Goal: Task Accomplishment & Management: Complete application form

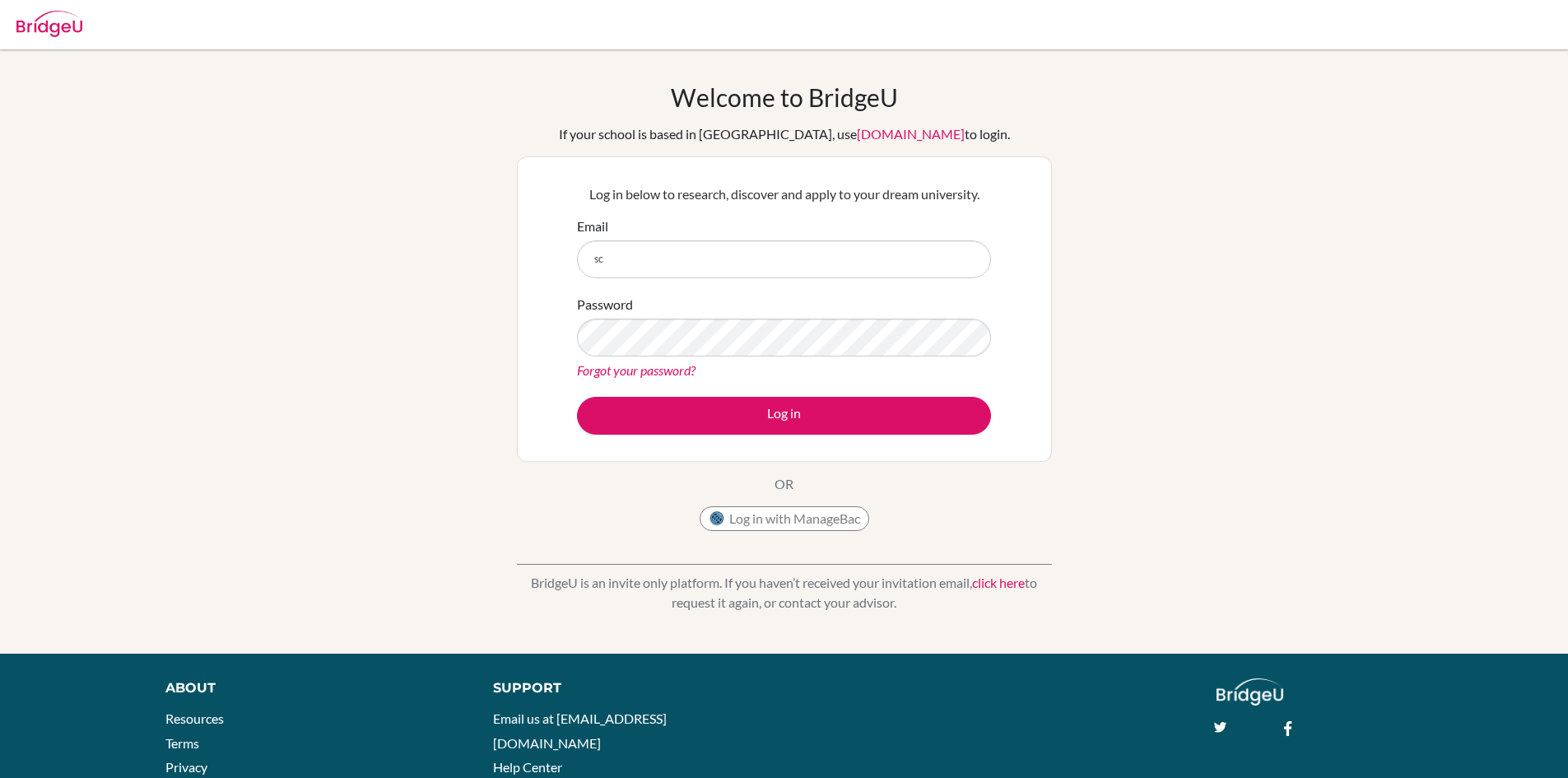
type input "schauhan@mcgs.ac.in"
click at [577, 397] on button "Log in" at bounding box center [783, 416] width 414 height 38
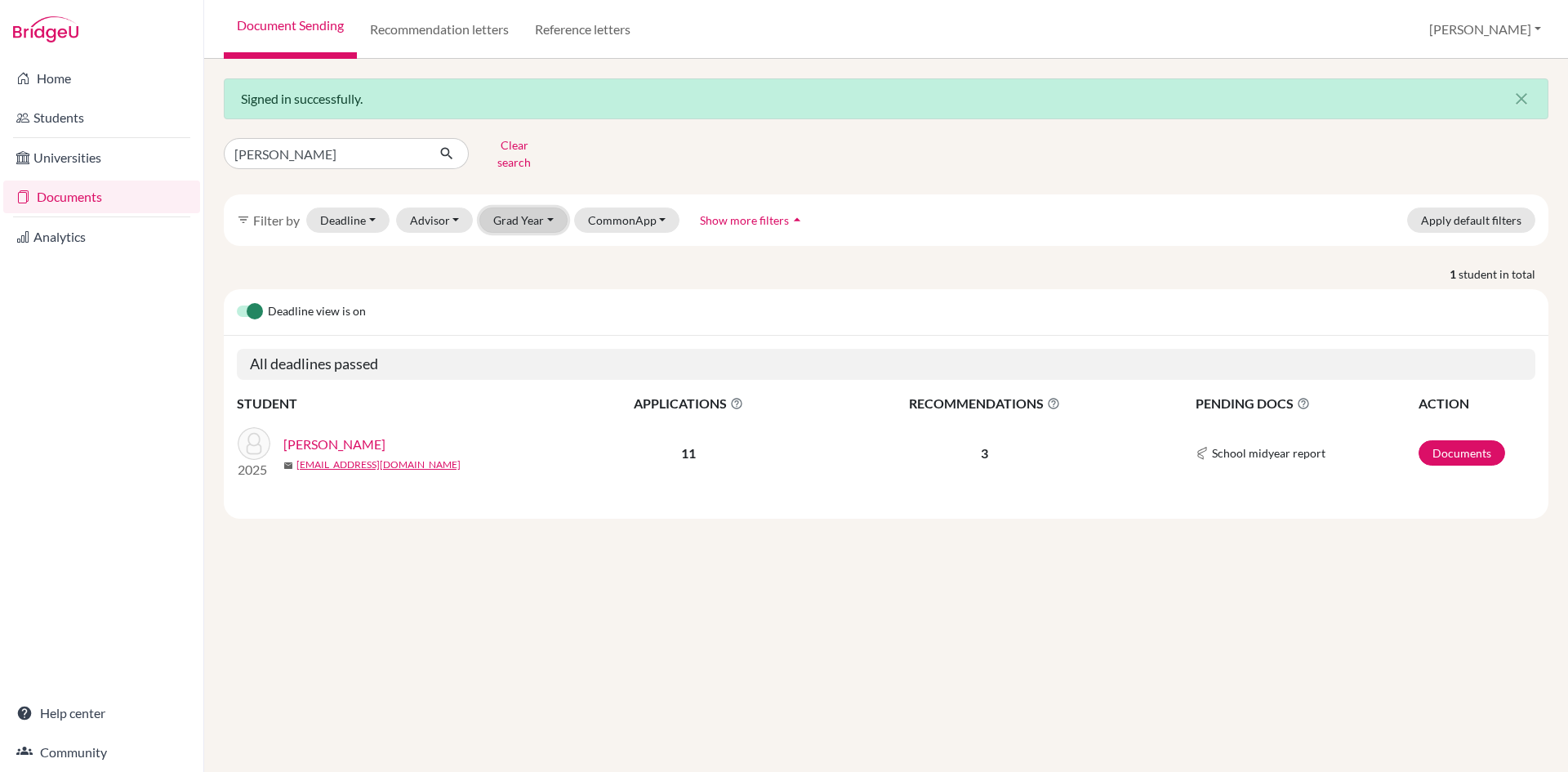
click at [544, 210] on button "Grad Year" at bounding box center [524, 221] width 89 height 26
click at [538, 350] on div "2026" at bounding box center [529, 359] width 57 height 20
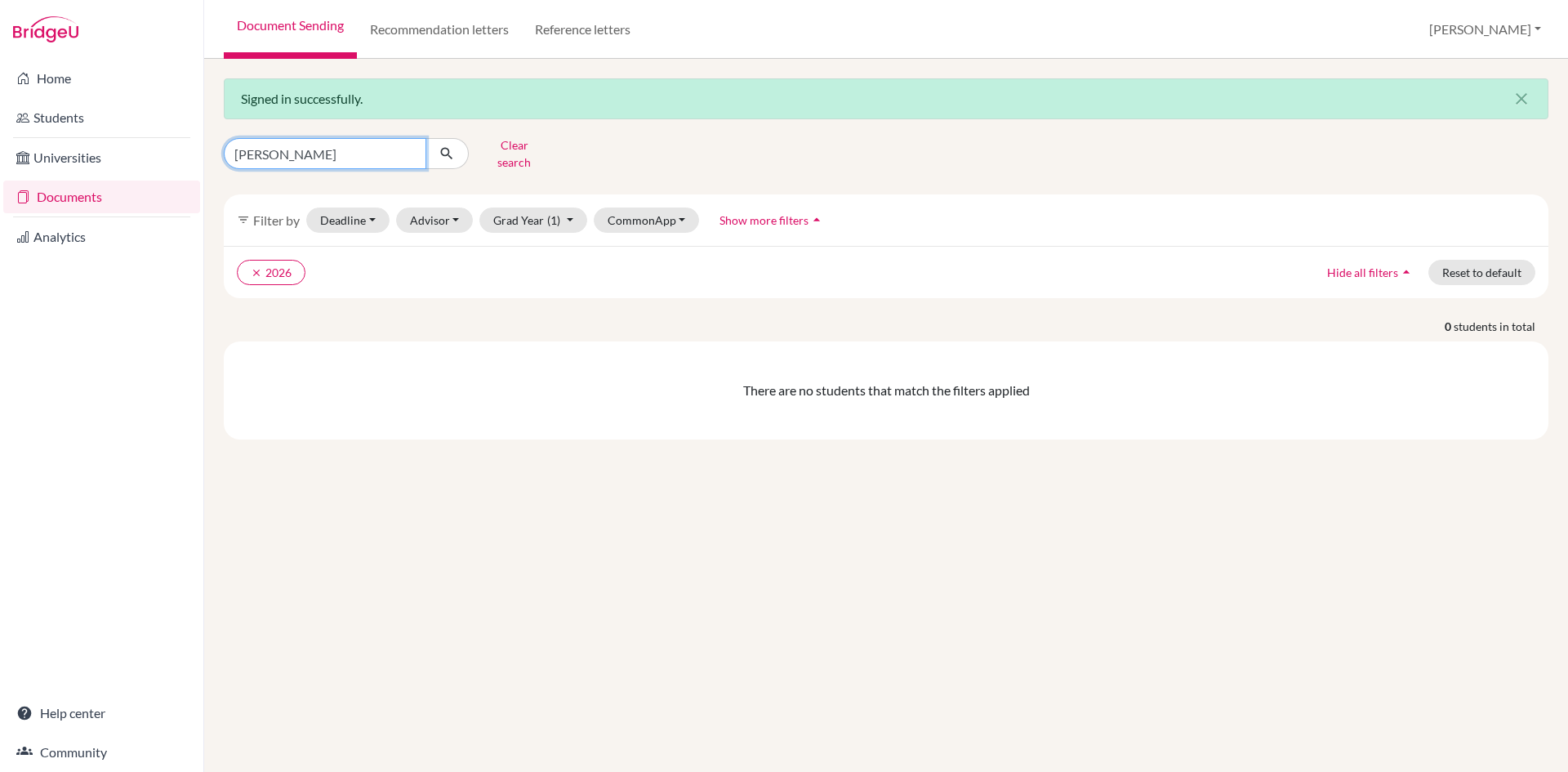
click at [408, 152] on input "soumya" at bounding box center [325, 154] width 203 height 32
type input "yashvi"
click button "submit" at bounding box center [447, 154] width 43 height 32
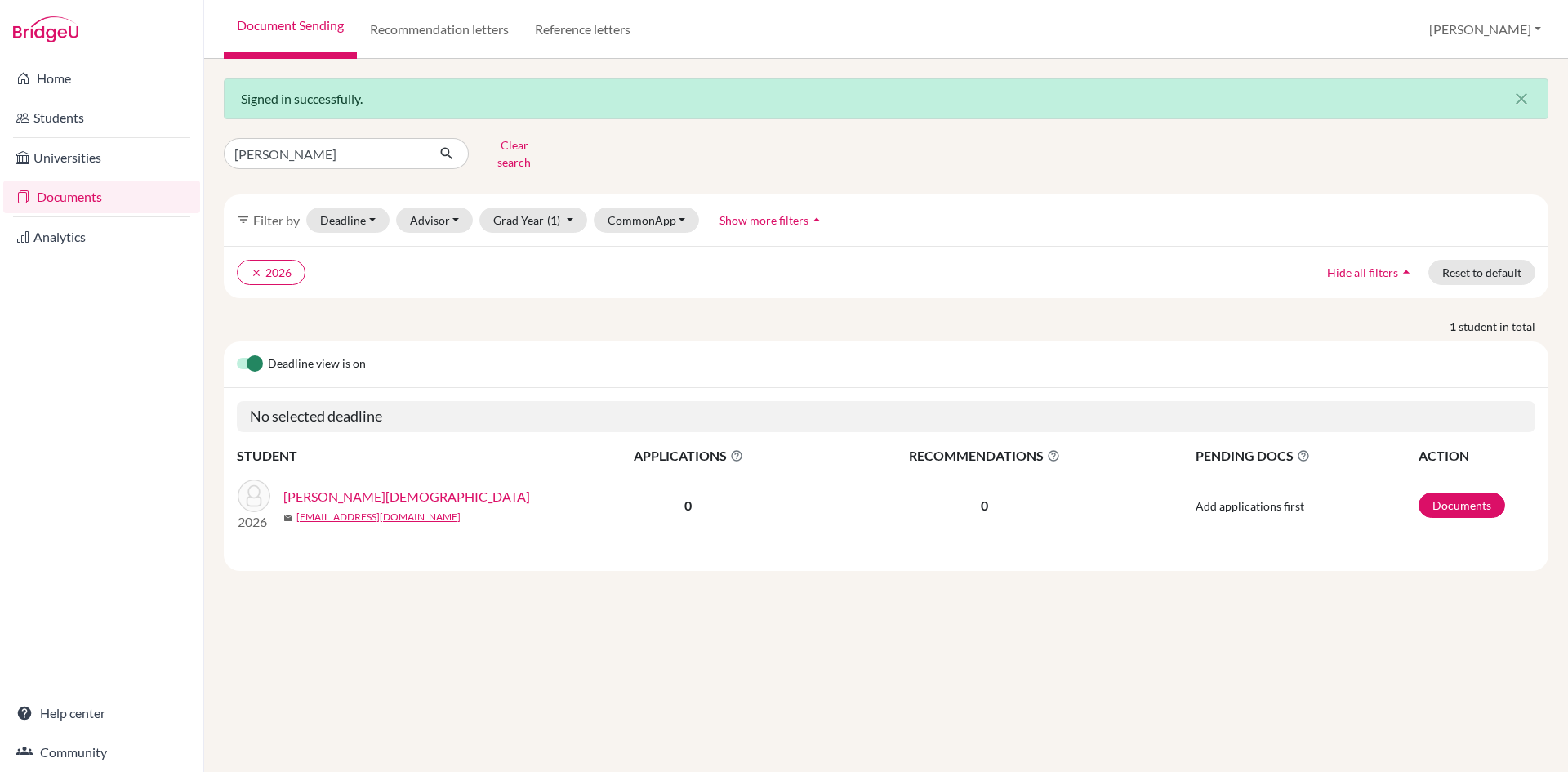
click at [311, 486] on link "CHHABRA, YASHVI" at bounding box center [407, 496] width 246 height 20
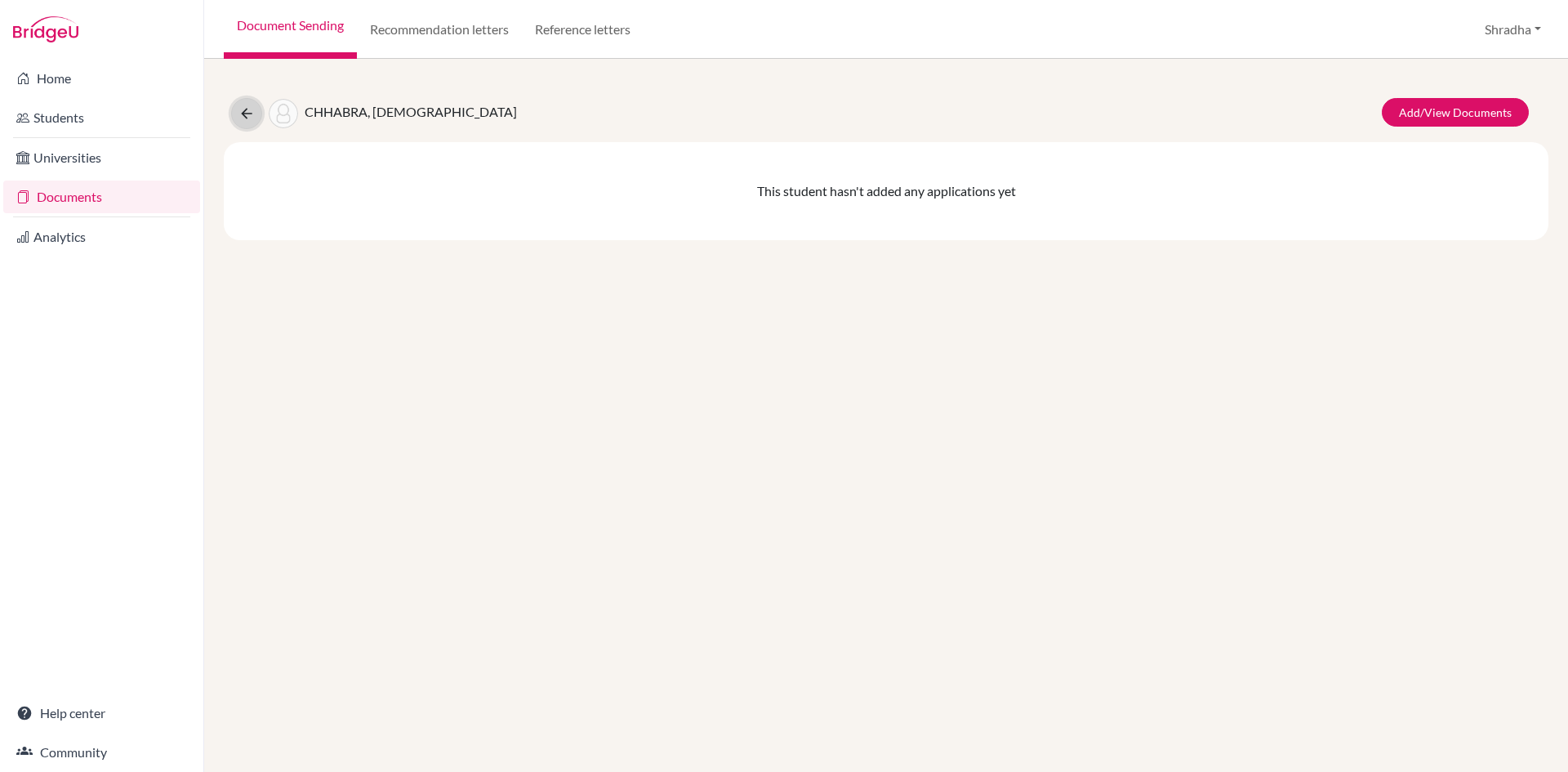
click at [249, 112] on icon at bounding box center [246, 113] width 17 height 17
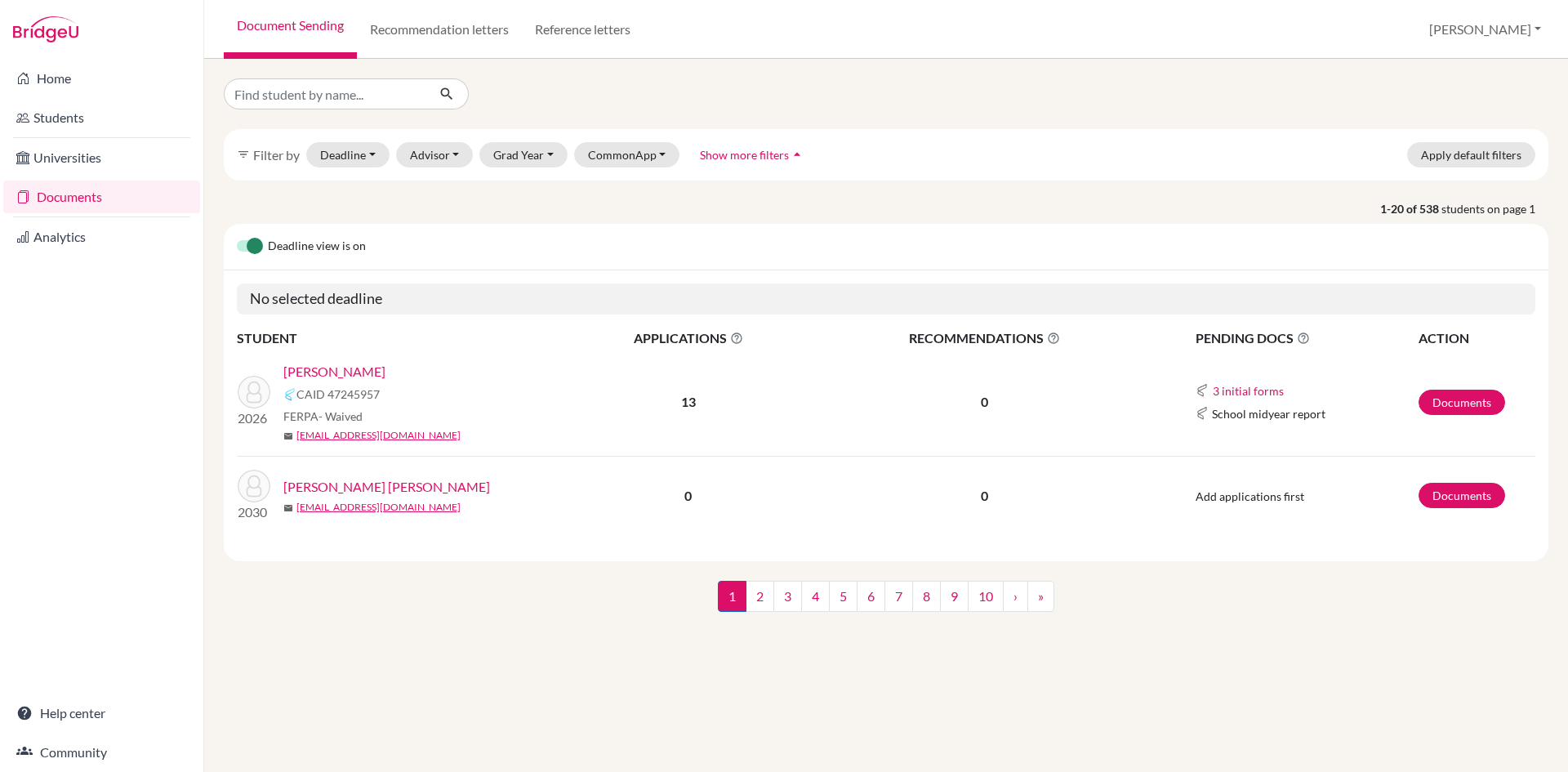
click at [336, 366] on link "[PERSON_NAME]" at bounding box center [335, 371] width 102 height 20
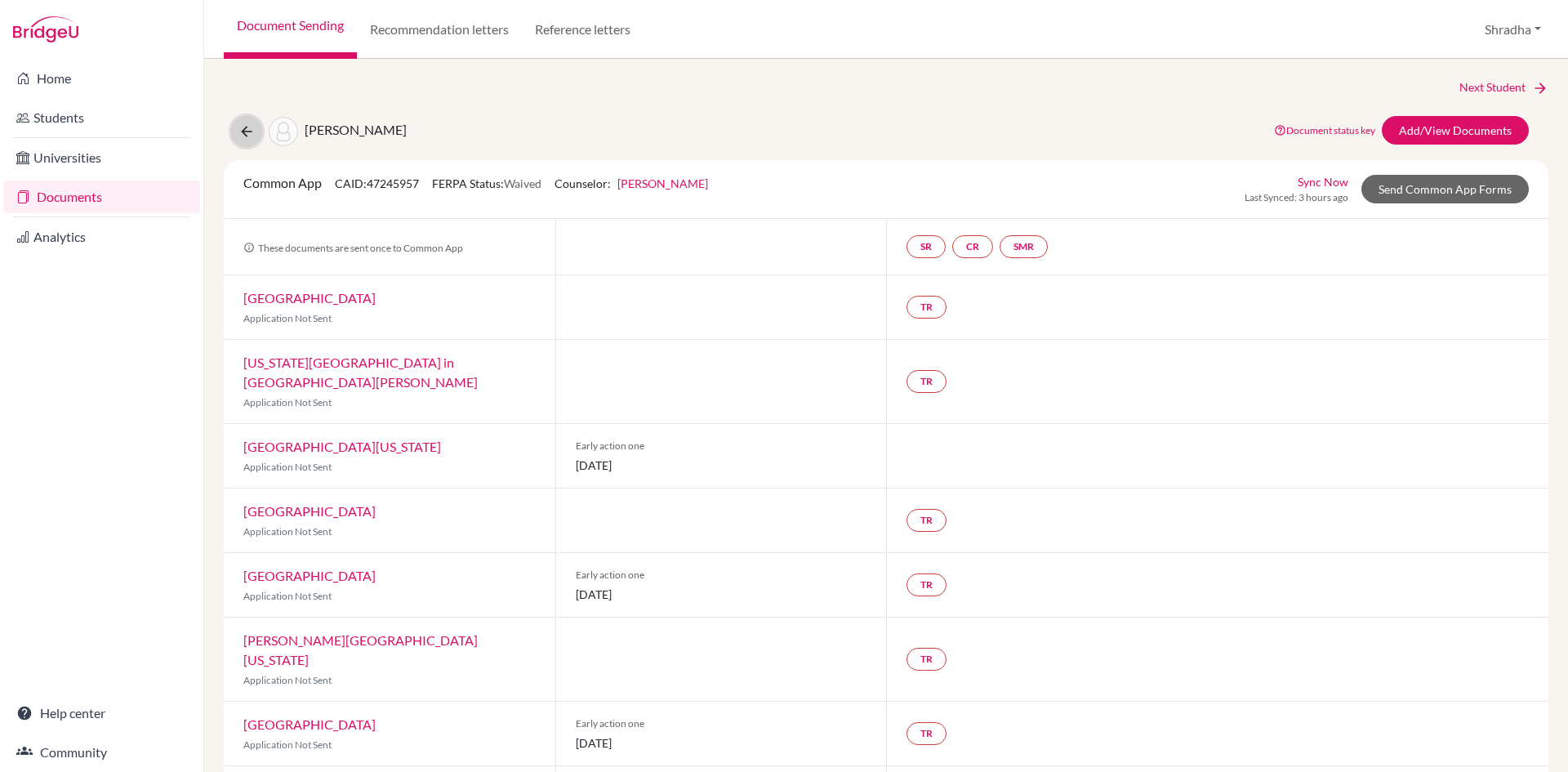
click at [237, 132] on button at bounding box center [247, 132] width 32 height 32
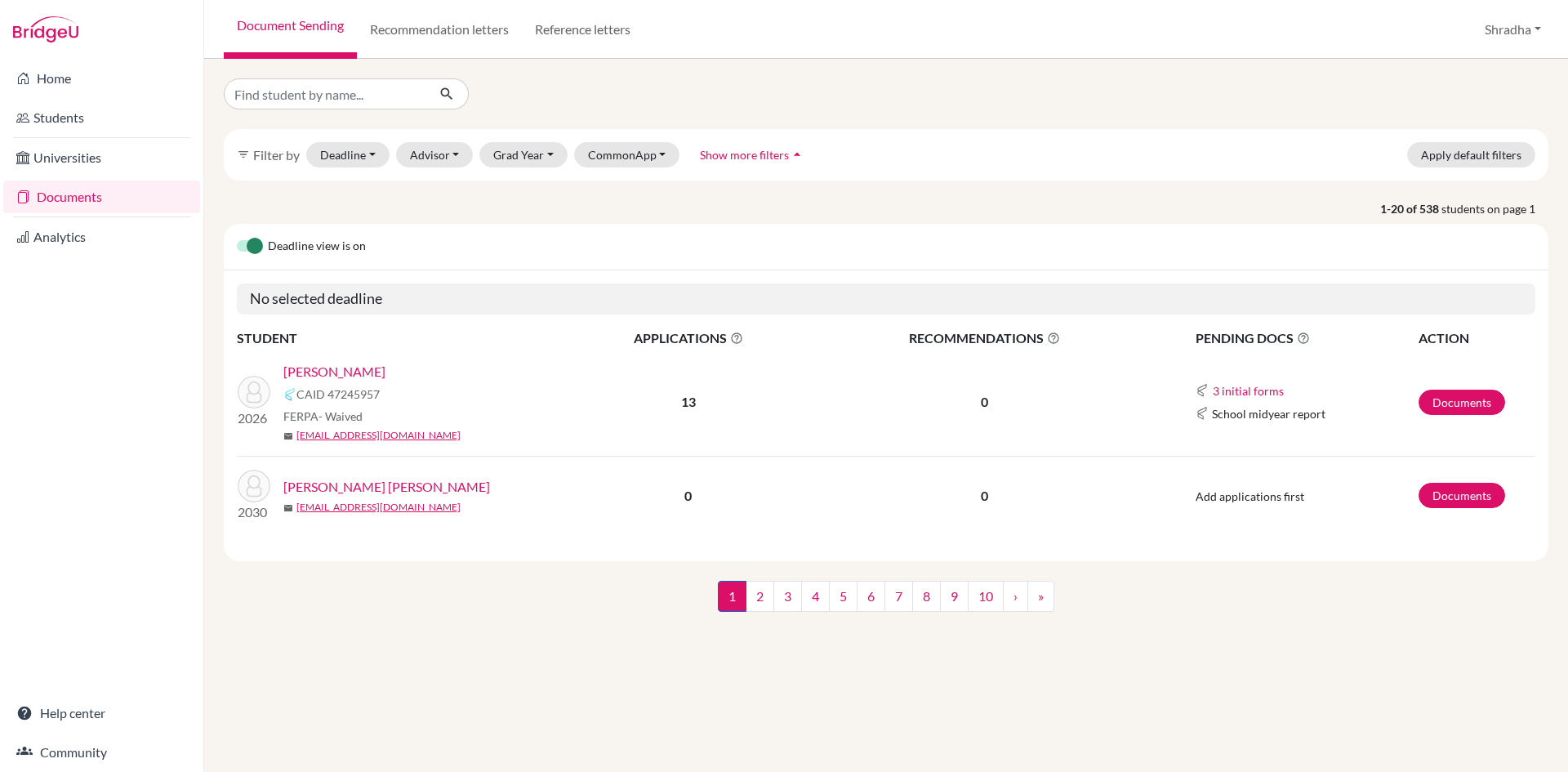
click at [371, 485] on link "[PERSON_NAME] [PERSON_NAME]" at bounding box center [387, 486] width 207 height 20
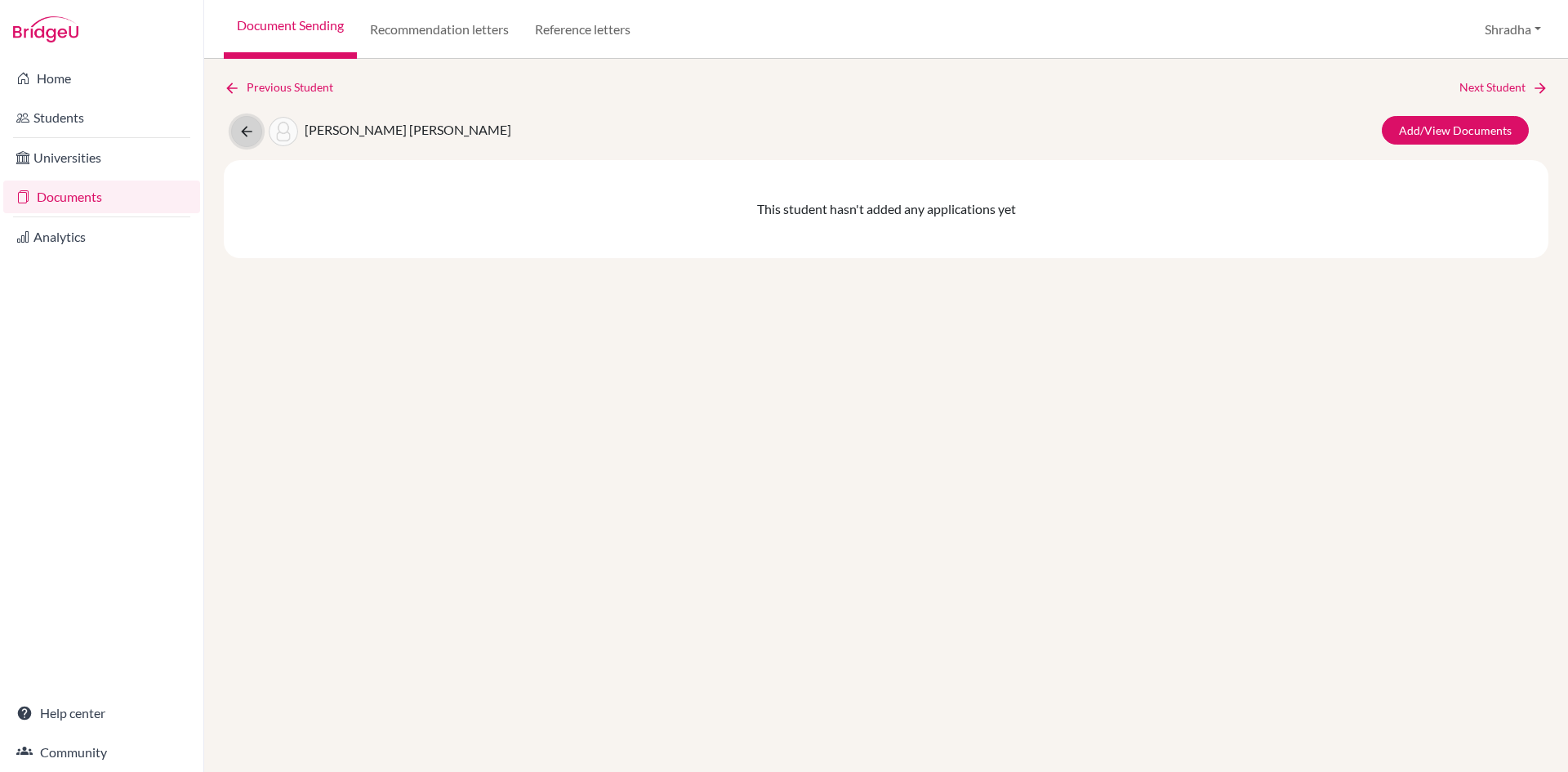
click at [244, 131] on icon at bounding box center [246, 131] width 17 height 17
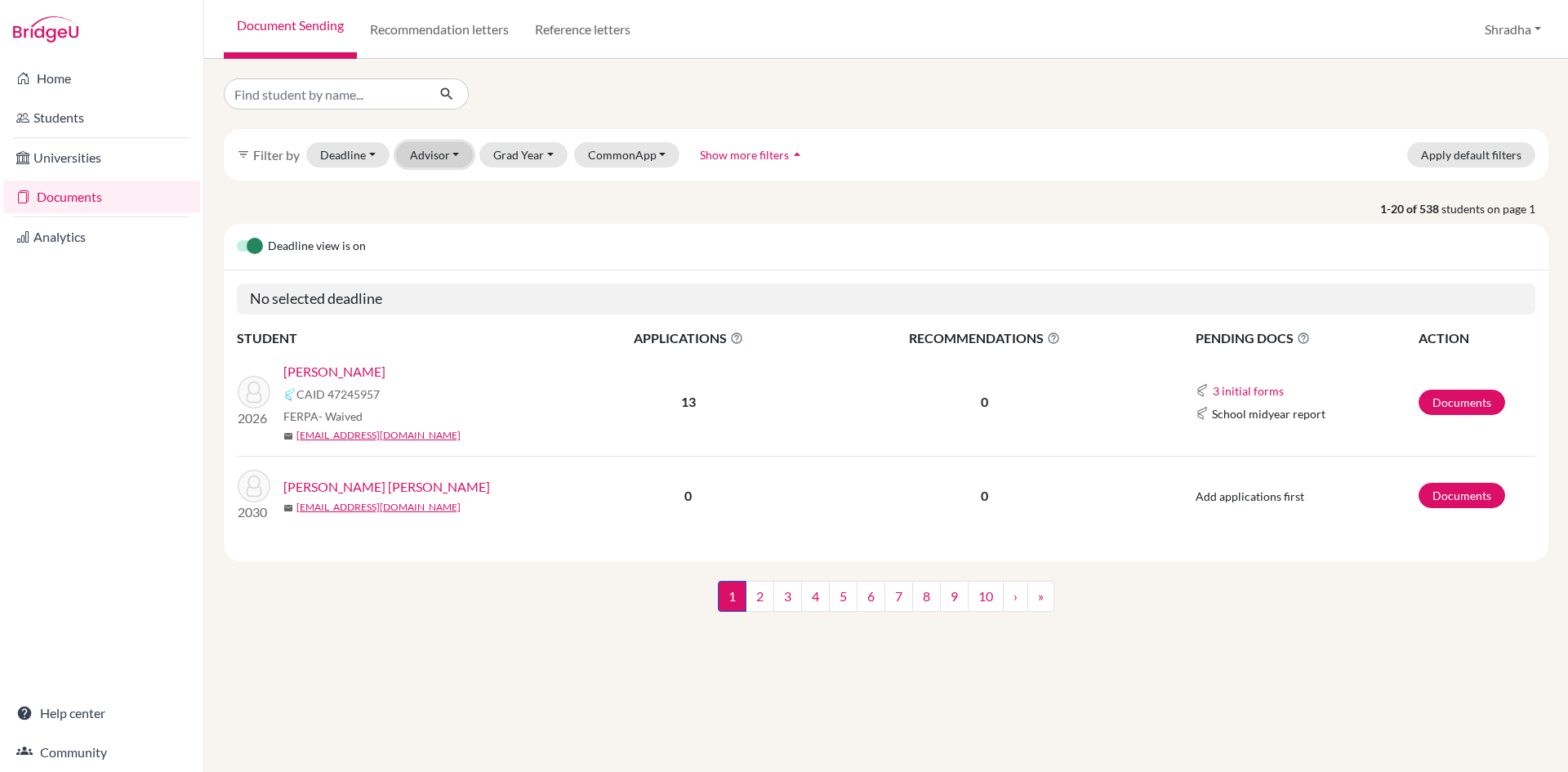
click at [443, 157] on button "Advisor" at bounding box center [434, 155] width 78 height 26
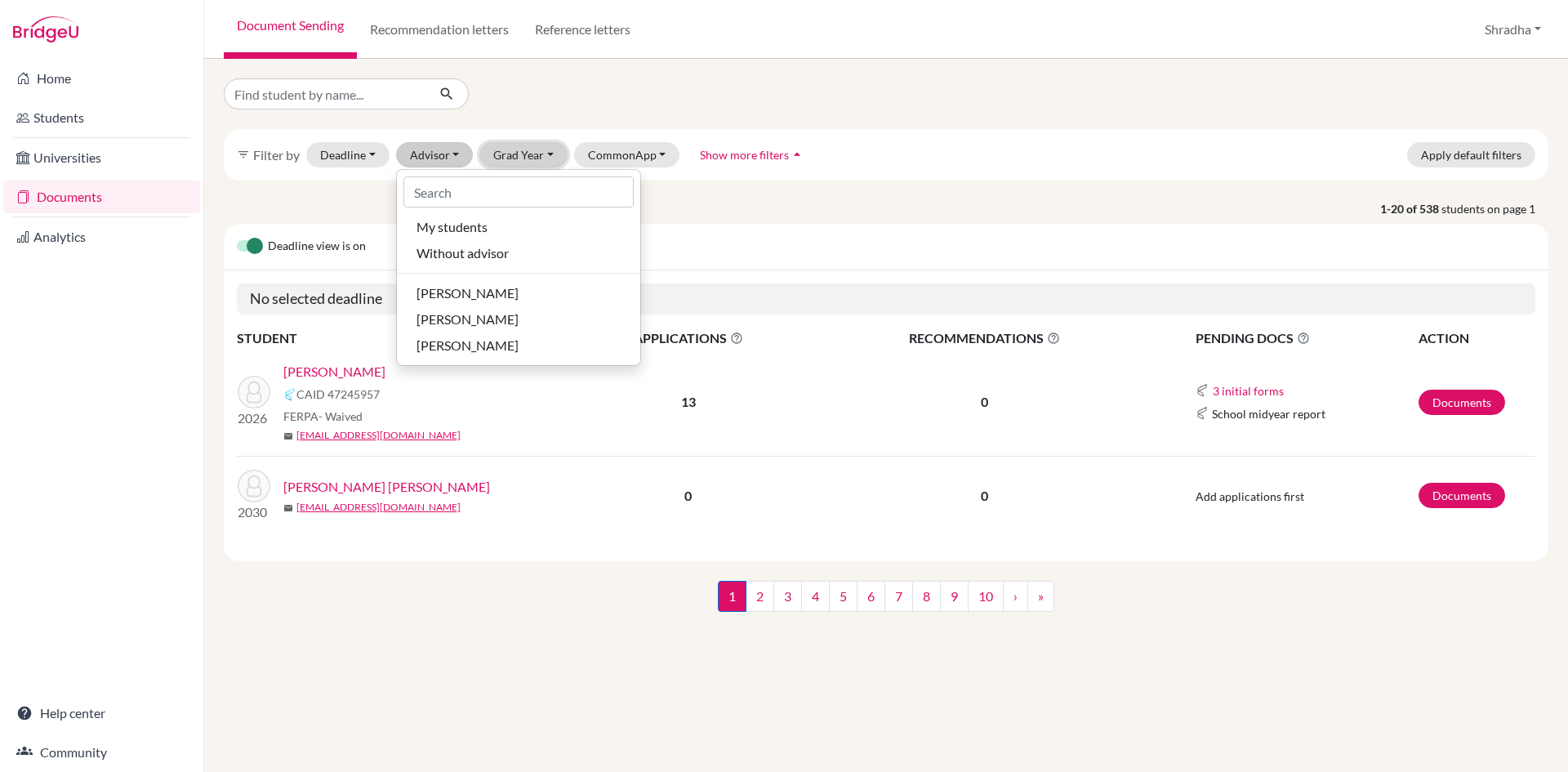
click at [527, 151] on button "Grad Year" at bounding box center [524, 155] width 89 height 26
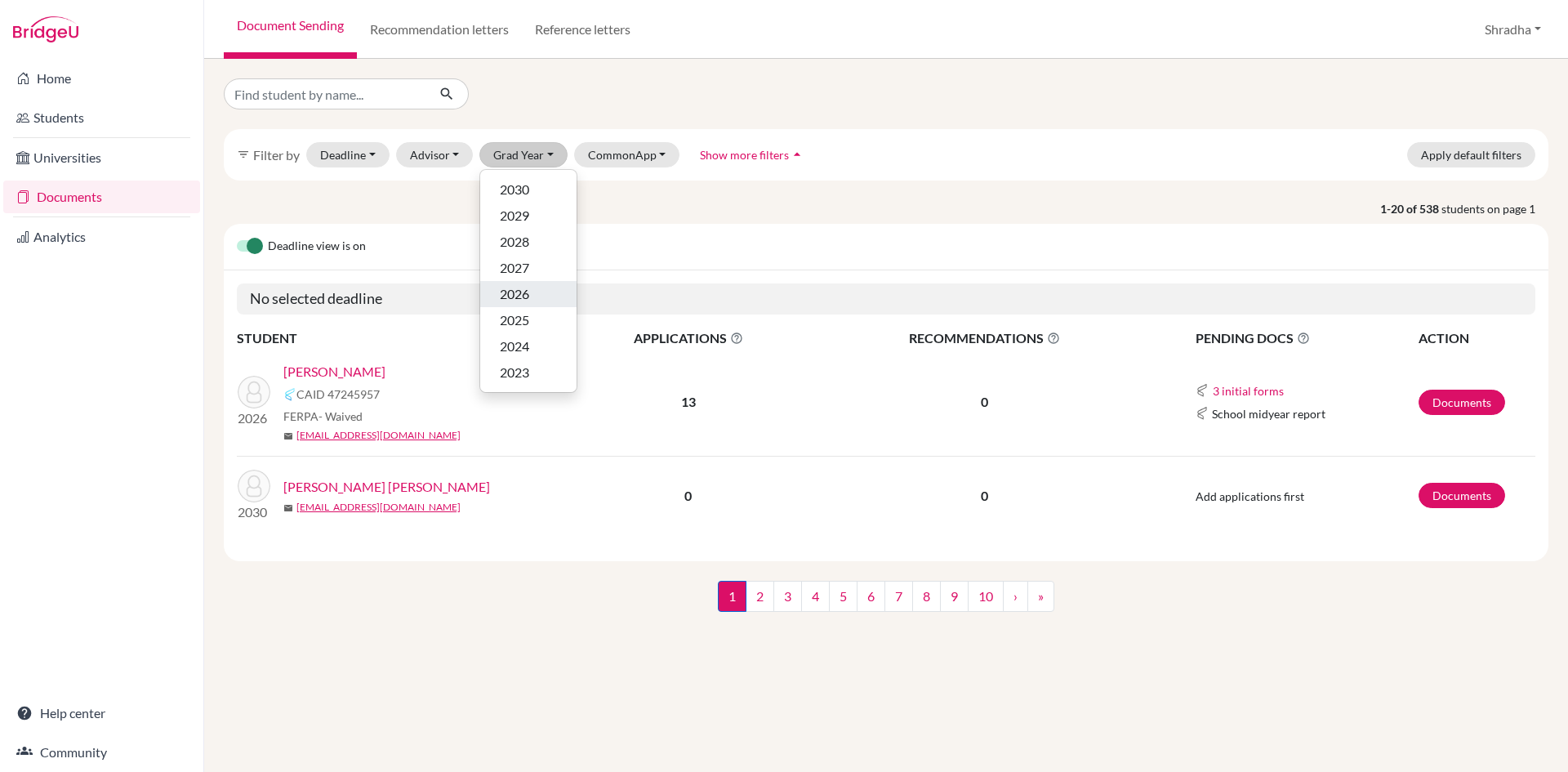
click at [545, 290] on div "2026" at bounding box center [529, 294] width 57 height 20
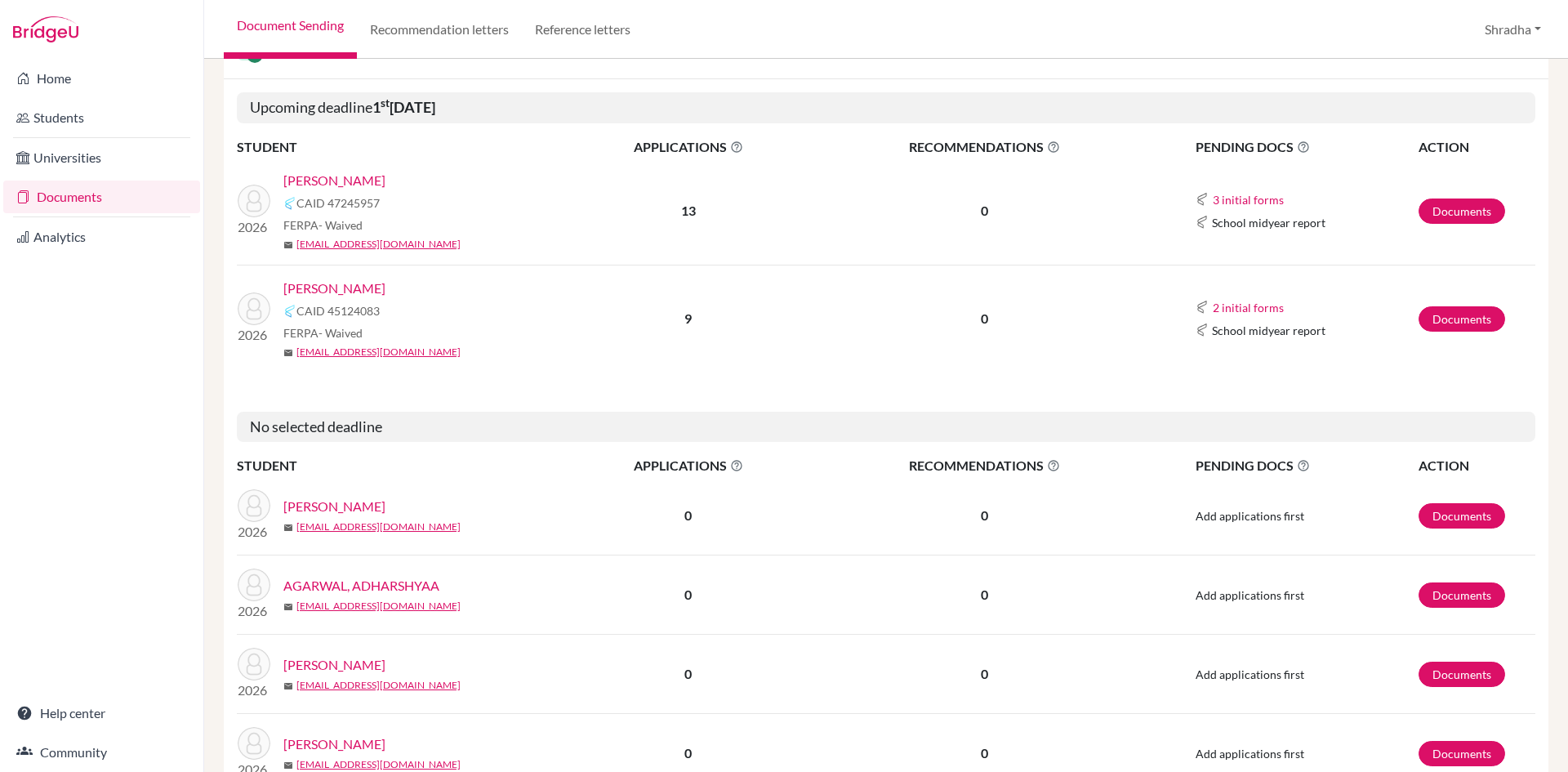
scroll to position [246, 0]
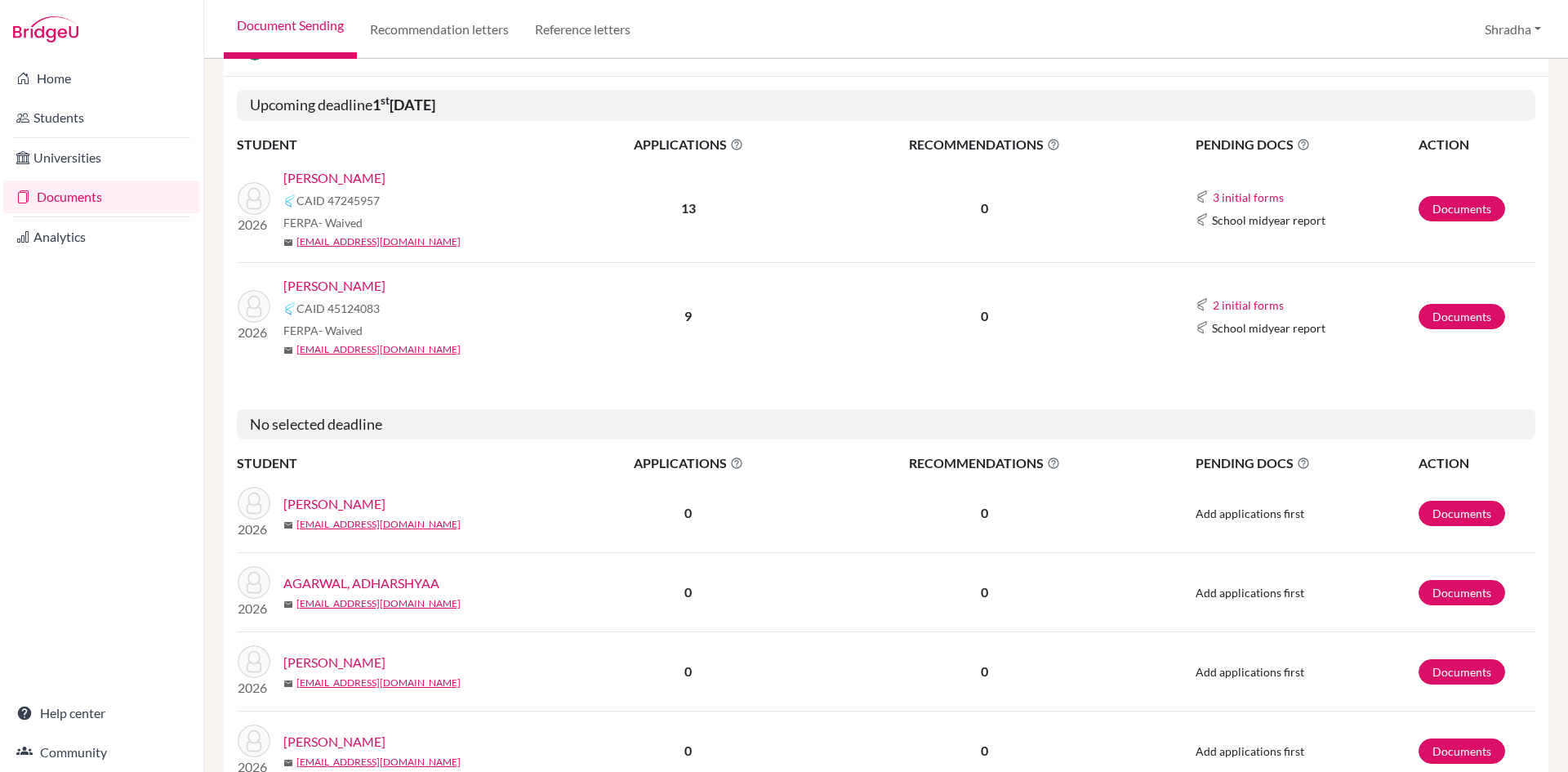
click at [339, 289] on link "KANODIA, VIDITA" at bounding box center [335, 286] width 102 height 20
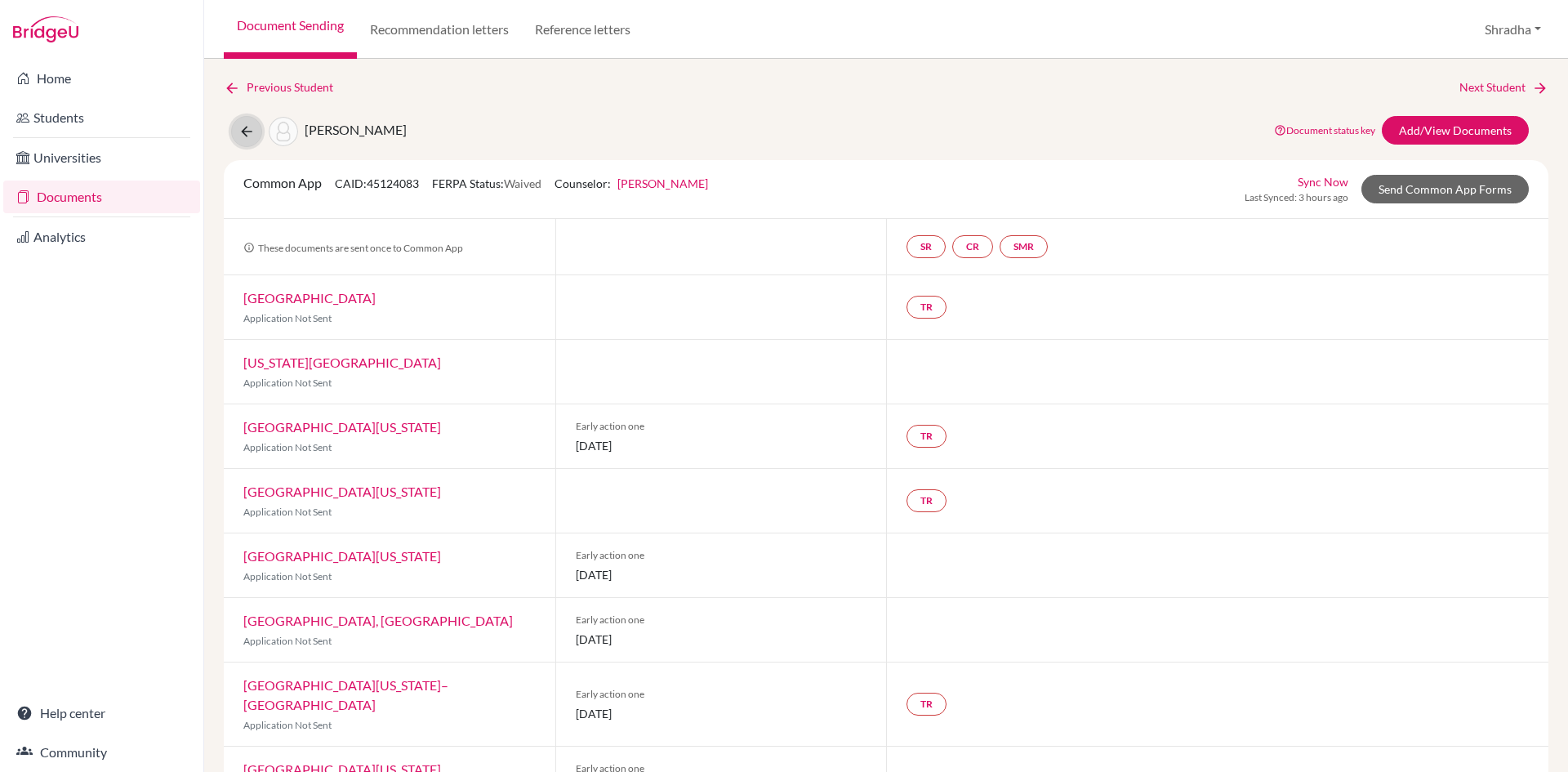
click at [244, 122] on button at bounding box center [247, 132] width 32 height 32
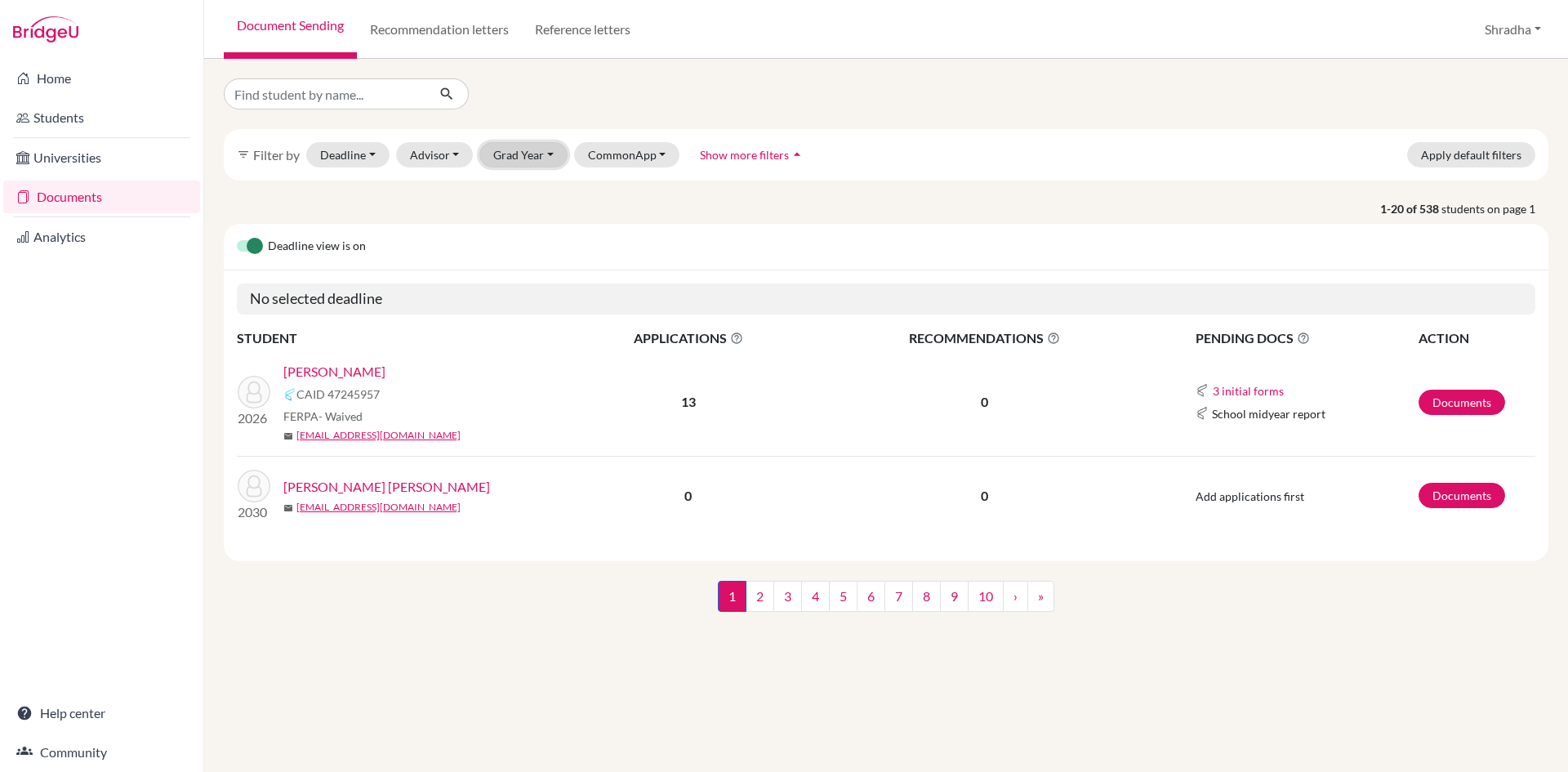
click at [539, 152] on button "Grad Year" at bounding box center [524, 155] width 89 height 26
click at [532, 297] on div "2026" at bounding box center [529, 294] width 57 height 20
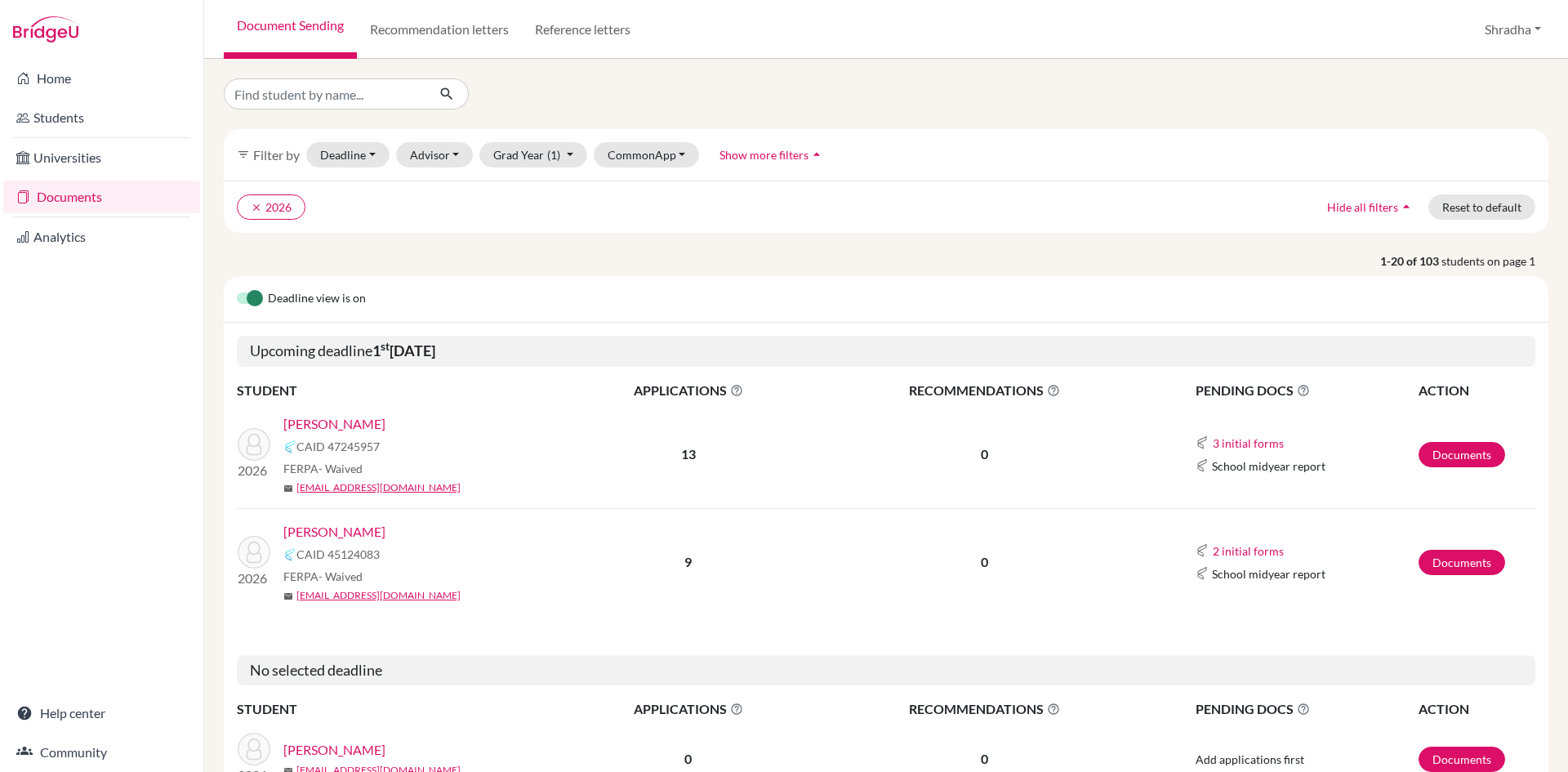
click at [343, 526] on link "[PERSON_NAME]" at bounding box center [335, 532] width 102 height 20
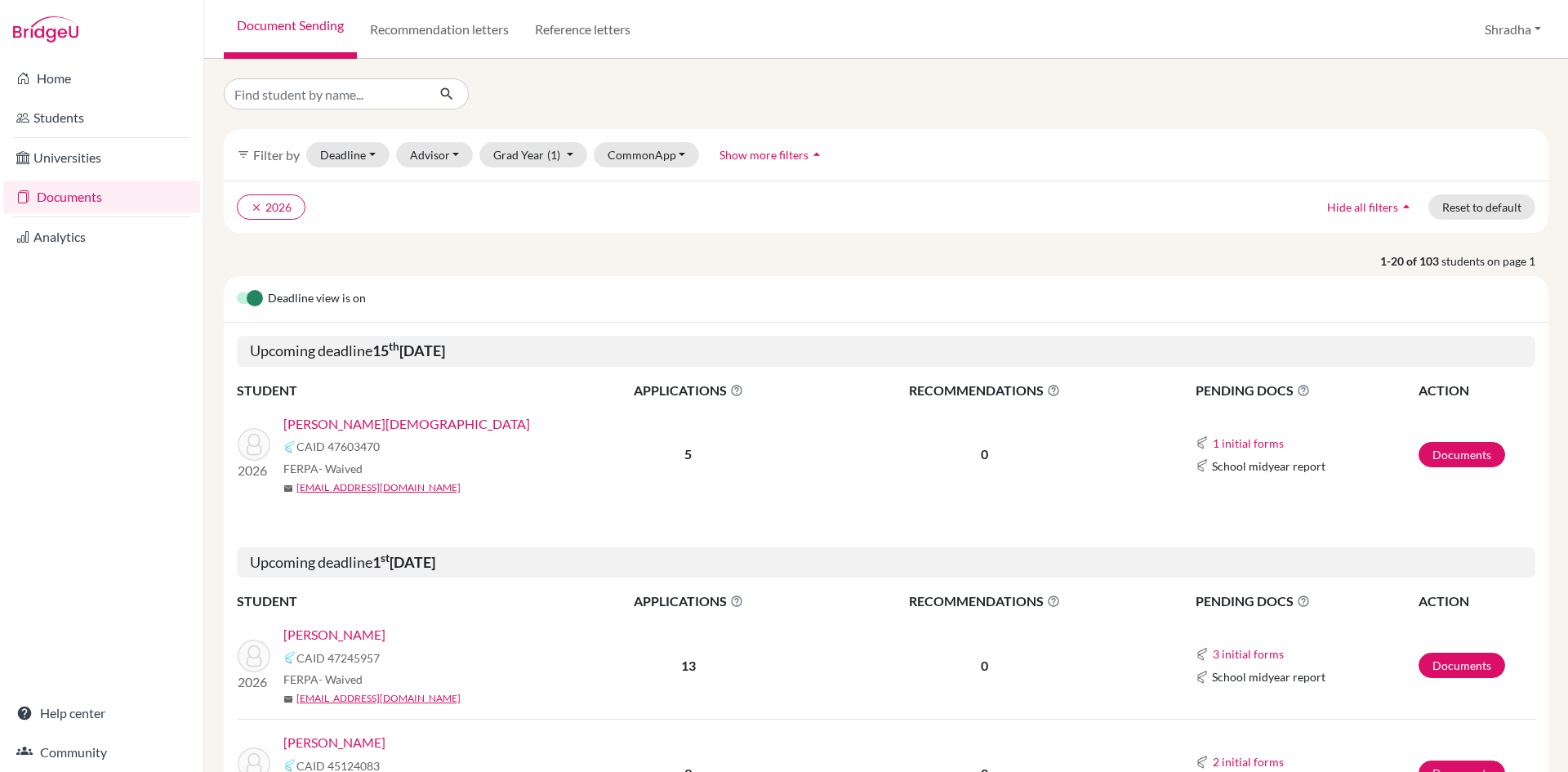
click at [317, 426] on link "[PERSON_NAME][DEMOGRAPHIC_DATA]" at bounding box center [407, 424] width 246 height 20
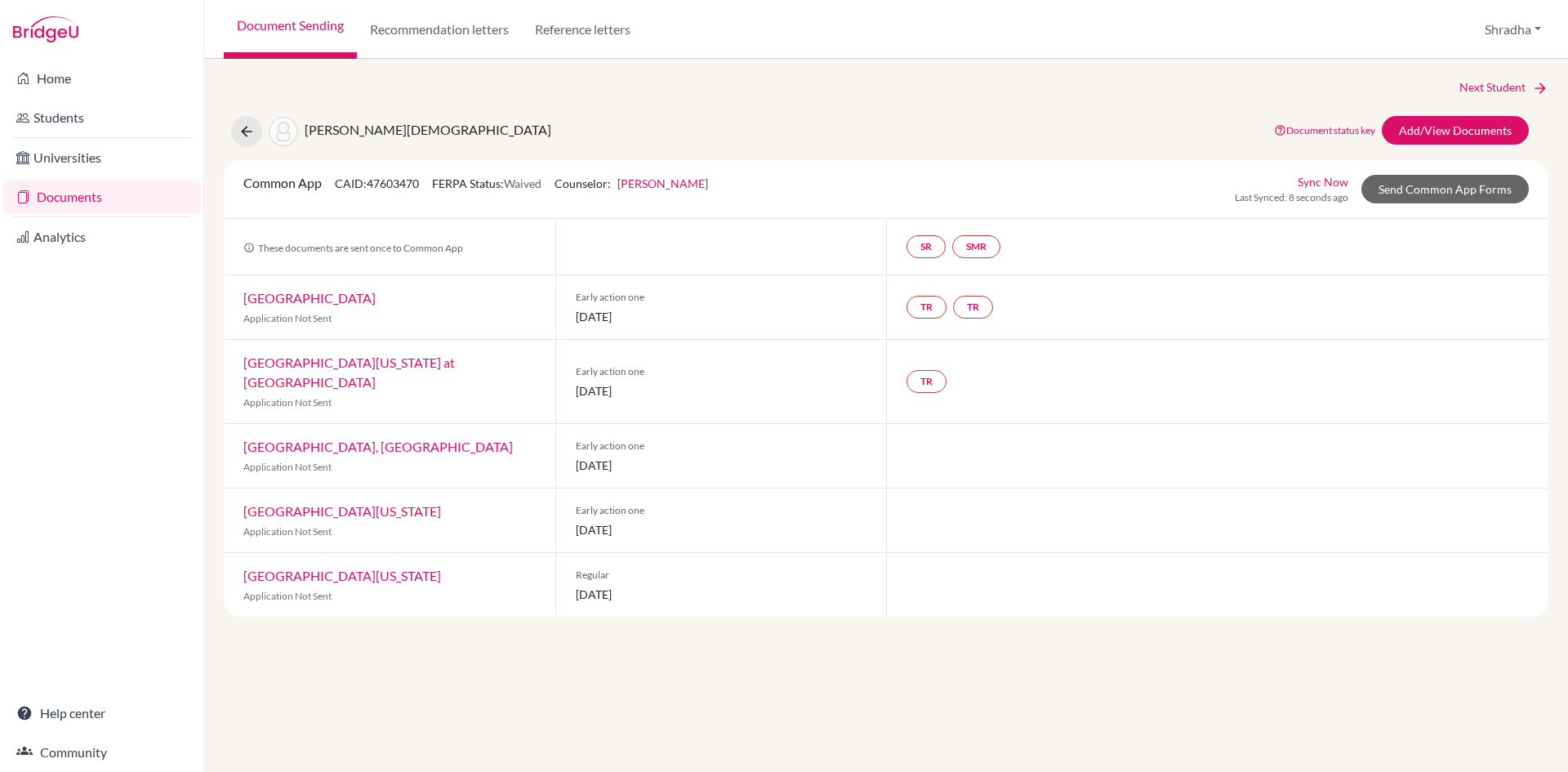
click at [361, 361] on link "University of North Carolina at Chapel Hill" at bounding box center [349, 372] width 212 height 35
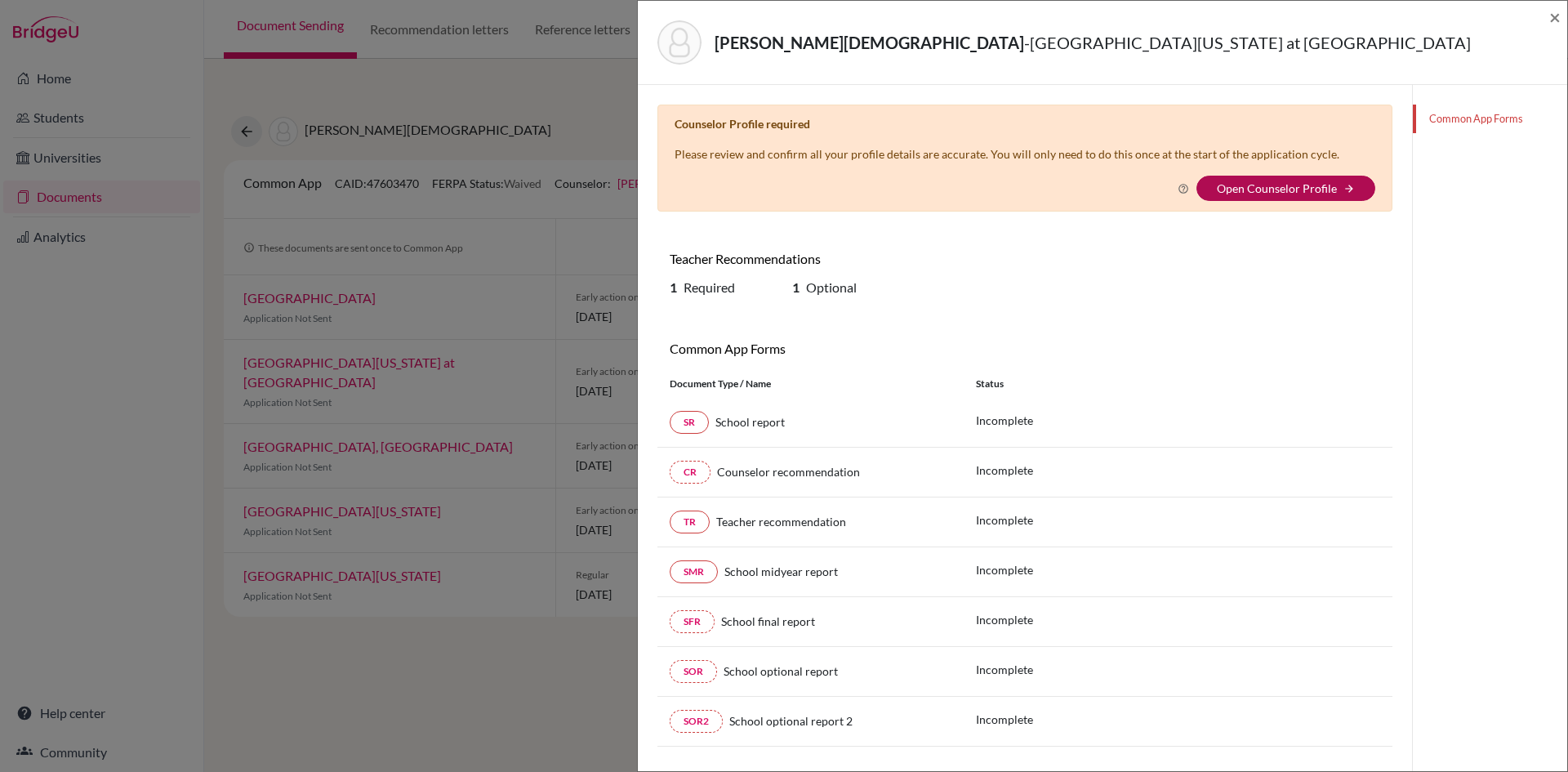
click at [1305, 189] on link "Open Counselor Profile" at bounding box center [1277, 188] width 120 height 14
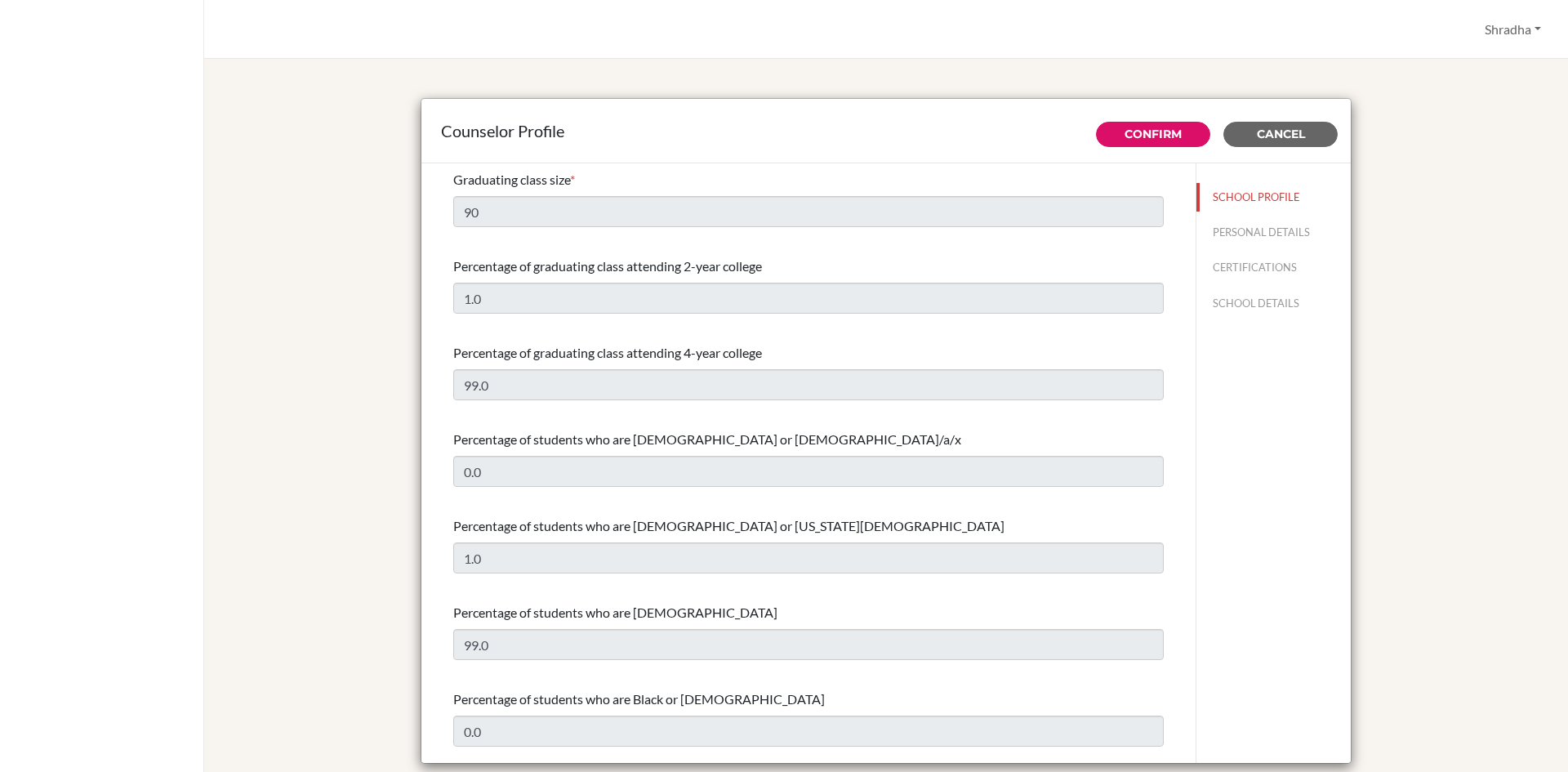
select select "0"
select select "227777"
click at [1135, 128] on link "Confirm" at bounding box center [1153, 134] width 57 height 15
click at [1265, 134] on div "Processing Cancel" at bounding box center [1223, 135] width 255 height 26
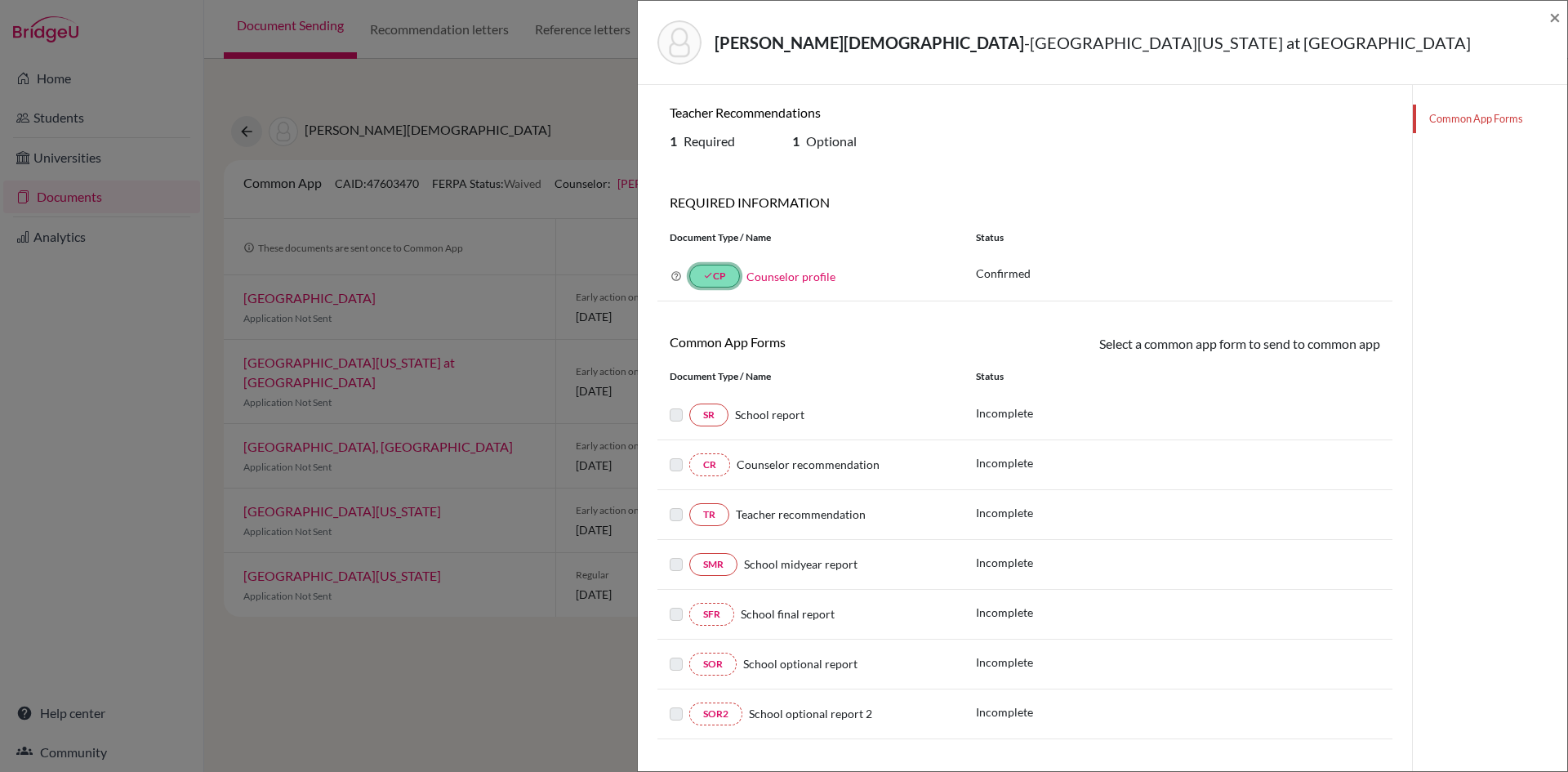
click at [711, 278] on icon "done" at bounding box center [708, 276] width 10 height 10
click at [714, 280] on link "done CP" at bounding box center [714, 276] width 50 height 23
click at [1551, 16] on span "×" at bounding box center [1555, 17] width 12 height 24
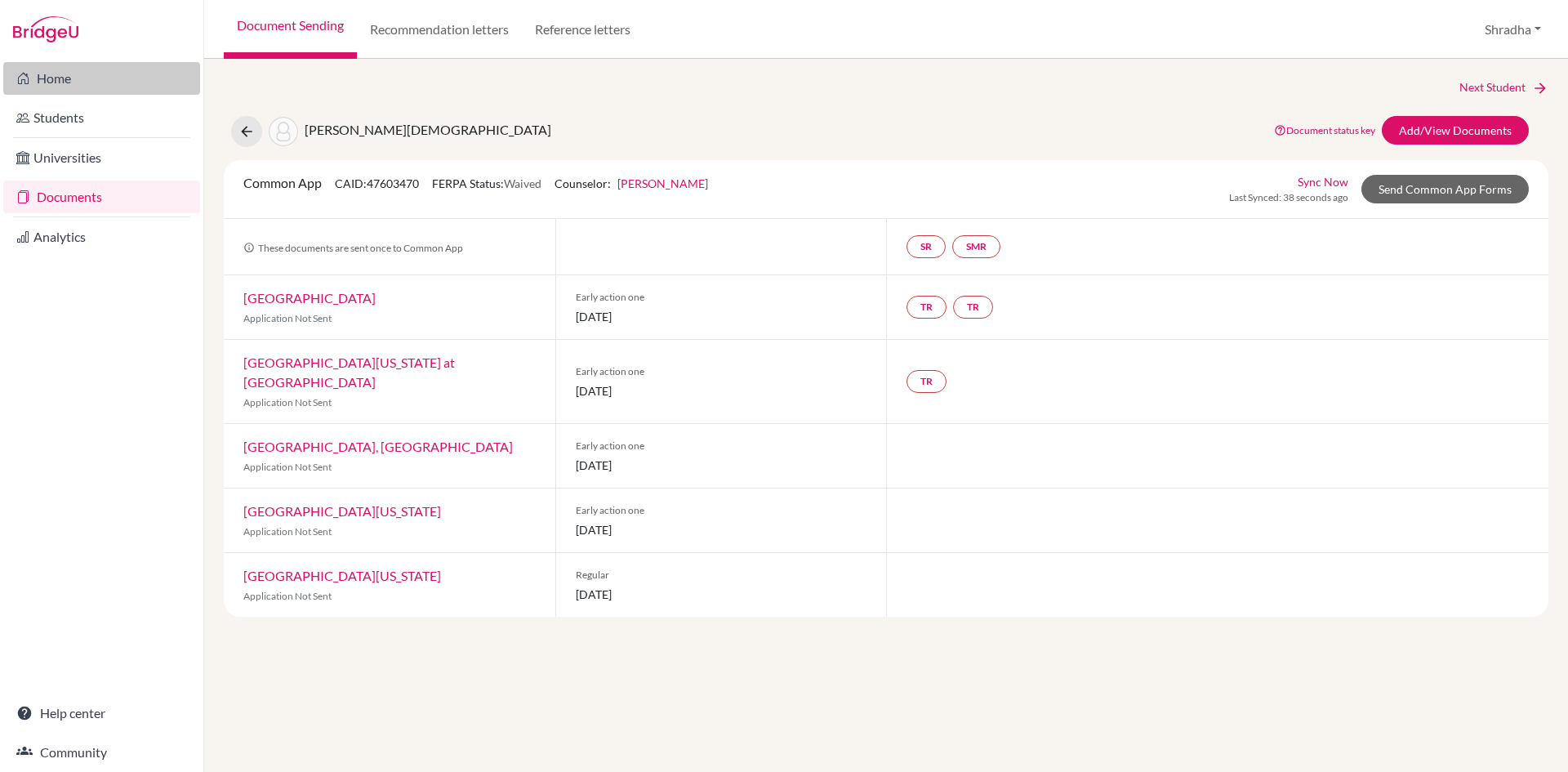
click at [57, 81] on link "Home" at bounding box center [101, 78] width 197 height 32
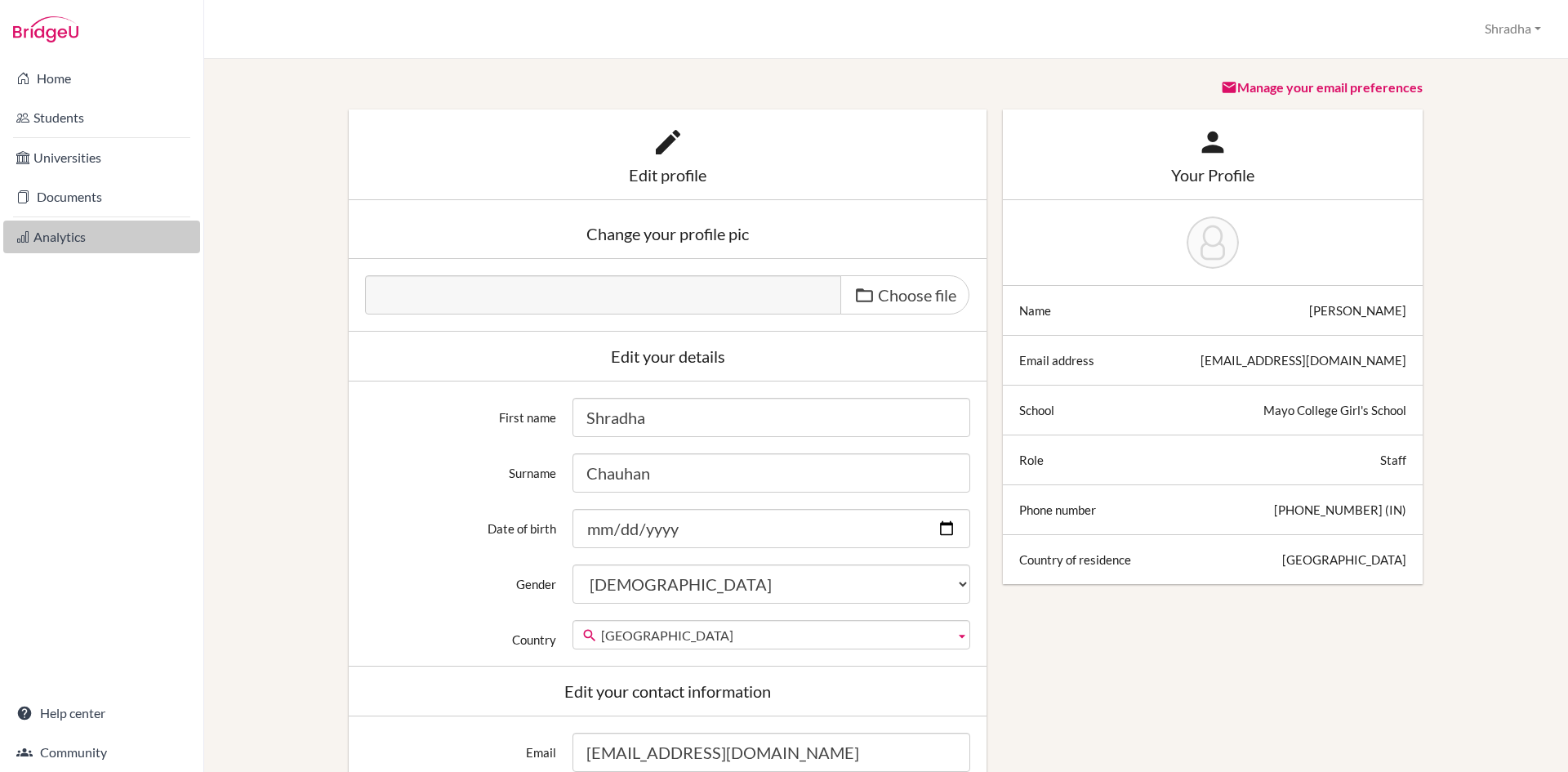
click at [50, 242] on link "Analytics" at bounding box center [101, 236] width 197 height 32
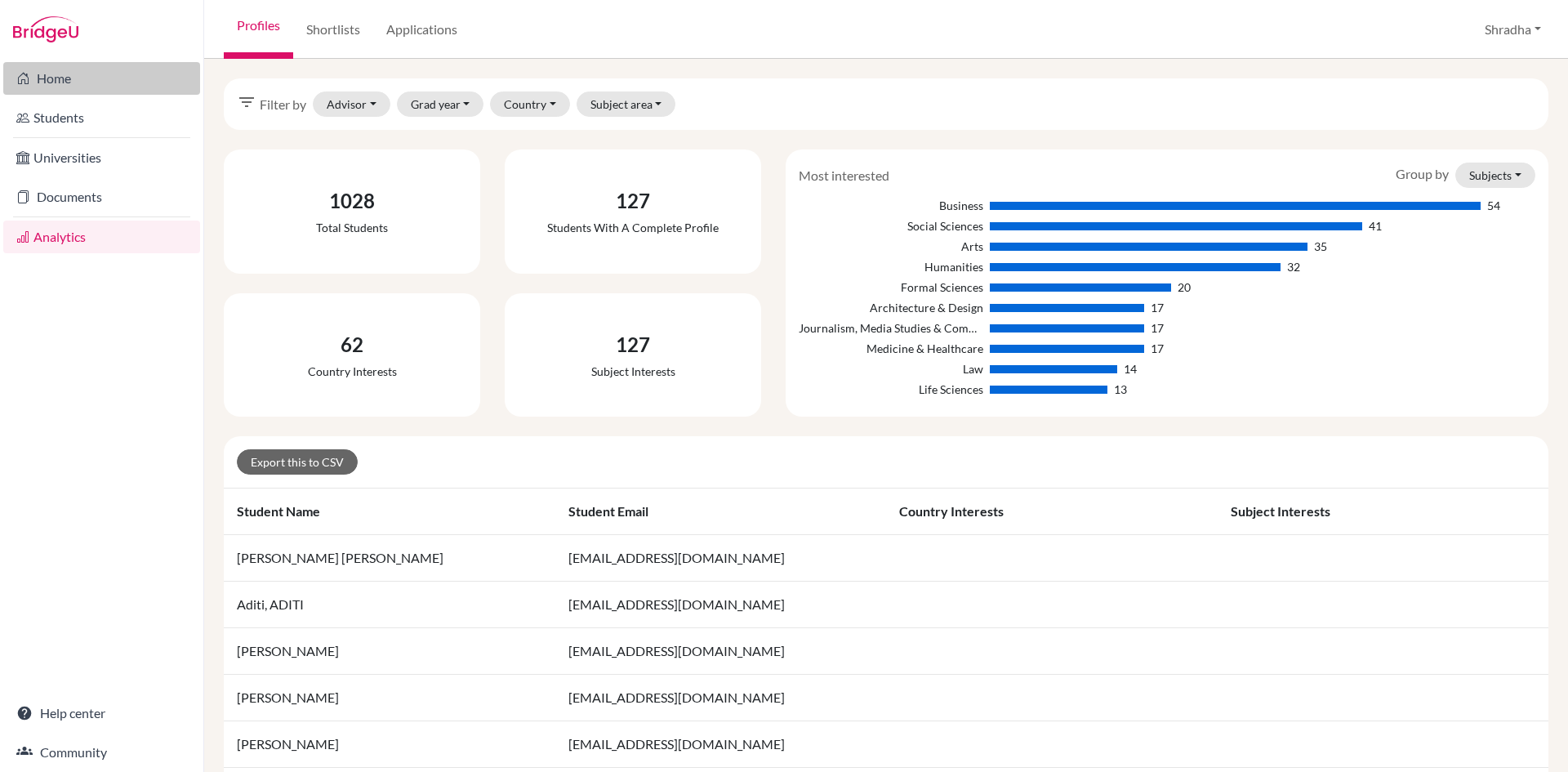
click at [61, 83] on link "Home" at bounding box center [101, 78] width 197 height 32
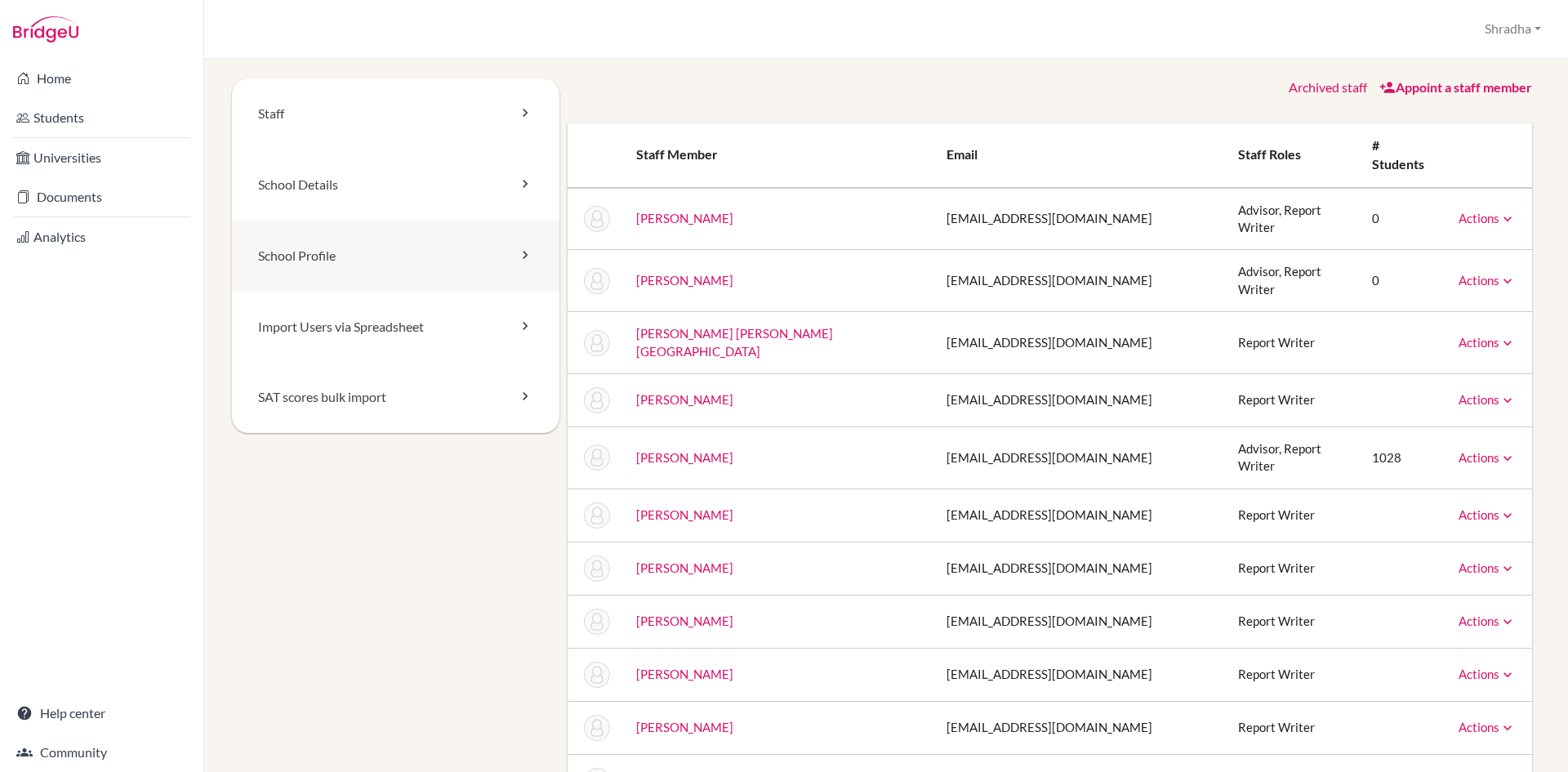
click at [501, 255] on link "School Profile" at bounding box center [396, 256] width 328 height 71
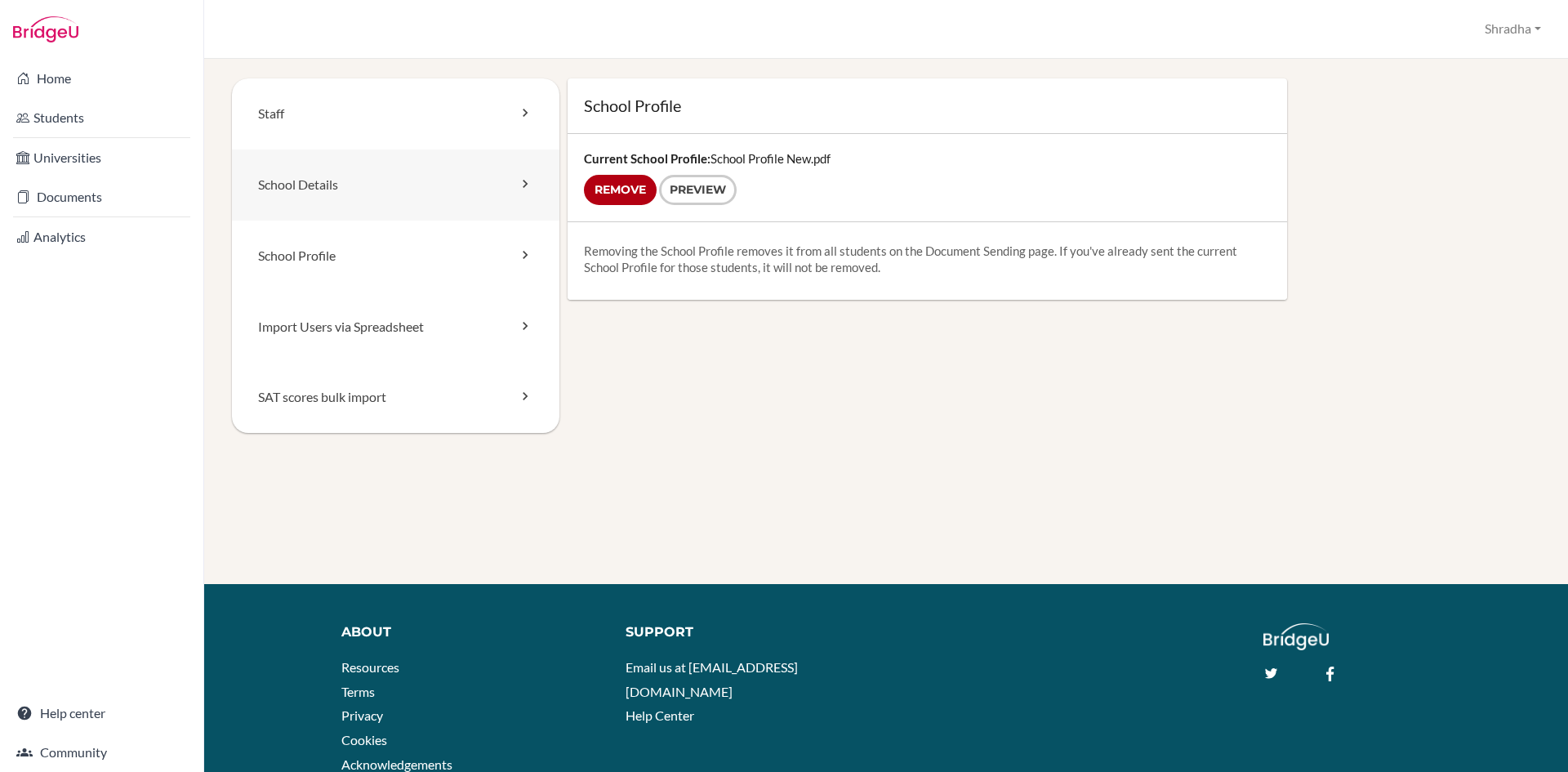
click at [524, 192] on link "School Details" at bounding box center [396, 185] width 328 height 71
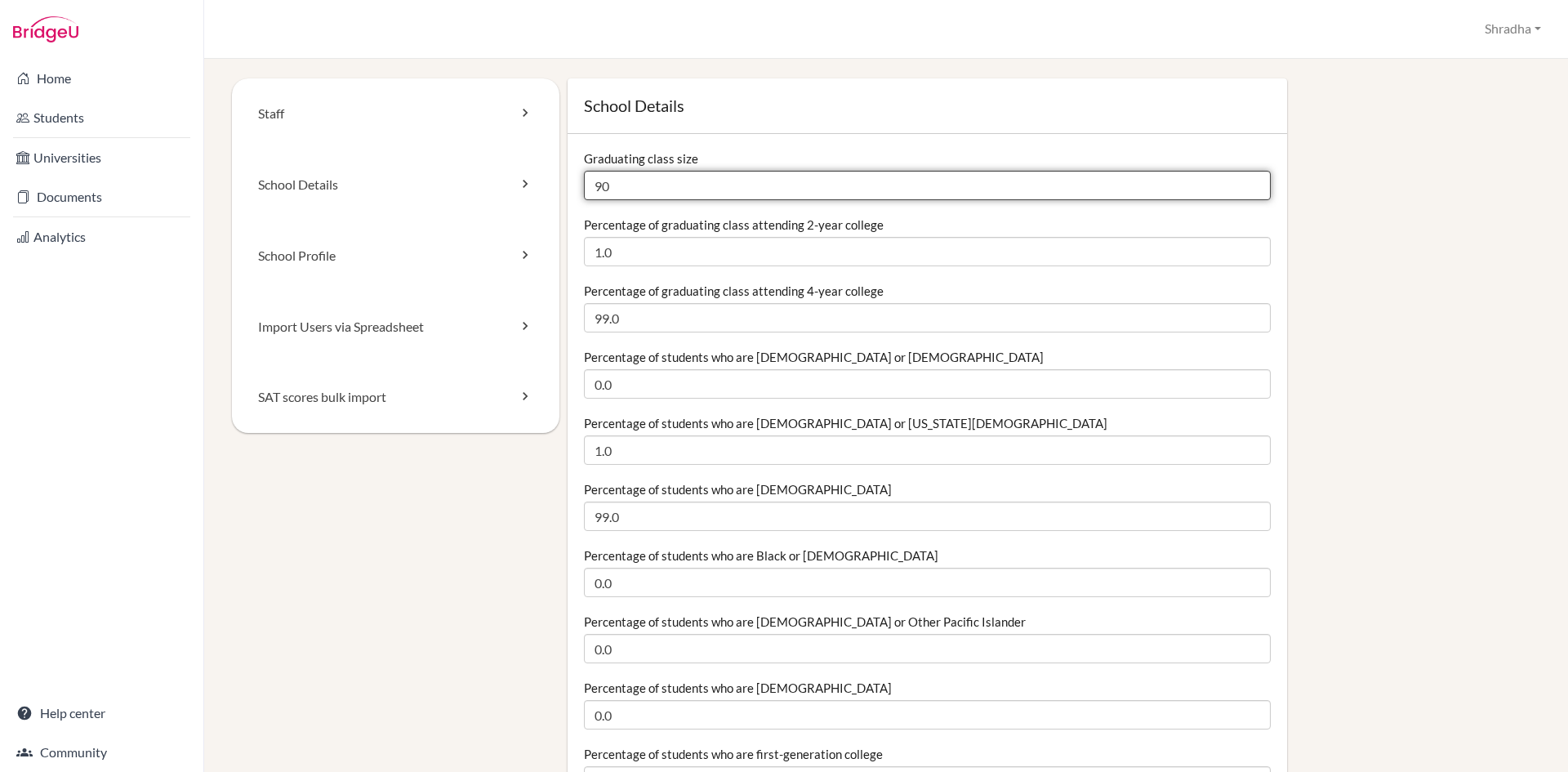
click at [632, 188] on input "90" at bounding box center [928, 185] width 687 height 30
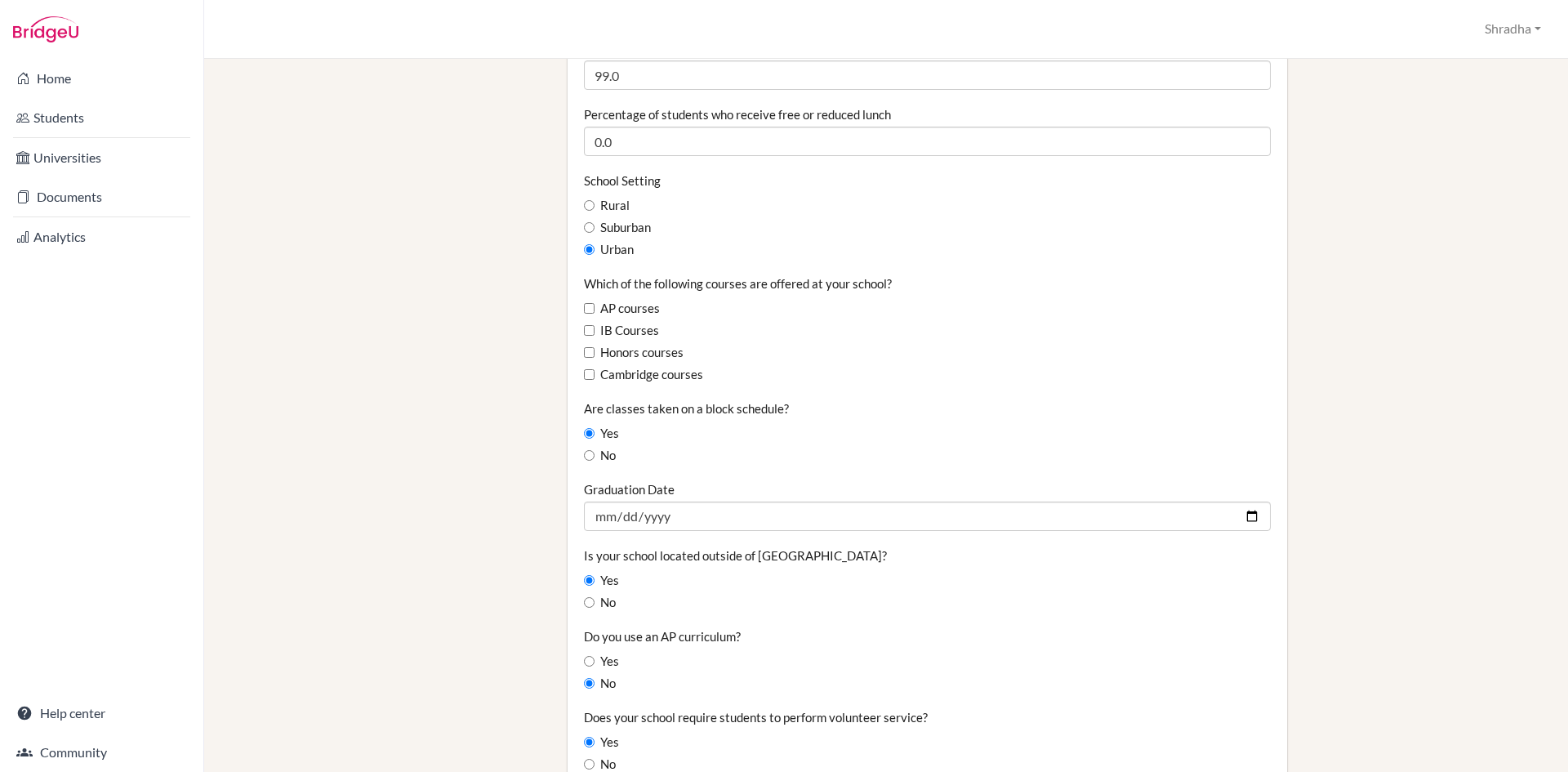
scroll to position [841, 0]
type input "96"
click at [590, 371] on input "Cambridge courses" at bounding box center [589, 371] width 11 height 11
checkbox input "true"
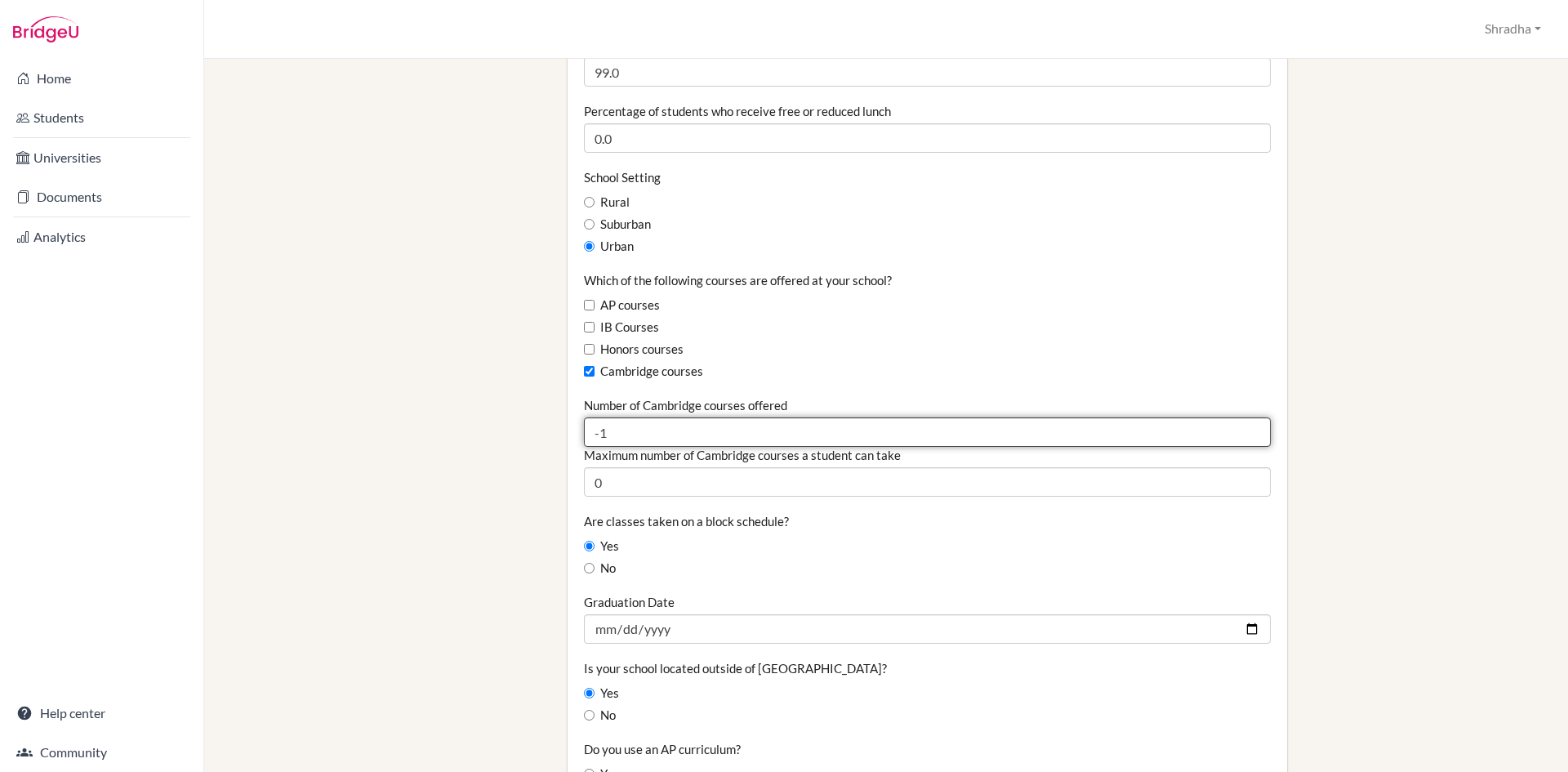
click at [1248, 433] on input "-1" at bounding box center [928, 432] width 687 height 30
click at [1248, 433] on input "-2" at bounding box center [928, 432] width 687 height 30
click at [1246, 425] on input "-1" at bounding box center [928, 432] width 687 height 30
click at [1246, 425] on input "0" at bounding box center [928, 432] width 687 height 30
click at [1246, 425] on input "1" at bounding box center [928, 432] width 687 height 30
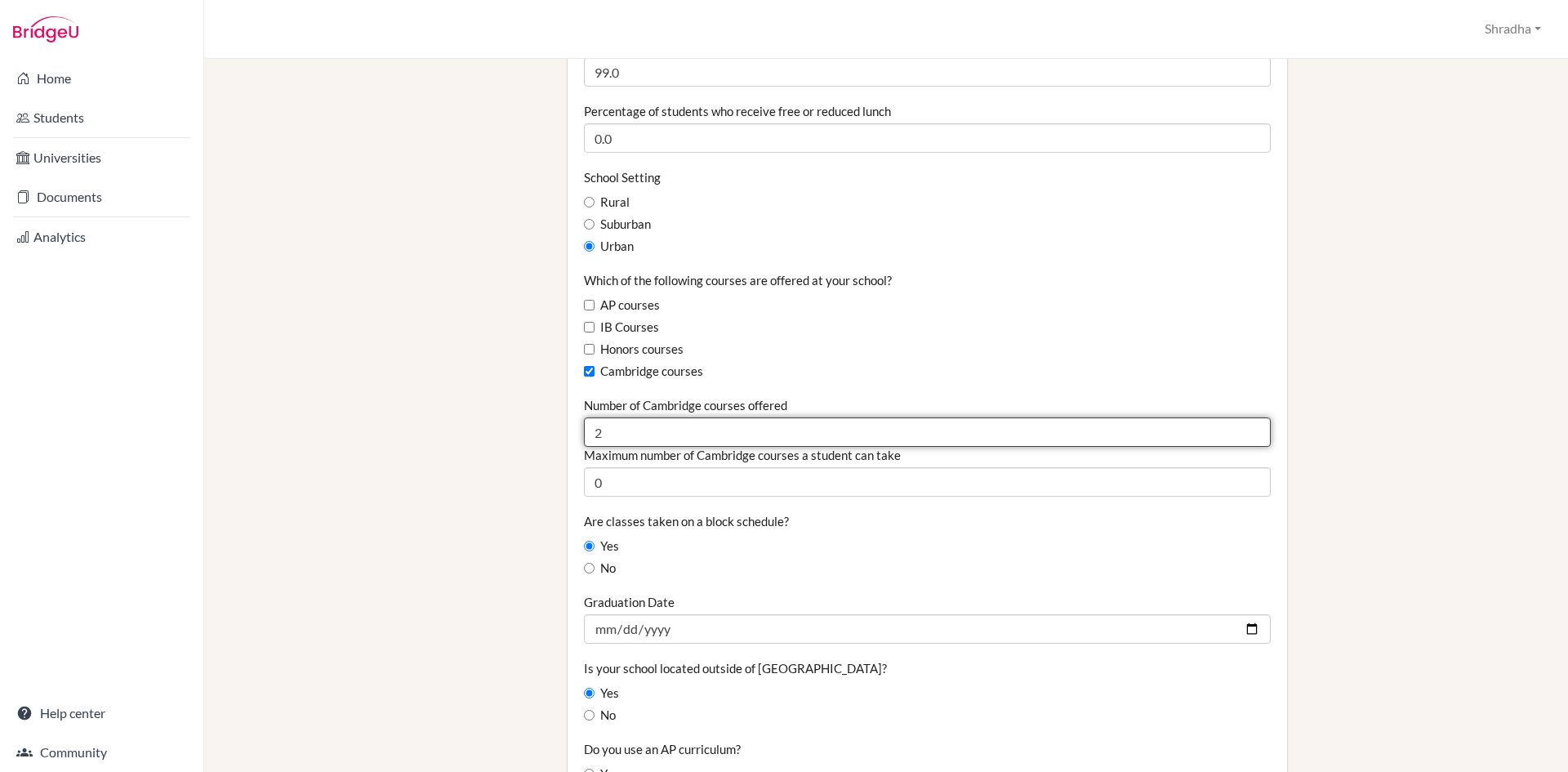
click at [1246, 425] on input "2" at bounding box center [928, 432] width 687 height 30
click at [1246, 425] on input "3" at bounding box center [928, 432] width 687 height 30
click at [1246, 425] on input "4" at bounding box center [928, 432] width 687 height 30
click at [1246, 425] on input "5" at bounding box center [928, 432] width 687 height 30
click at [1246, 425] on input "6" at bounding box center [928, 432] width 687 height 30
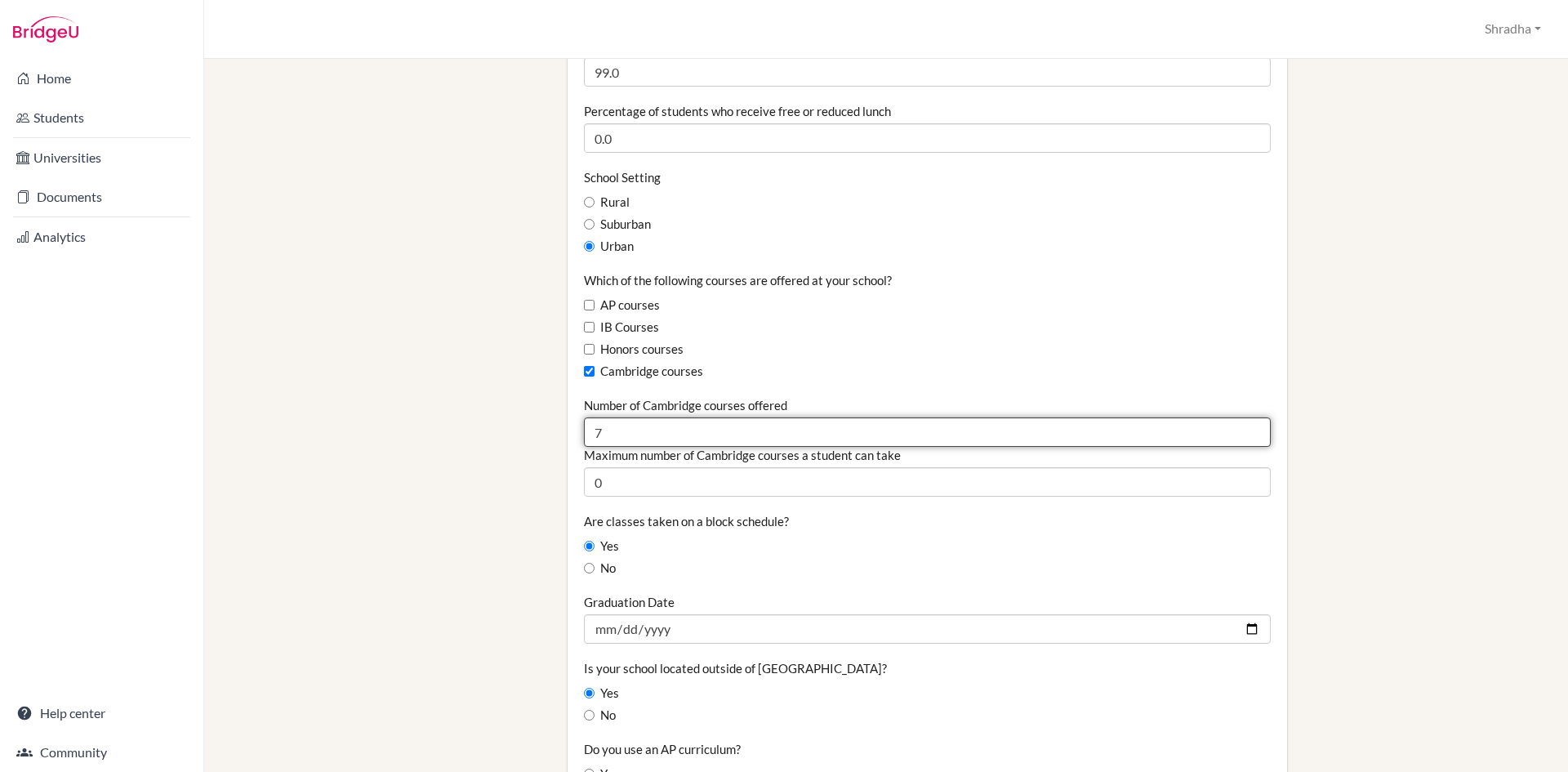
type input "7"
click at [1246, 425] on input "7" at bounding box center [928, 432] width 687 height 30
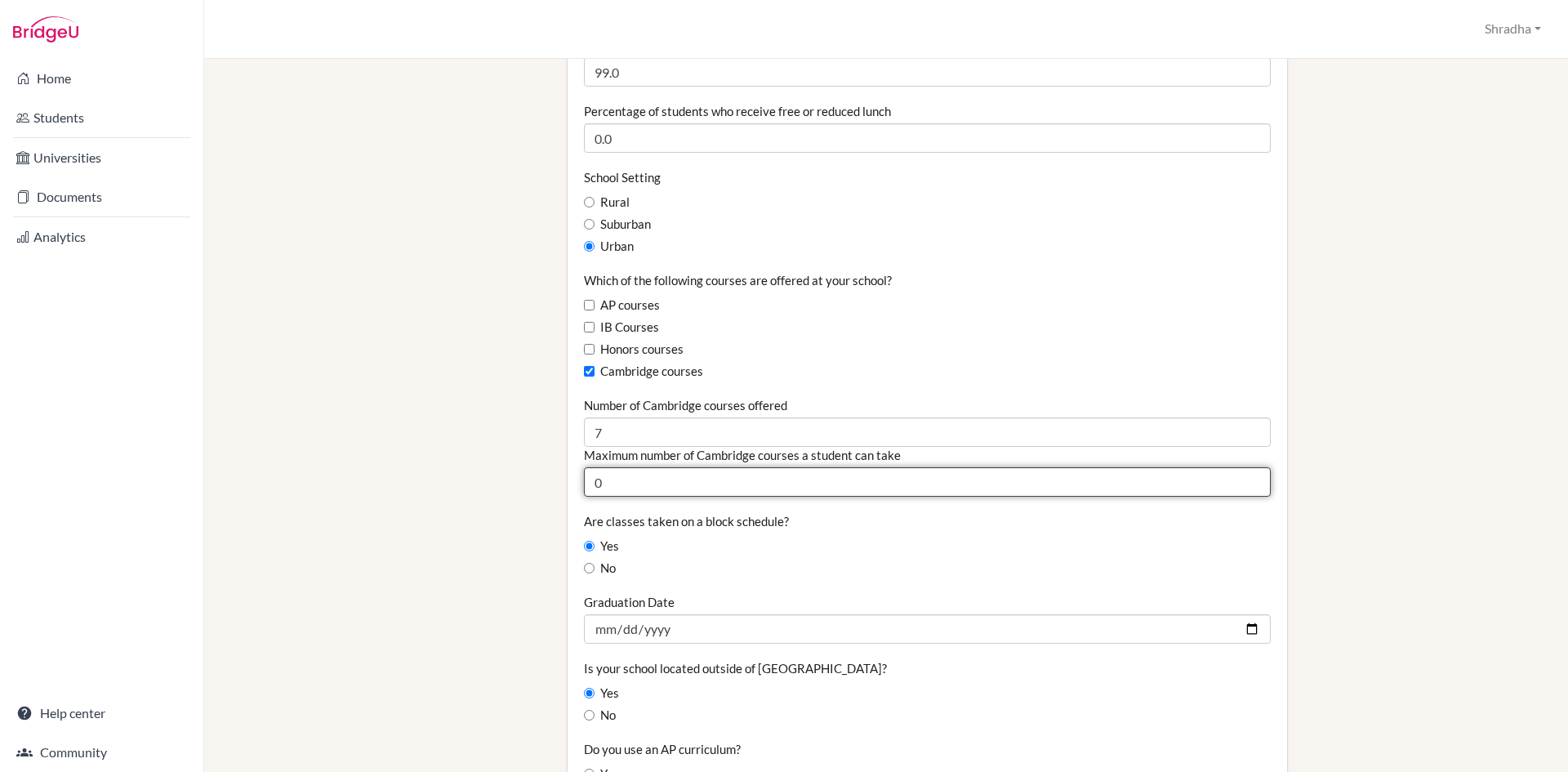
click at [984, 487] on input "0" at bounding box center [928, 482] width 687 height 30
click at [1247, 481] on input "1" at bounding box center [928, 482] width 687 height 30
click at [1247, 481] on input "2" at bounding box center [928, 482] width 687 height 30
click at [1247, 481] on input "3" at bounding box center [928, 482] width 687 height 30
click at [1247, 481] on input "4" at bounding box center [928, 482] width 687 height 30
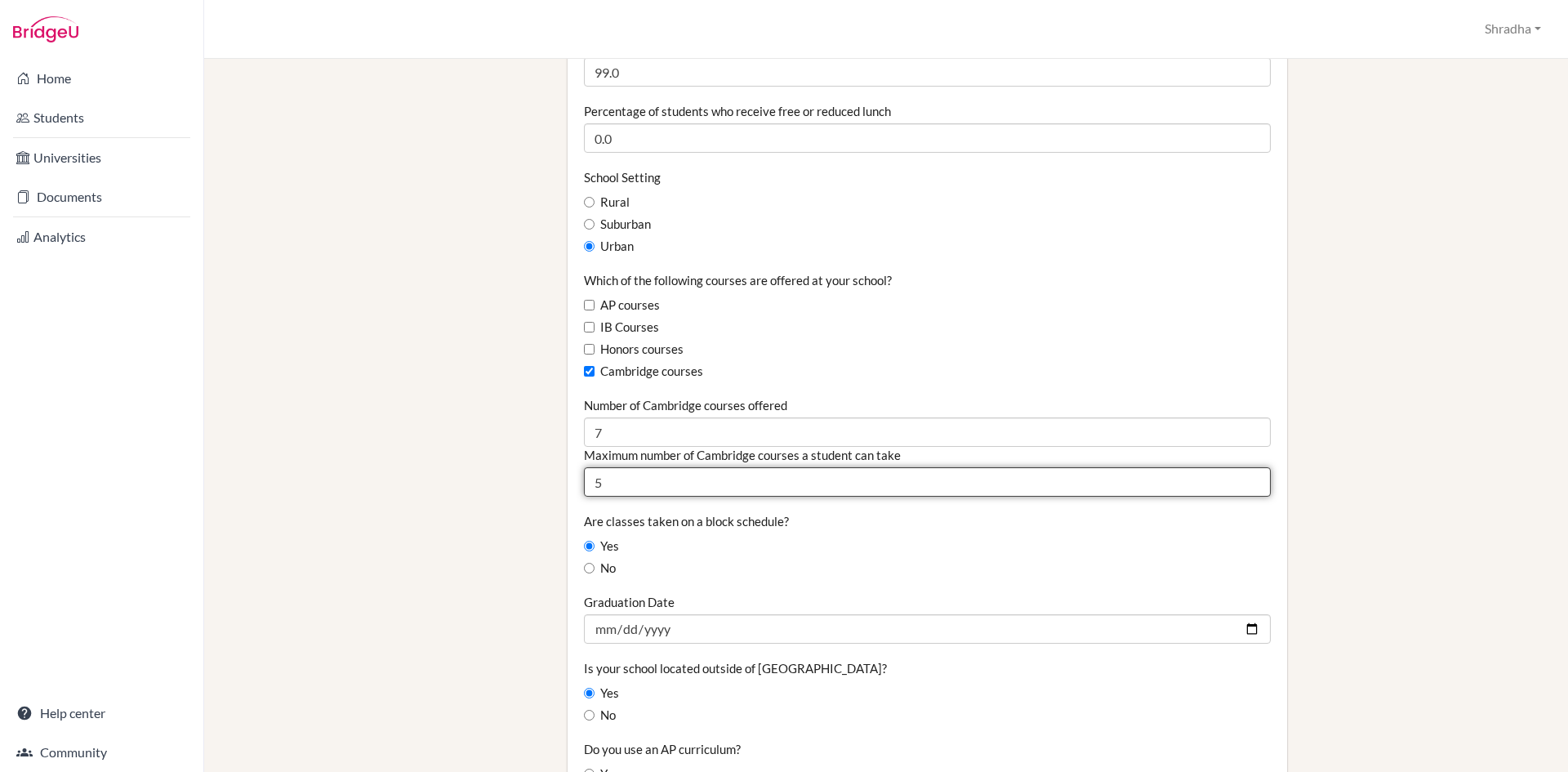
type input "5"
click at [1241, 480] on input "5" at bounding box center [928, 482] width 687 height 30
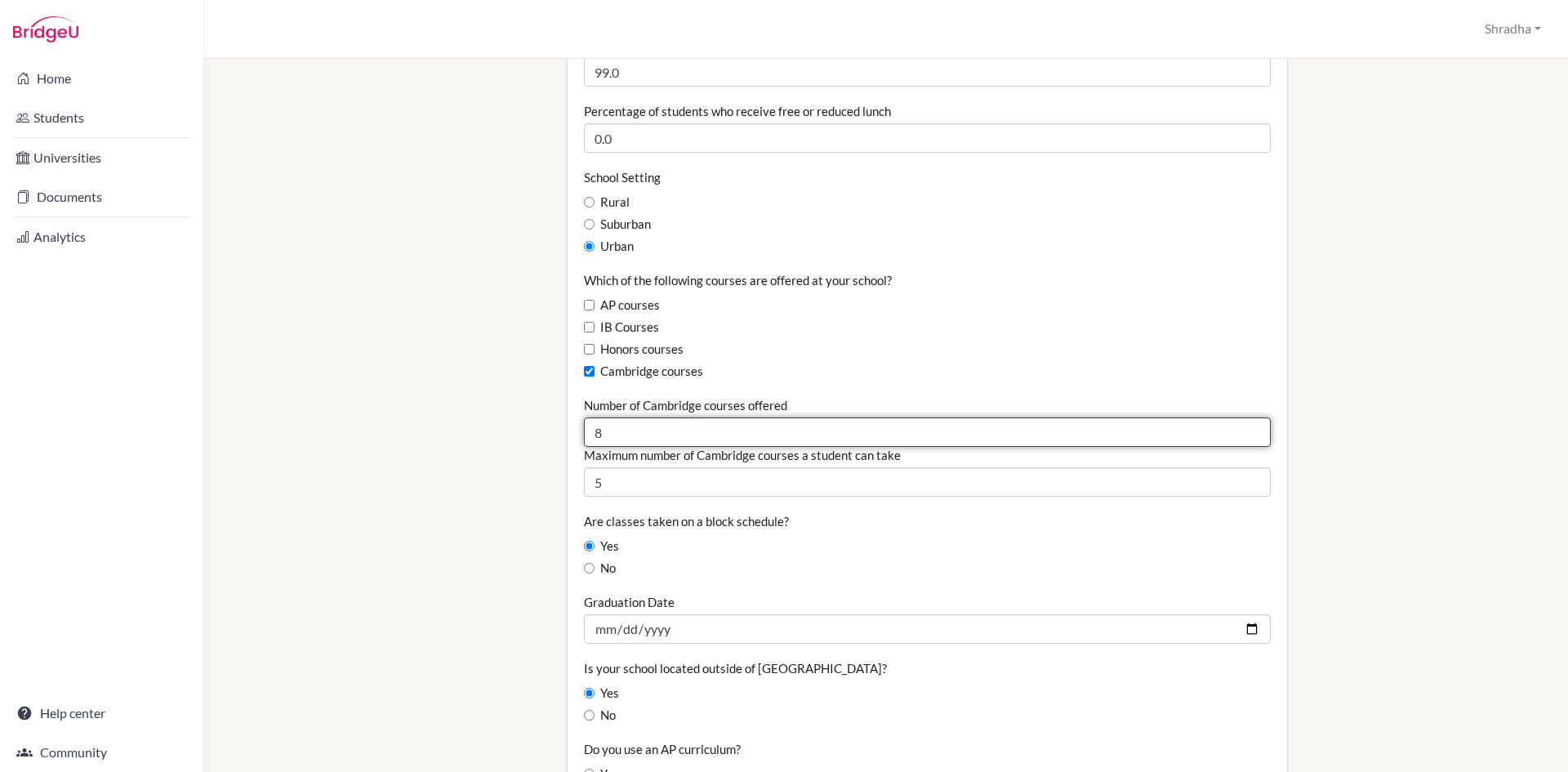
click at [1243, 428] on input "8" at bounding box center [928, 432] width 687 height 30
click at [1243, 428] on input "9" at bounding box center [928, 432] width 687 height 30
click at [1243, 428] on input "10" at bounding box center [928, 432] width 687 height 30
click at [1243, 428] on input "11" at bounding box center [928, 432] width 687 height 30
type input "12"
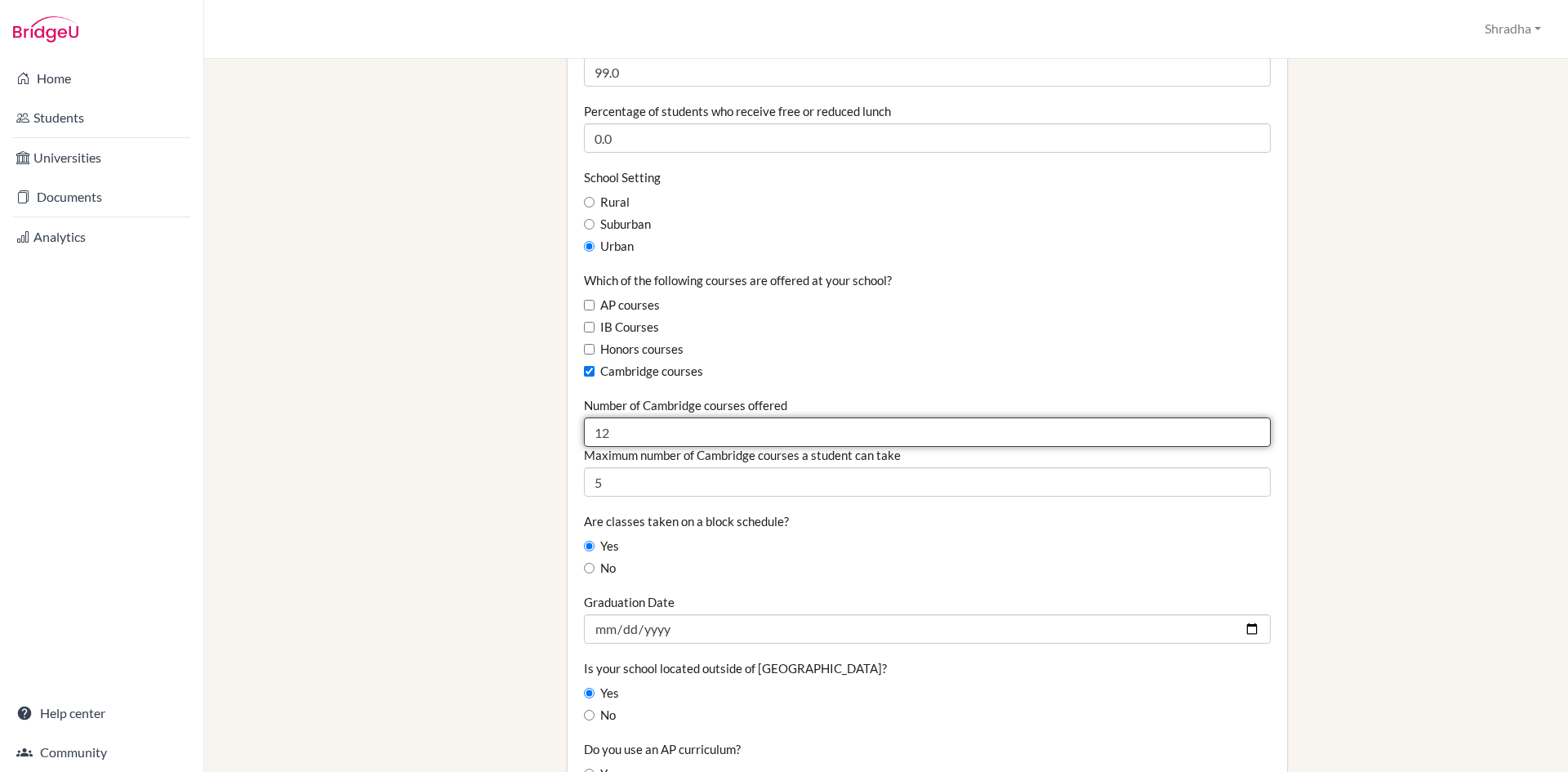
click at [1243, 428] on input "12" at bounding box center [928, 432] width 687 height 30
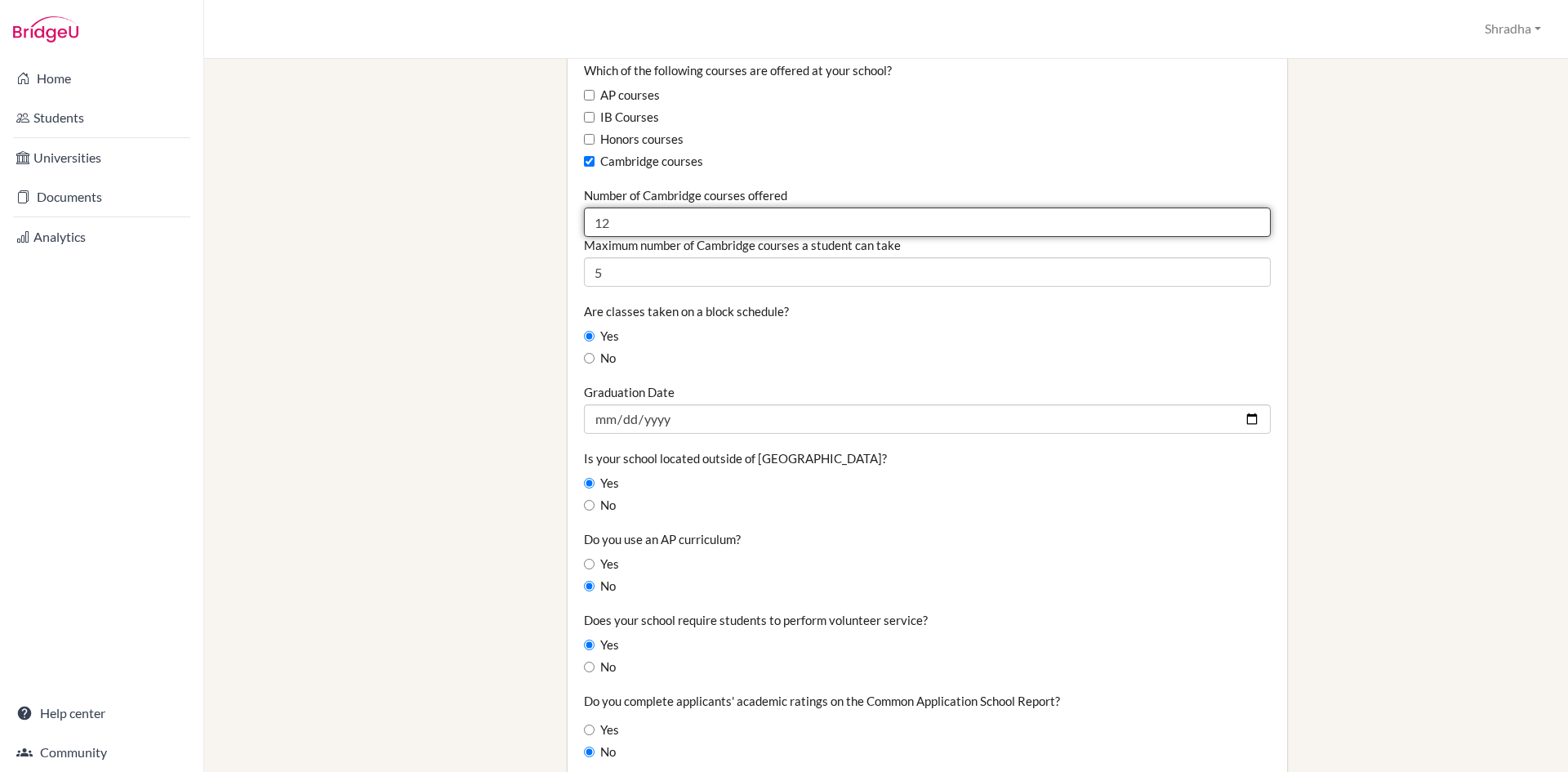
scroll to position [1074, 0]
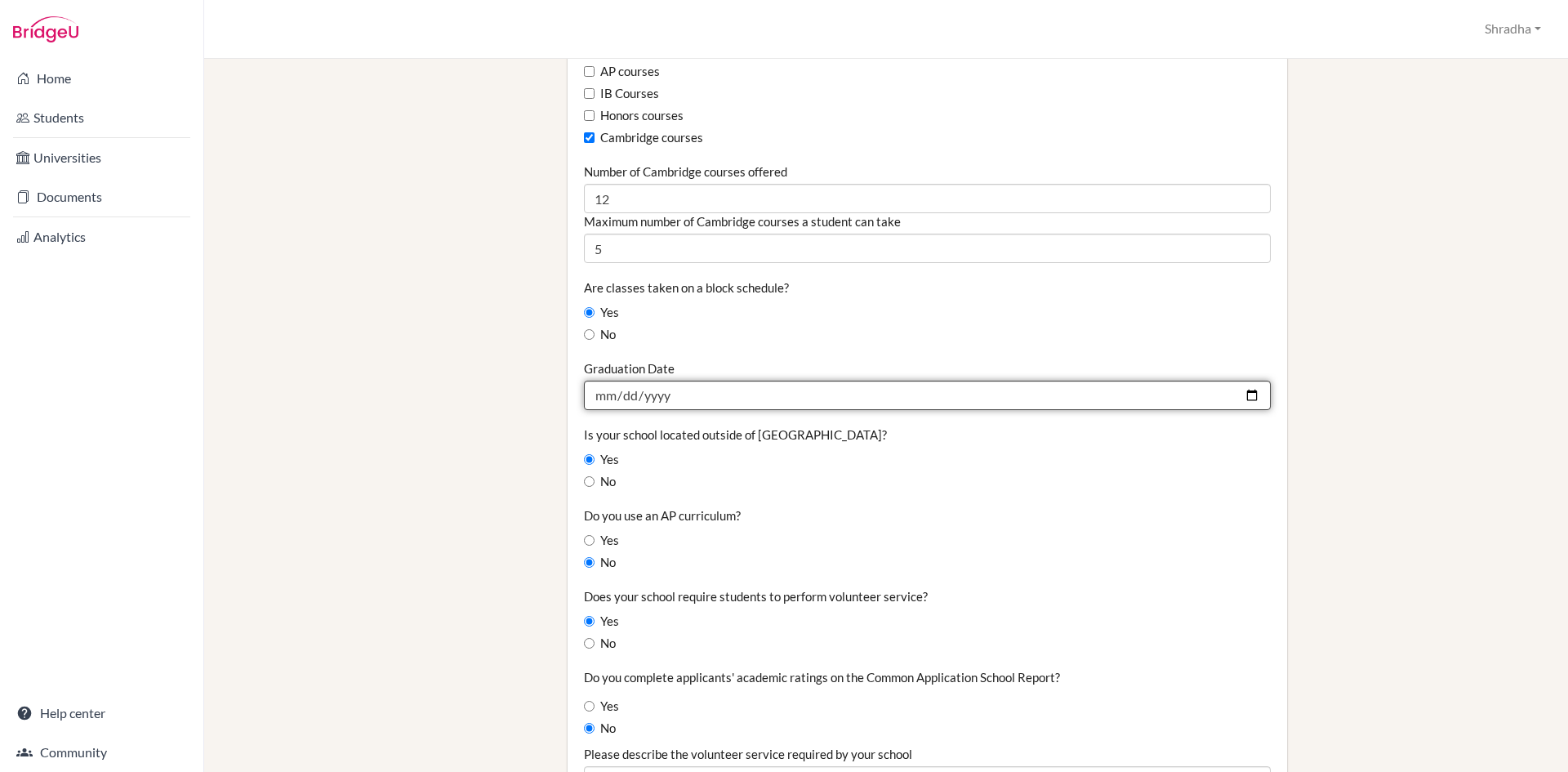
click at [1243, 400] on input "2025-04-30" at bounding box center [928, 396] width 687 height 30
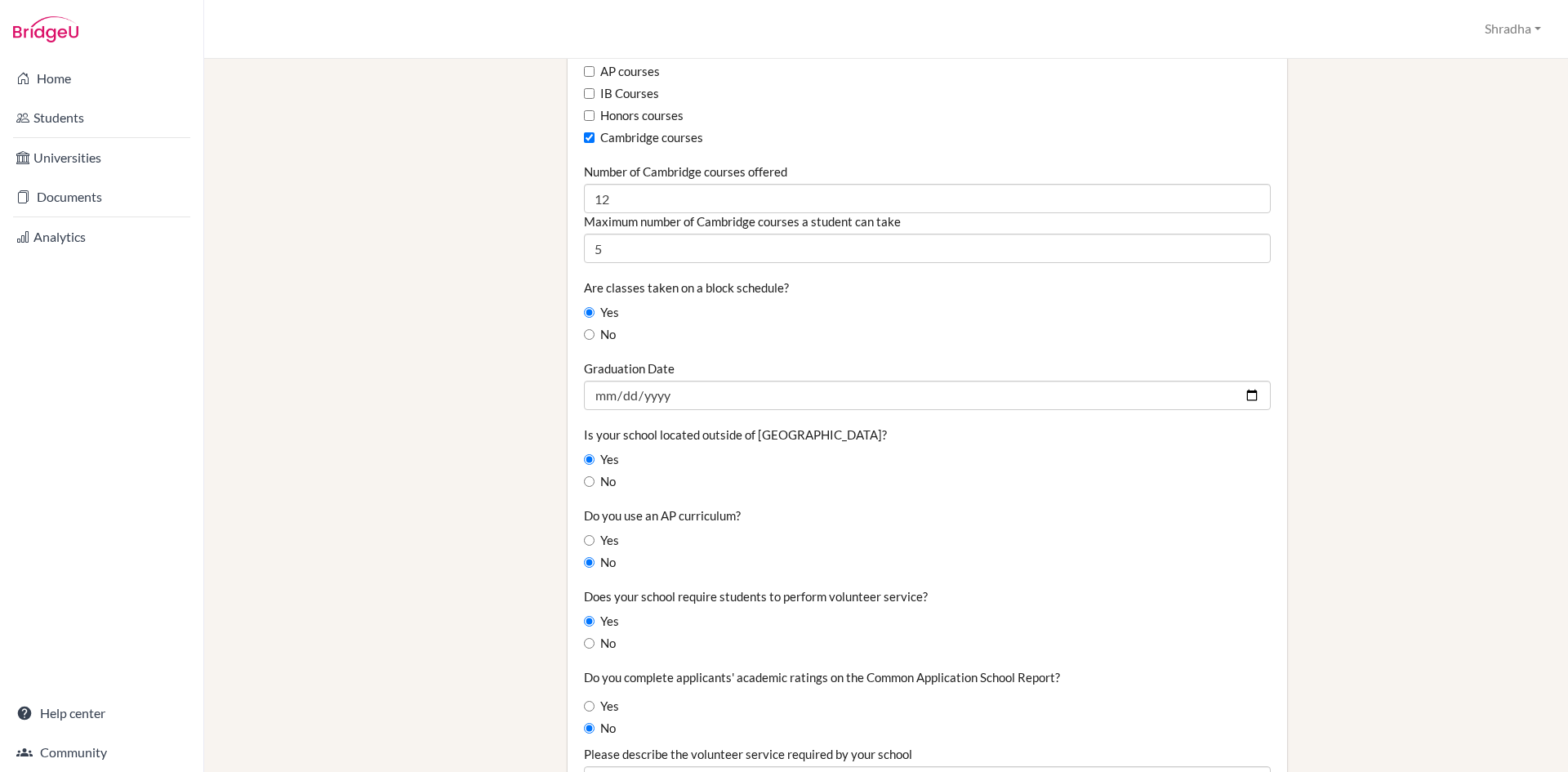
click at [925, 511] on div "Do you use an AP curriculum? Yes No" at bounding box center [928, 540] width 687 height 65
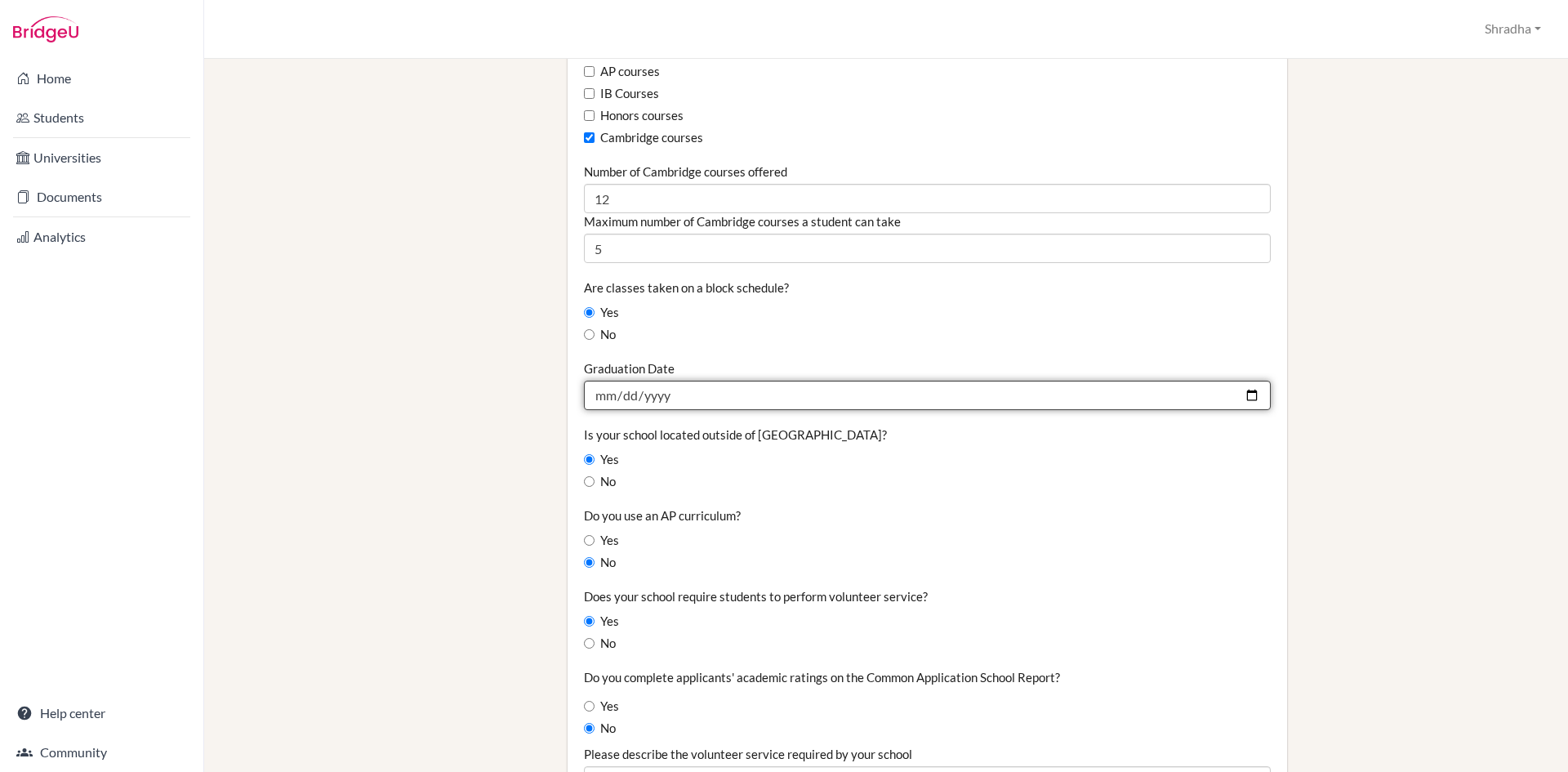
click at [1248, 394] on input "2025-04-30" at bounding box center [928, 396] width 687 height 30
click at [1244, 390] on input "2026-04-10" at bounding box center [928, 396] width 687 height 30
type input "2026-05-10"
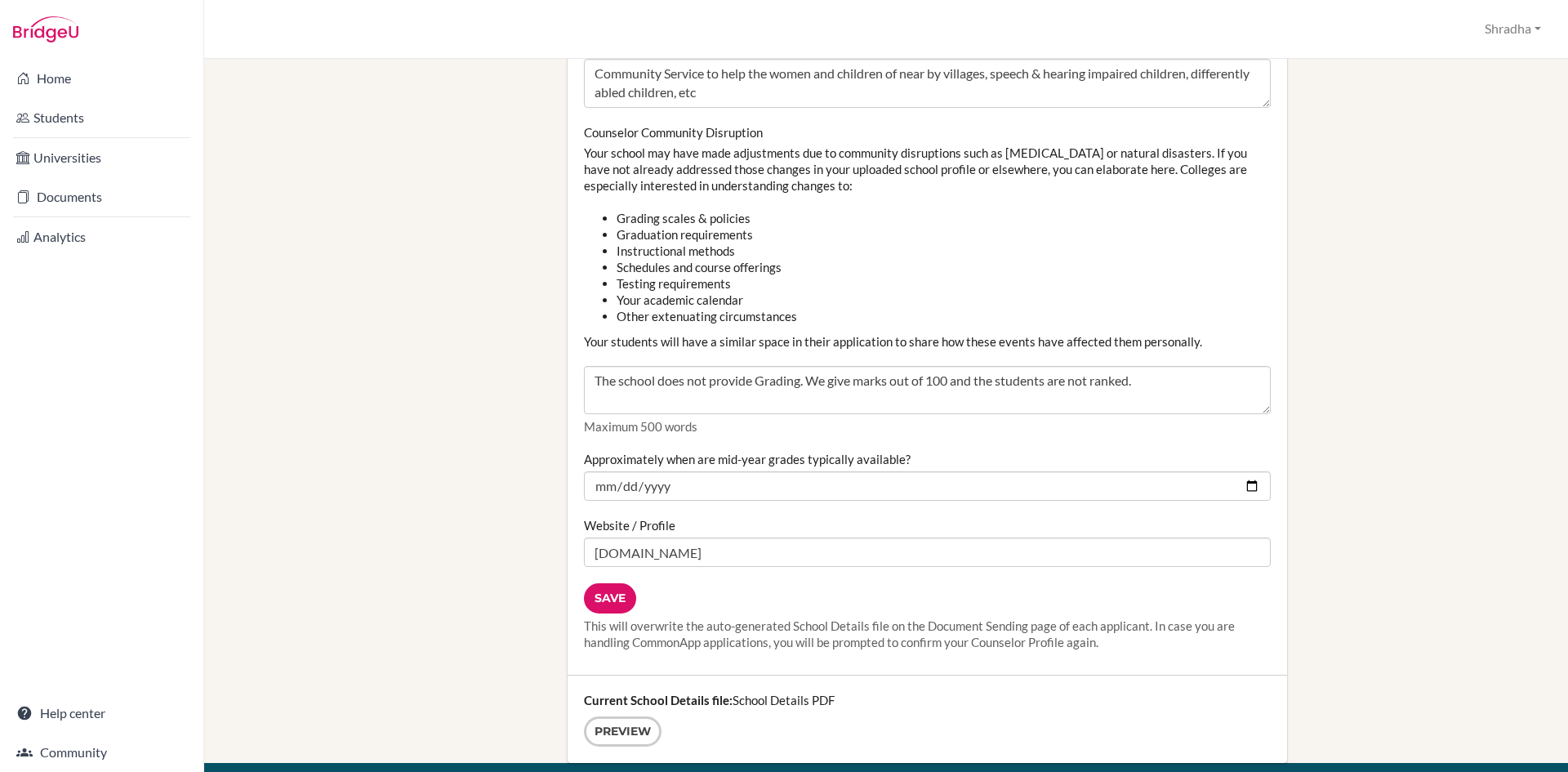
scroll to position [1822, 0]
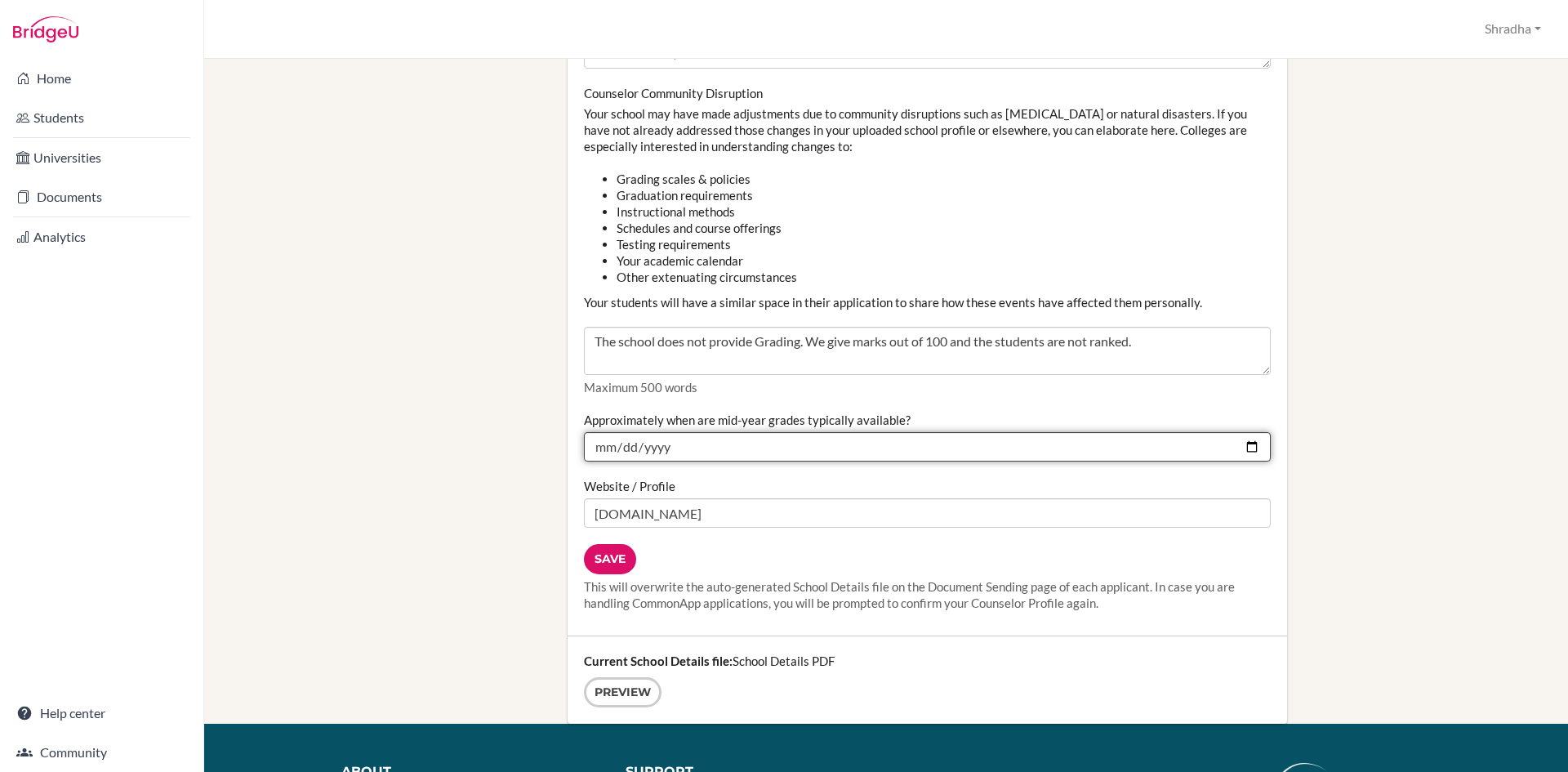
click at [1245, 448] on input "2025-02-04" at bounding box center [928, 447] width 687 height 30
type input "2026-02-04"
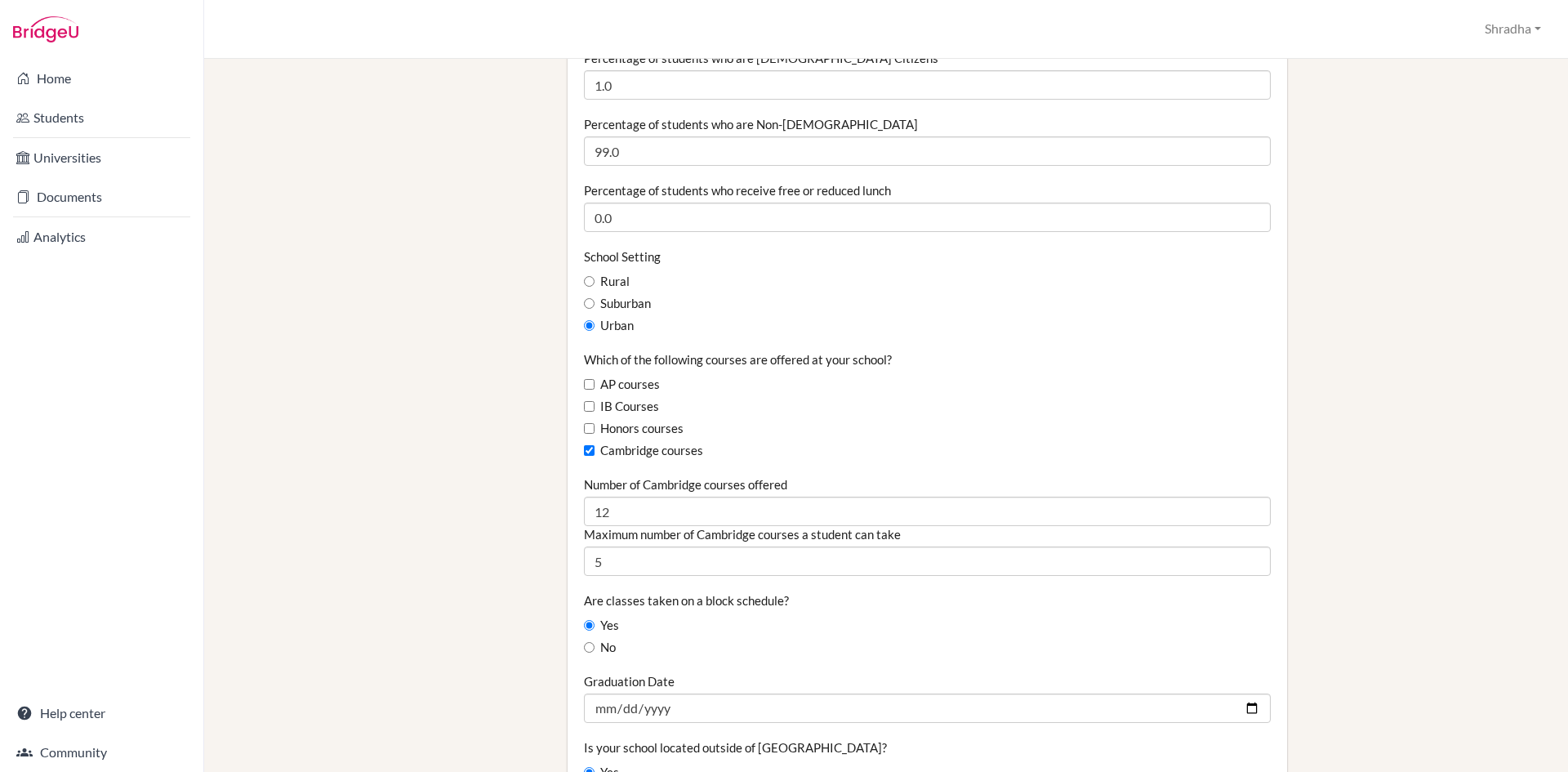
scroll to position [740, 0]
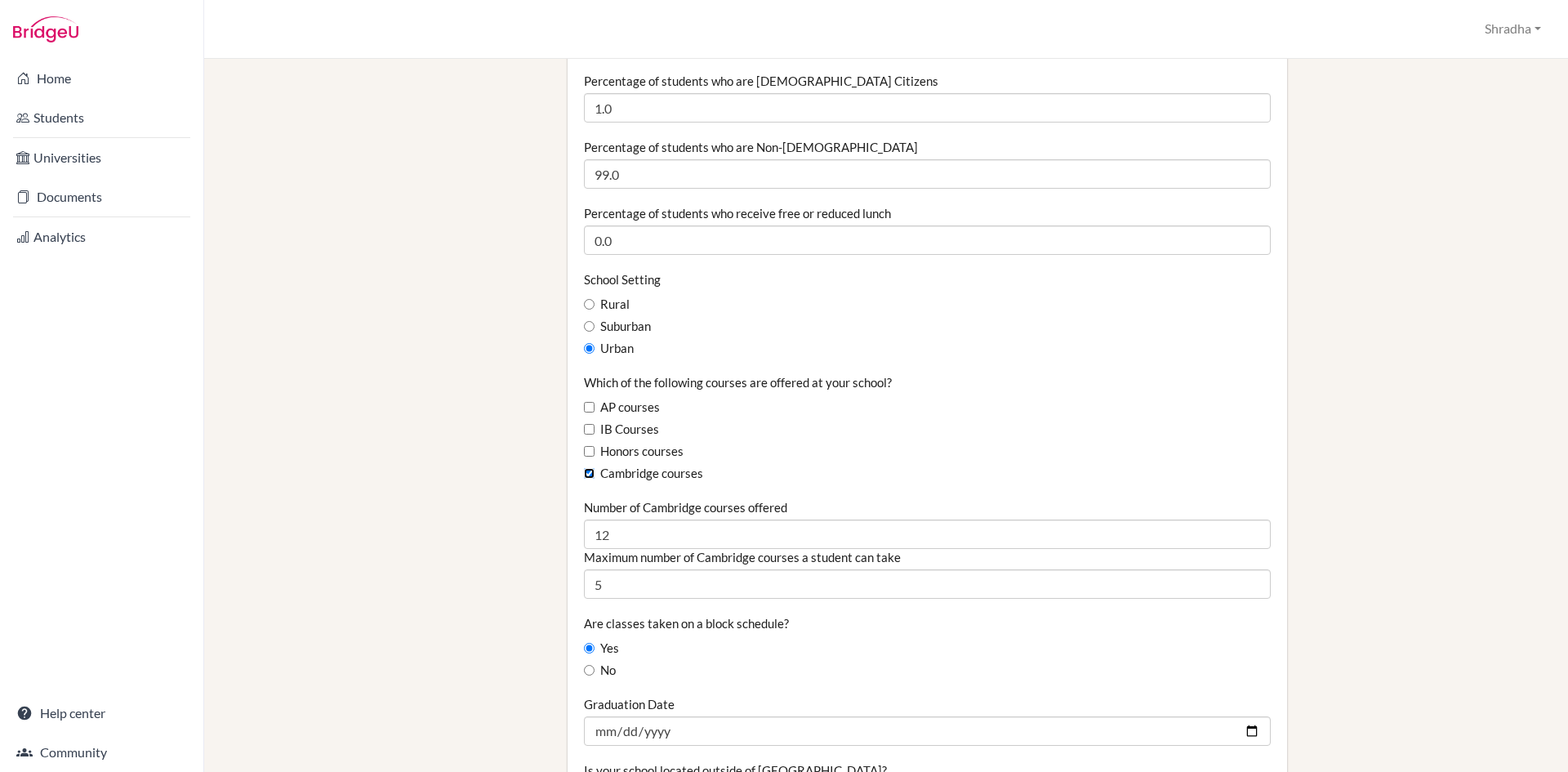
click at [585, 473] on input "Cambridge courses" at bounding box center [589, 473] width 11 height 11
checkbox input "false"
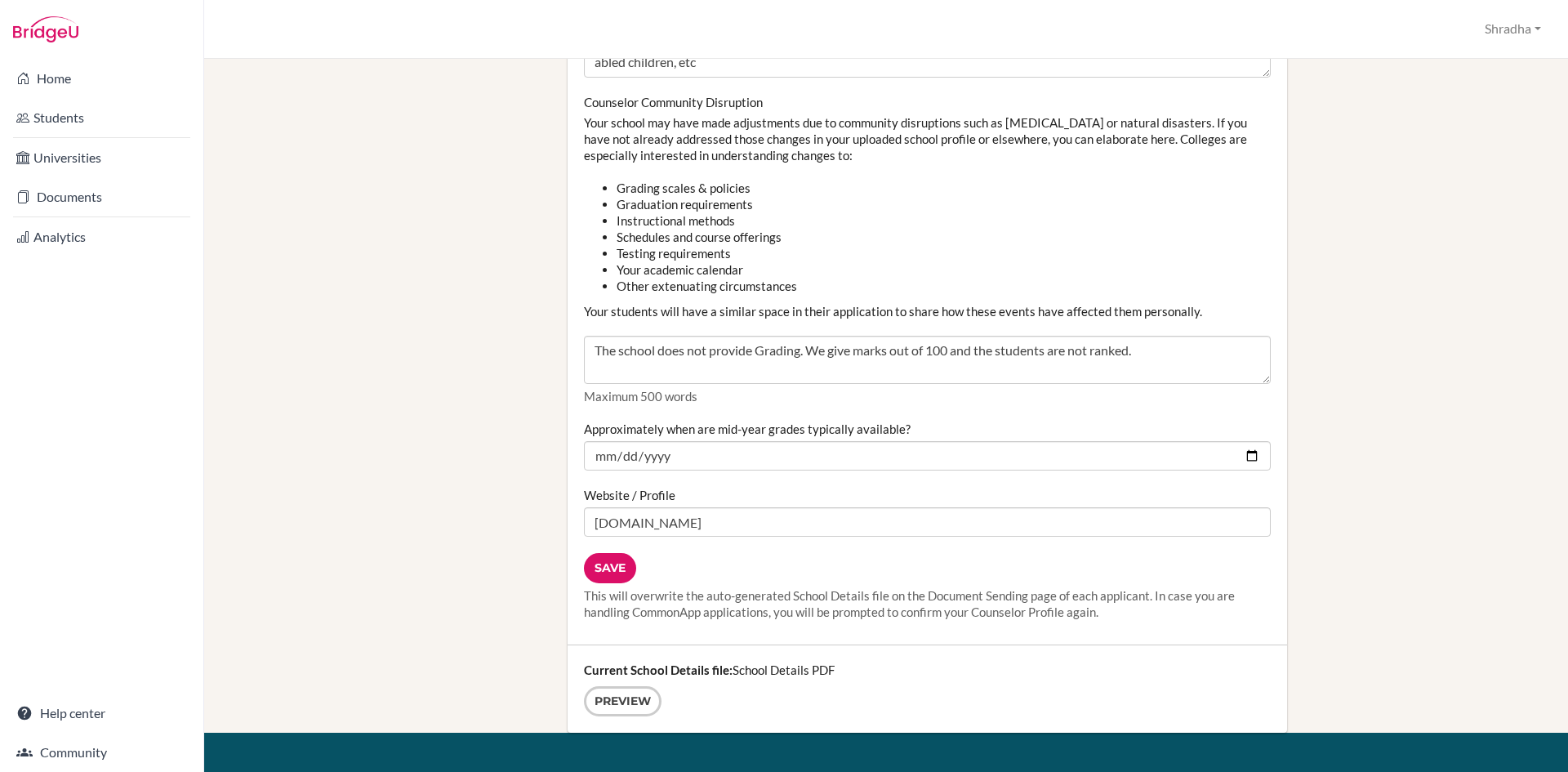
scroll to position [1924, 0]
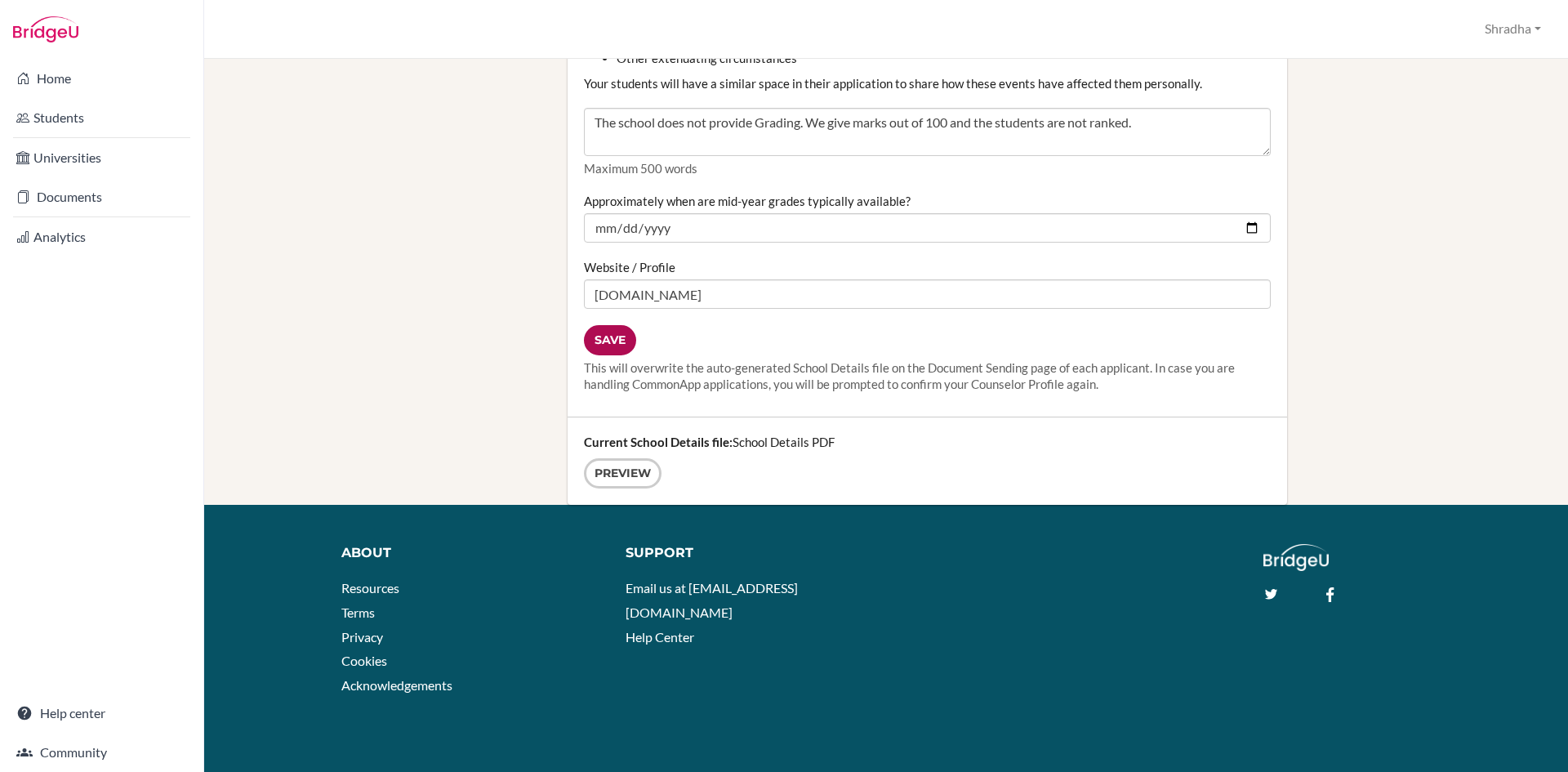
click at [614, 338] on input "Save" at bounding box center [610, 340] width 52 height 31
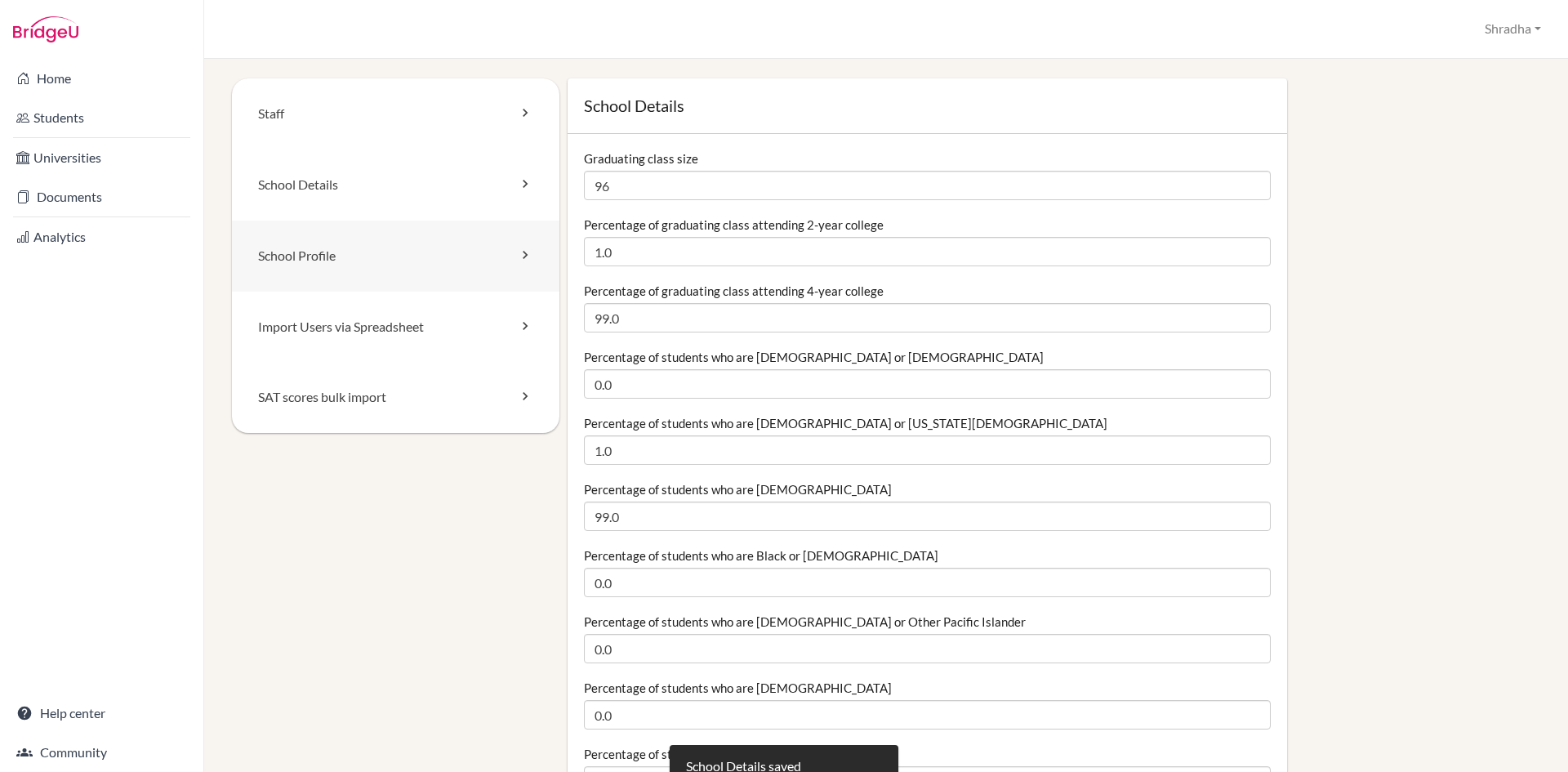
click at [443, 261] on link "School Profile" at bounding box center [396, 256] width 328 height 71
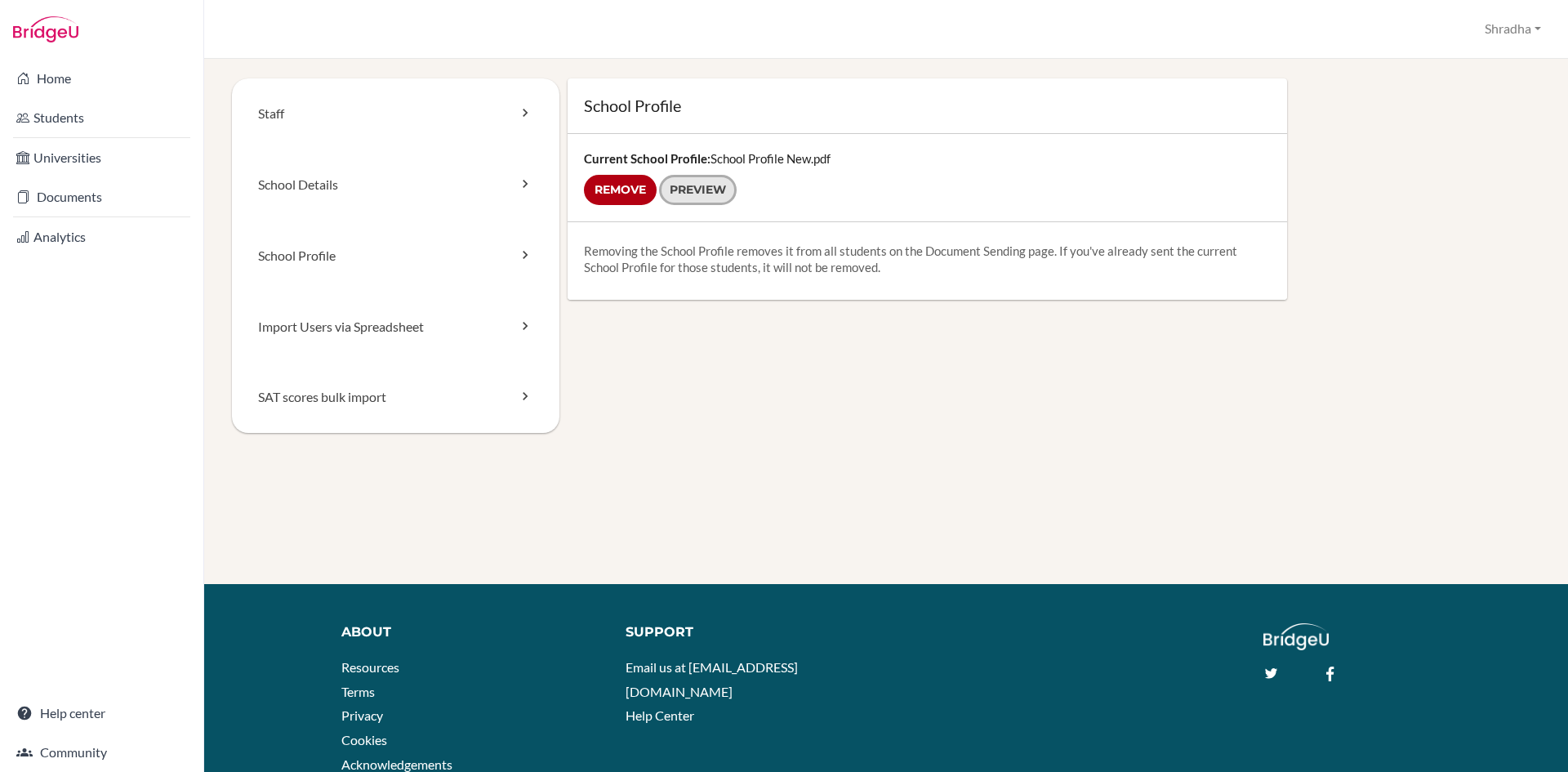
click at [705, 194] on link "Preview" at bounding box center [697, 189] width 78 height 31
click at [70, 204] on link "Documents" at bounding box center [101, 196] width 197 height 32
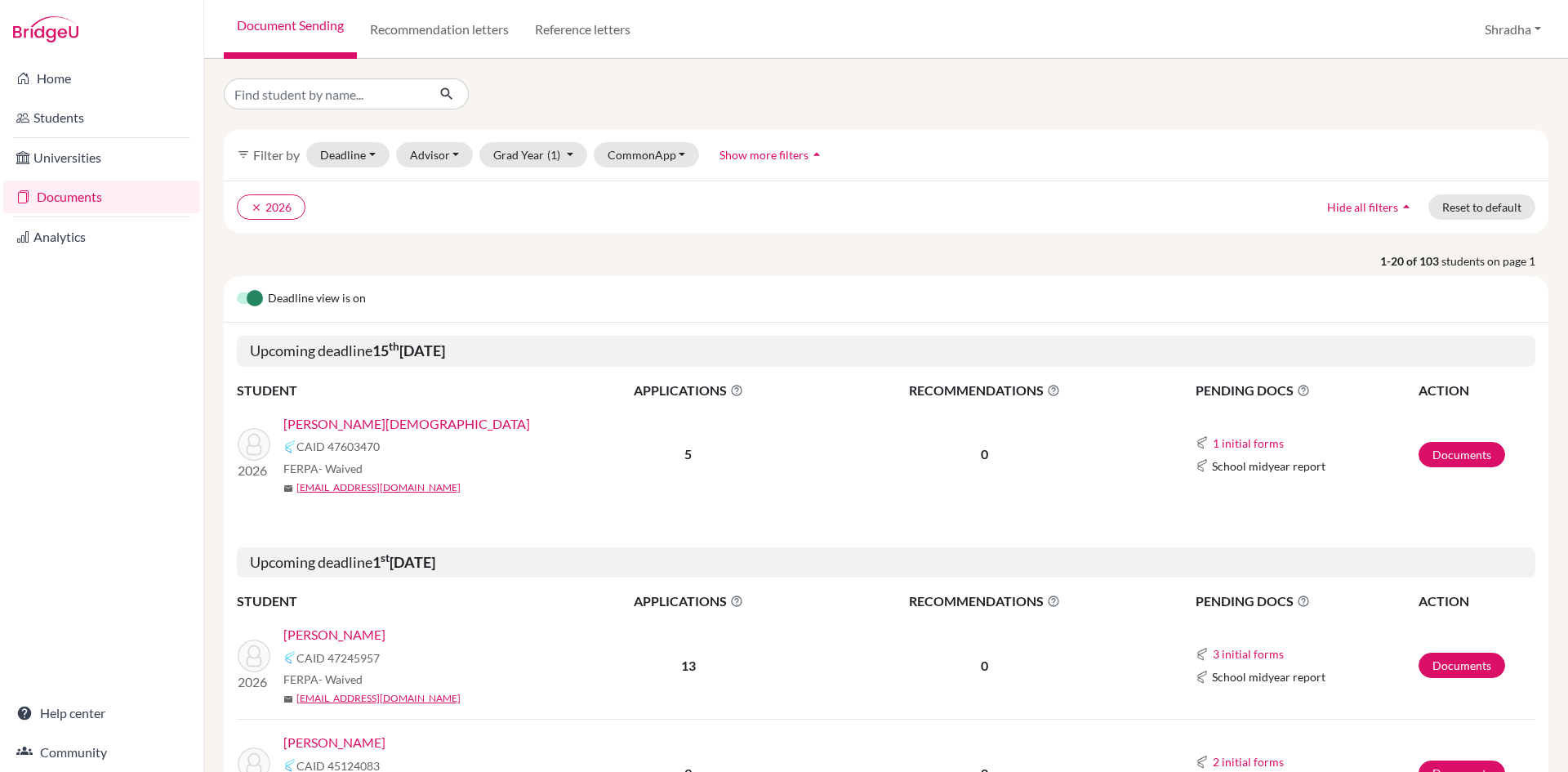
click at [335, 419] on link "[PERSON_NAME][DEMOGRAPHIC_DATA]" at bounding box center [407, 424] width 246 height 20
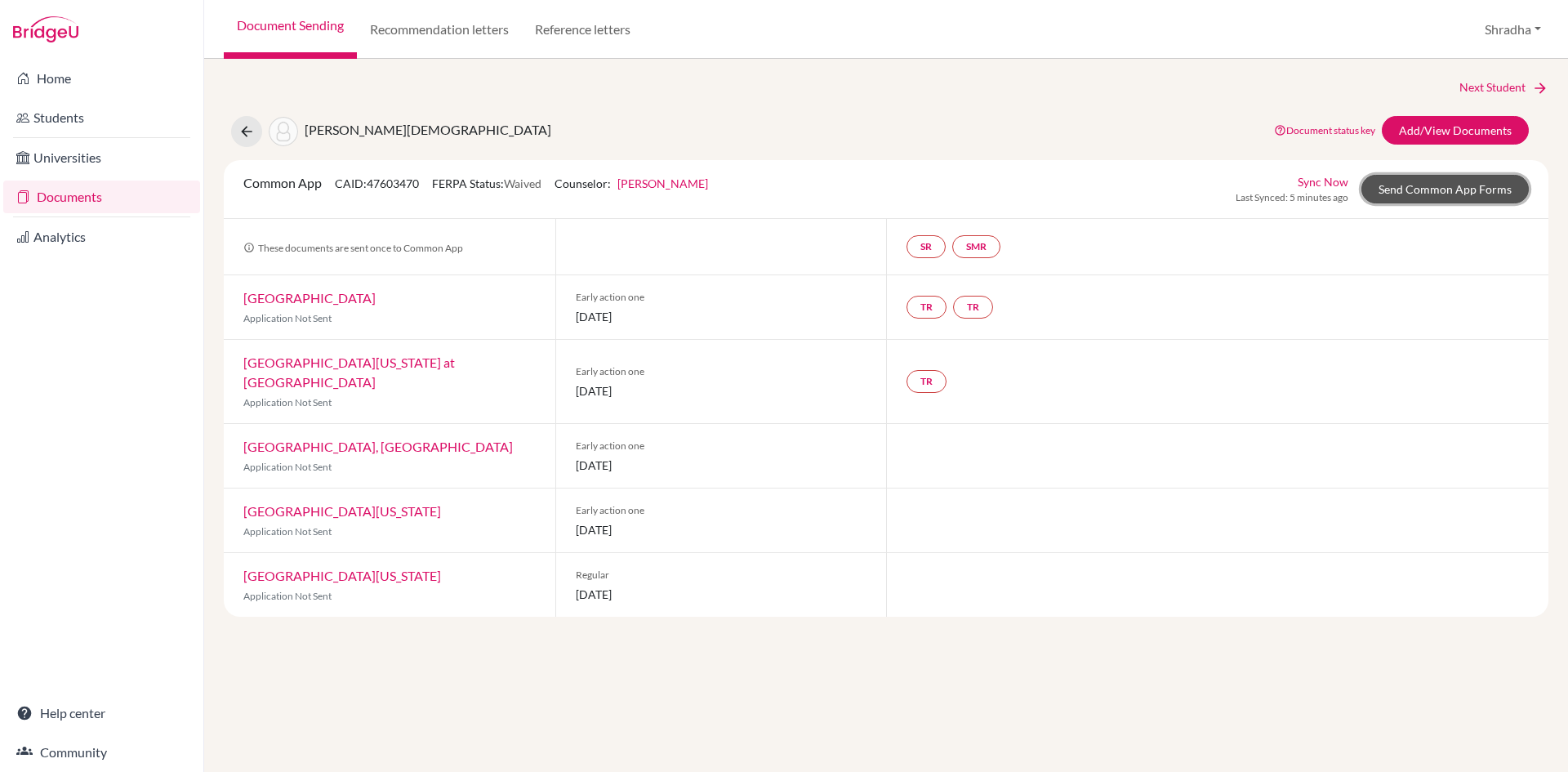
click at [1420, 188] on link "Send Common App Forms" at bounding box center [1446, 188] width 167 height 29
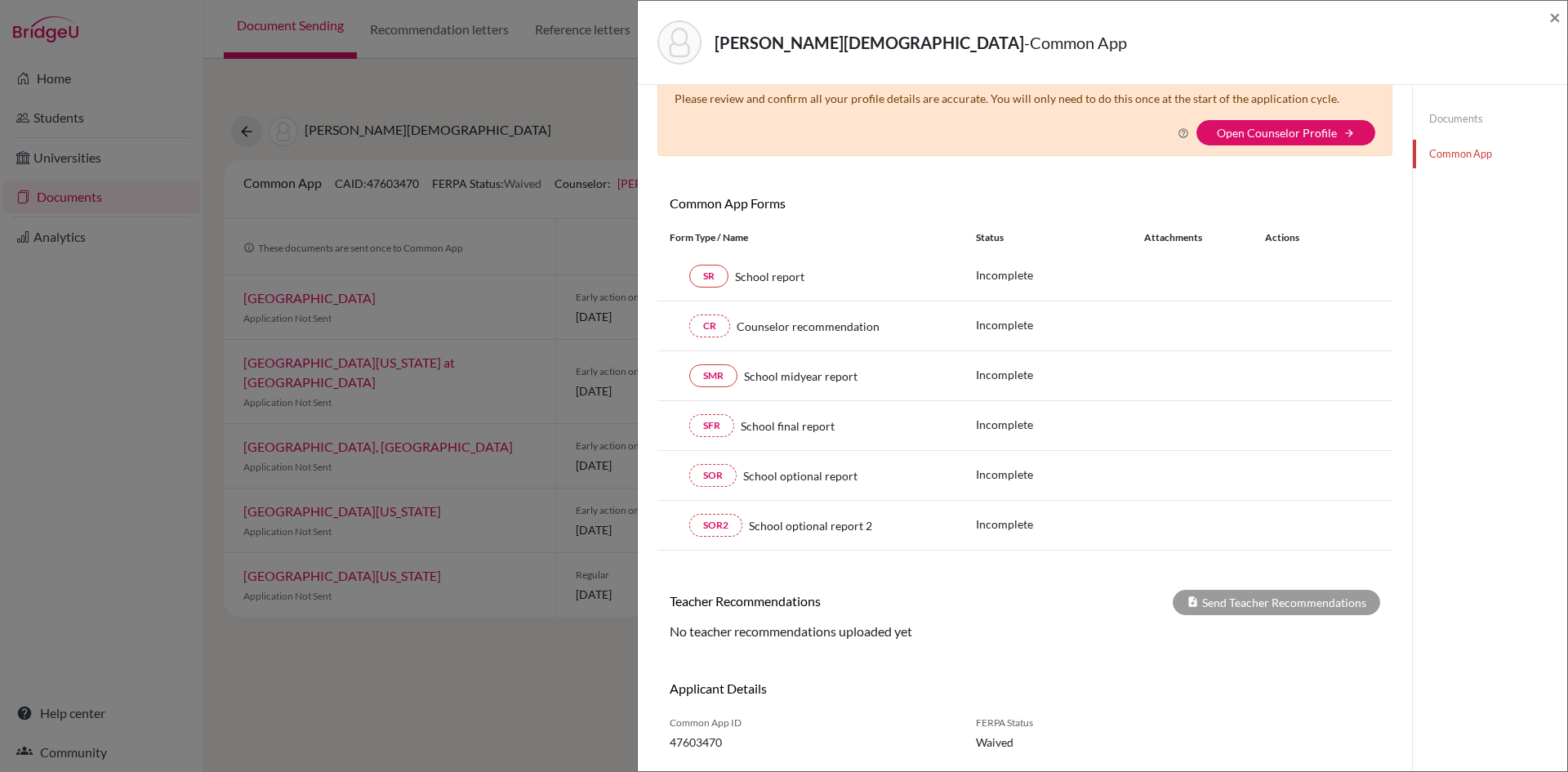
scroll to position [52, 0]
click at [1307, 138] on link "Open Counselor Profile" at bounding box center [1277, 136] width 120 height 14
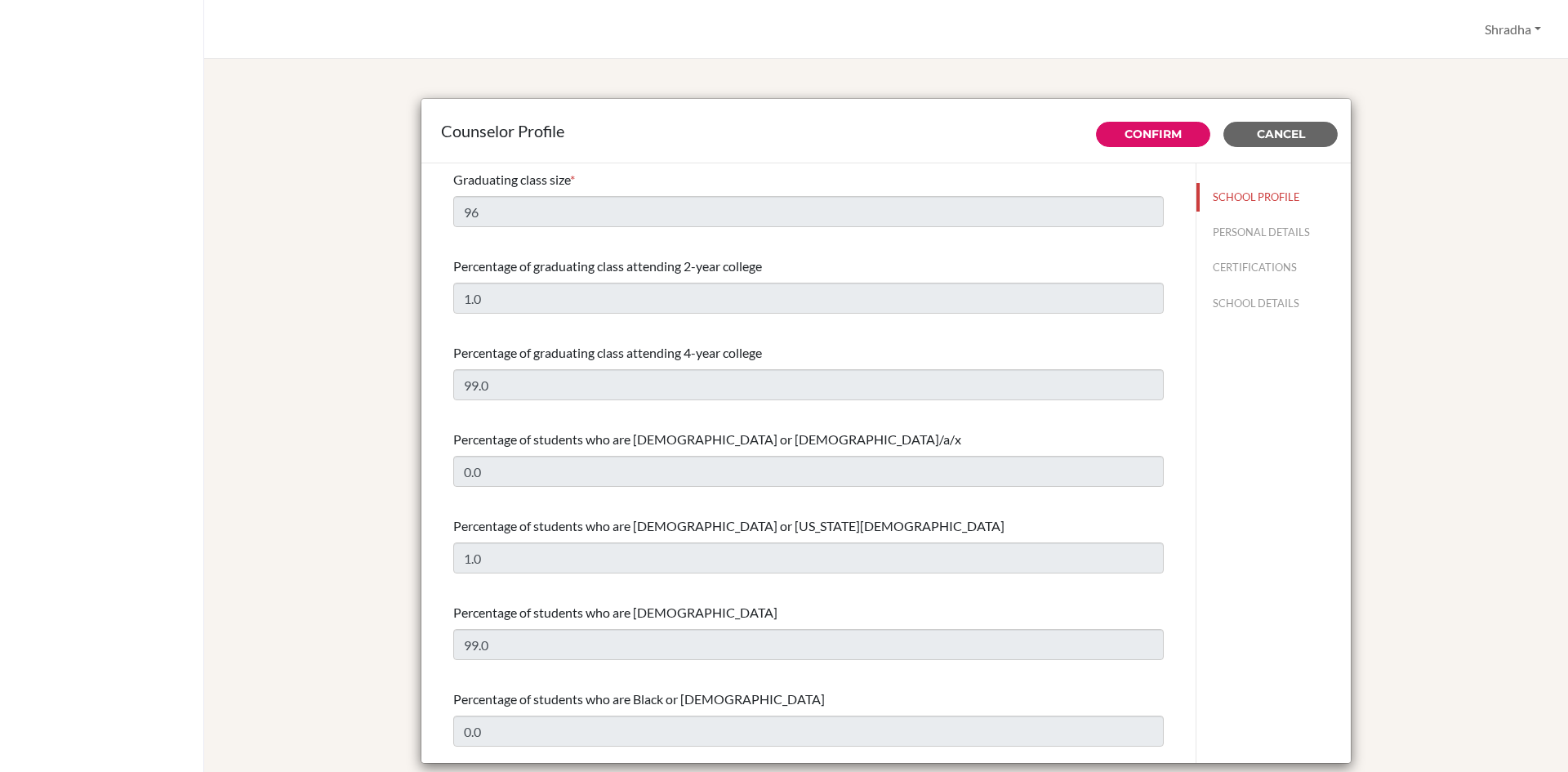
select select "0"
select select "227777"
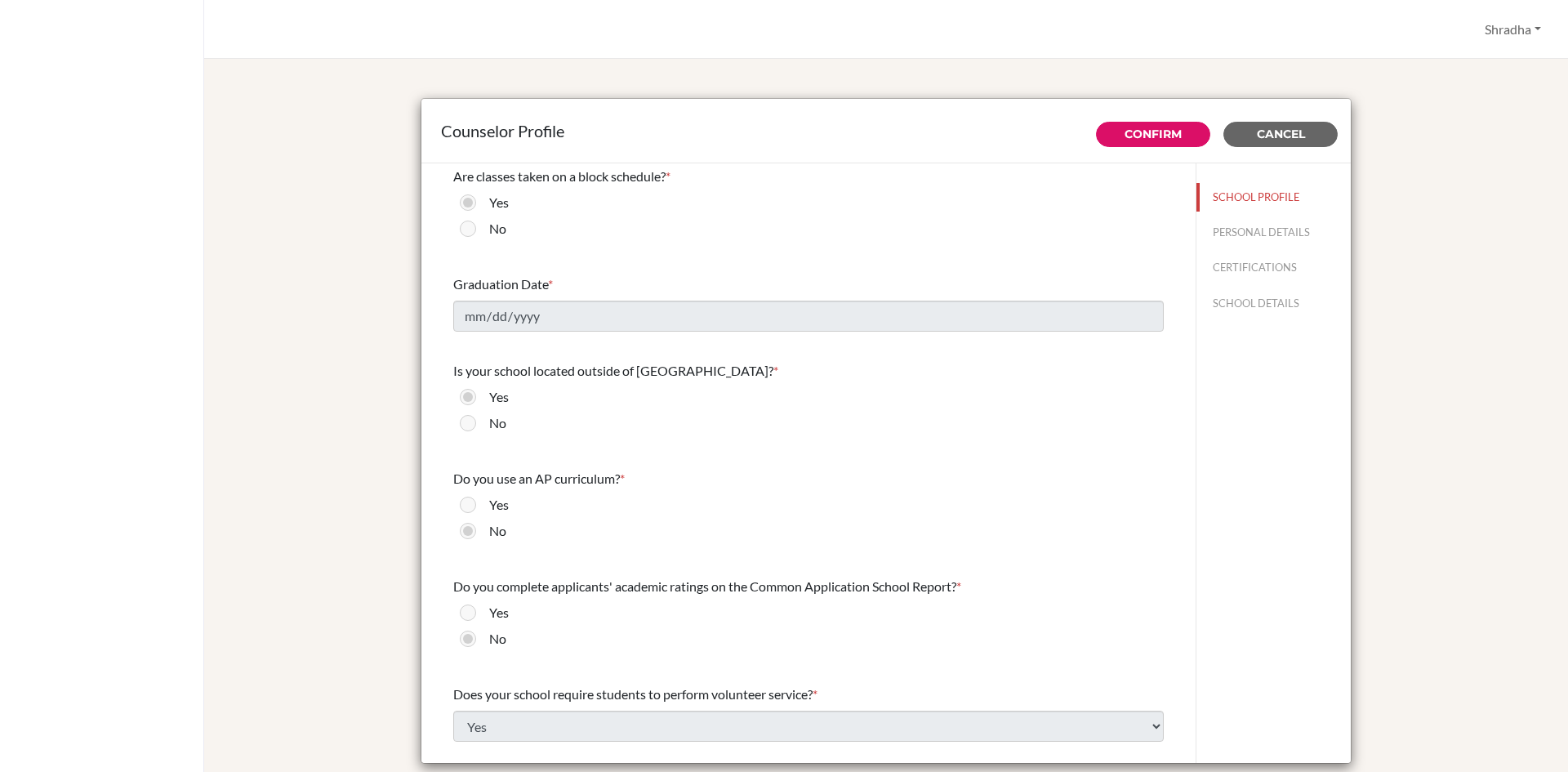
scroll to position [1310, 0]
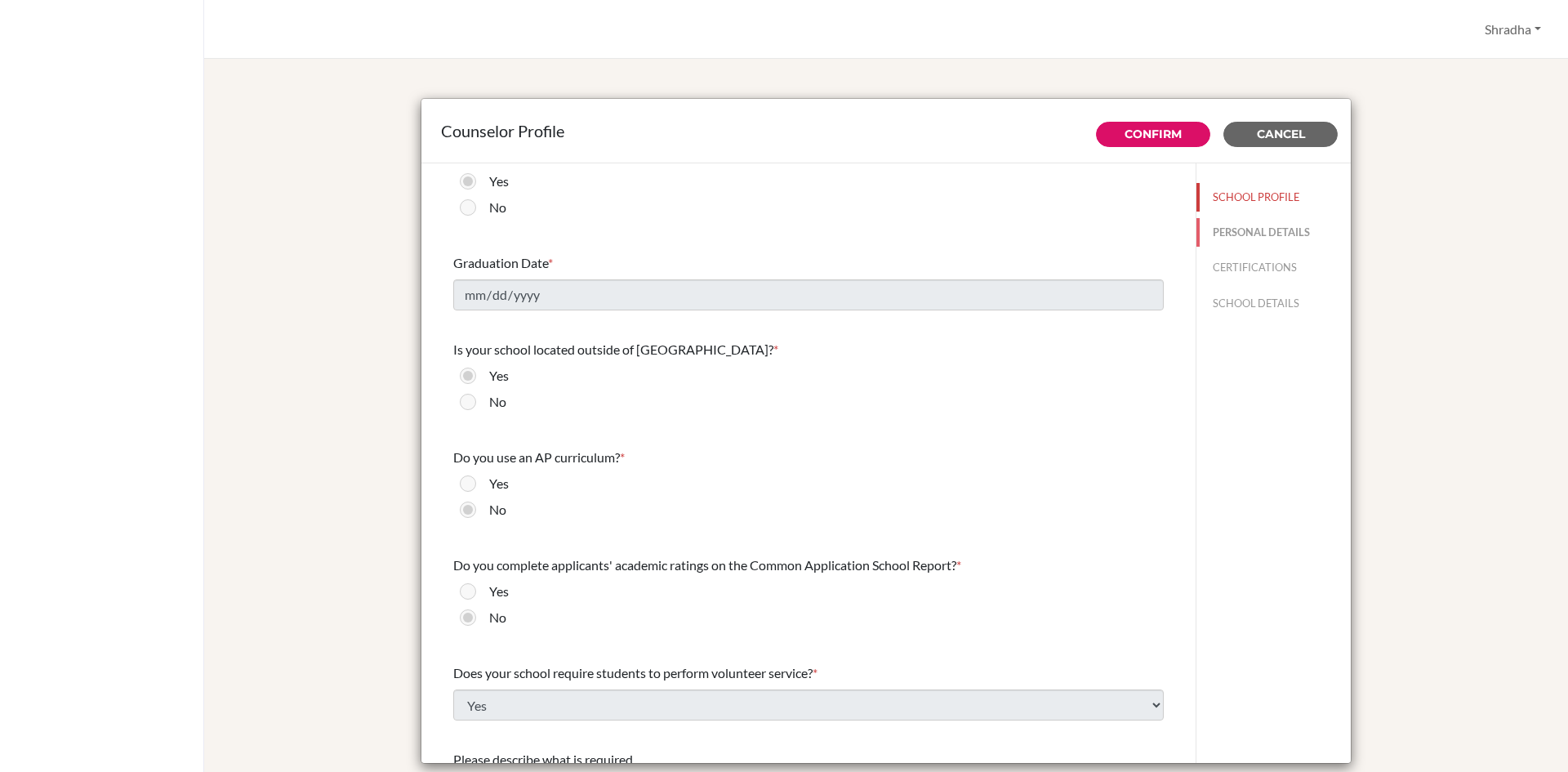
click at [1204, 224] on button "PERSONAL DETAILS" at bounding box center [1274, 231] width 155 height 29
type input "Shradha"
type input "Chauhan"
type input "Career Counsellor"
type input "91.9958433555"
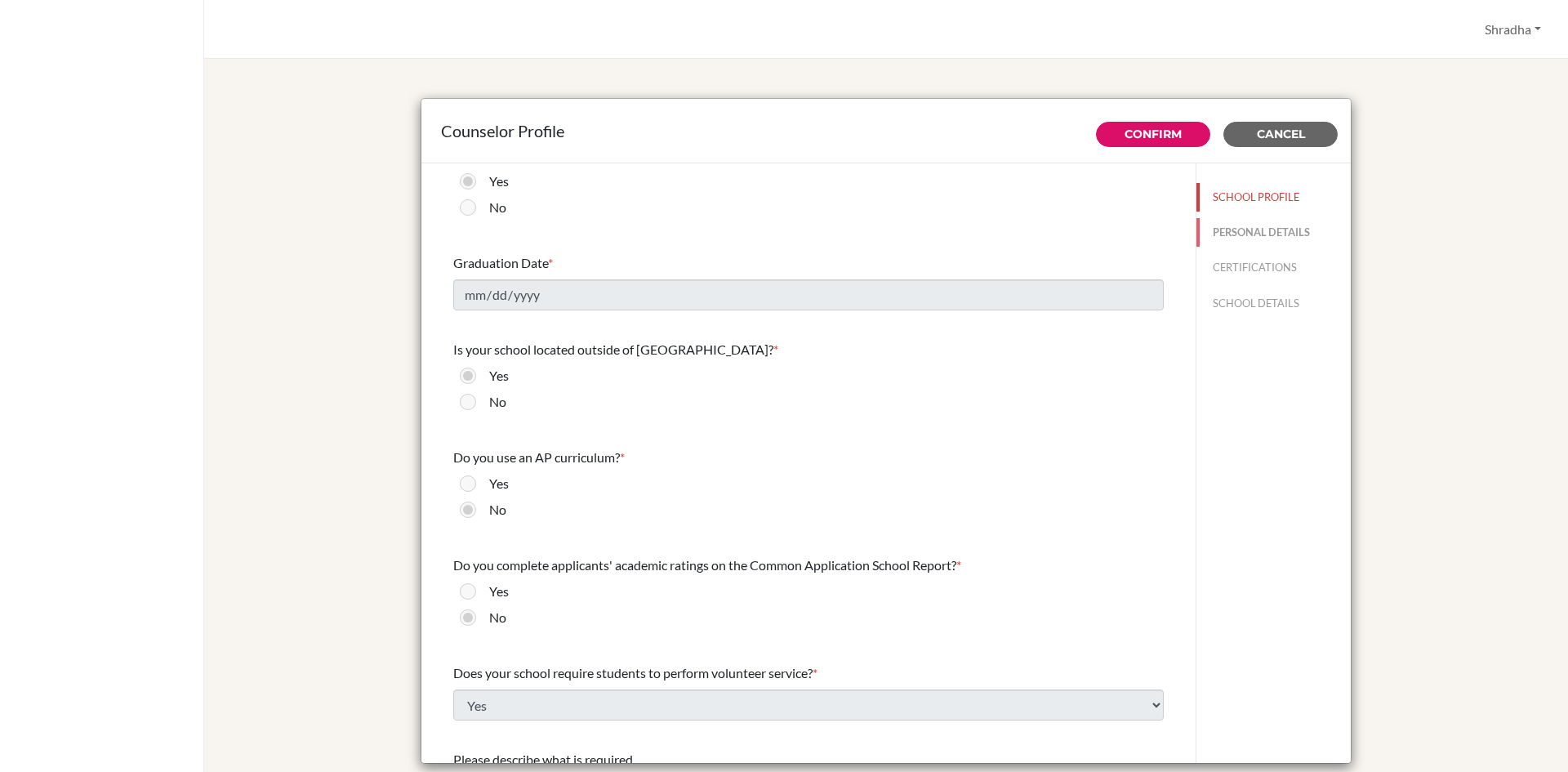
type input "[EMAIL_ADDRESS][DOMAIN_NAME]"
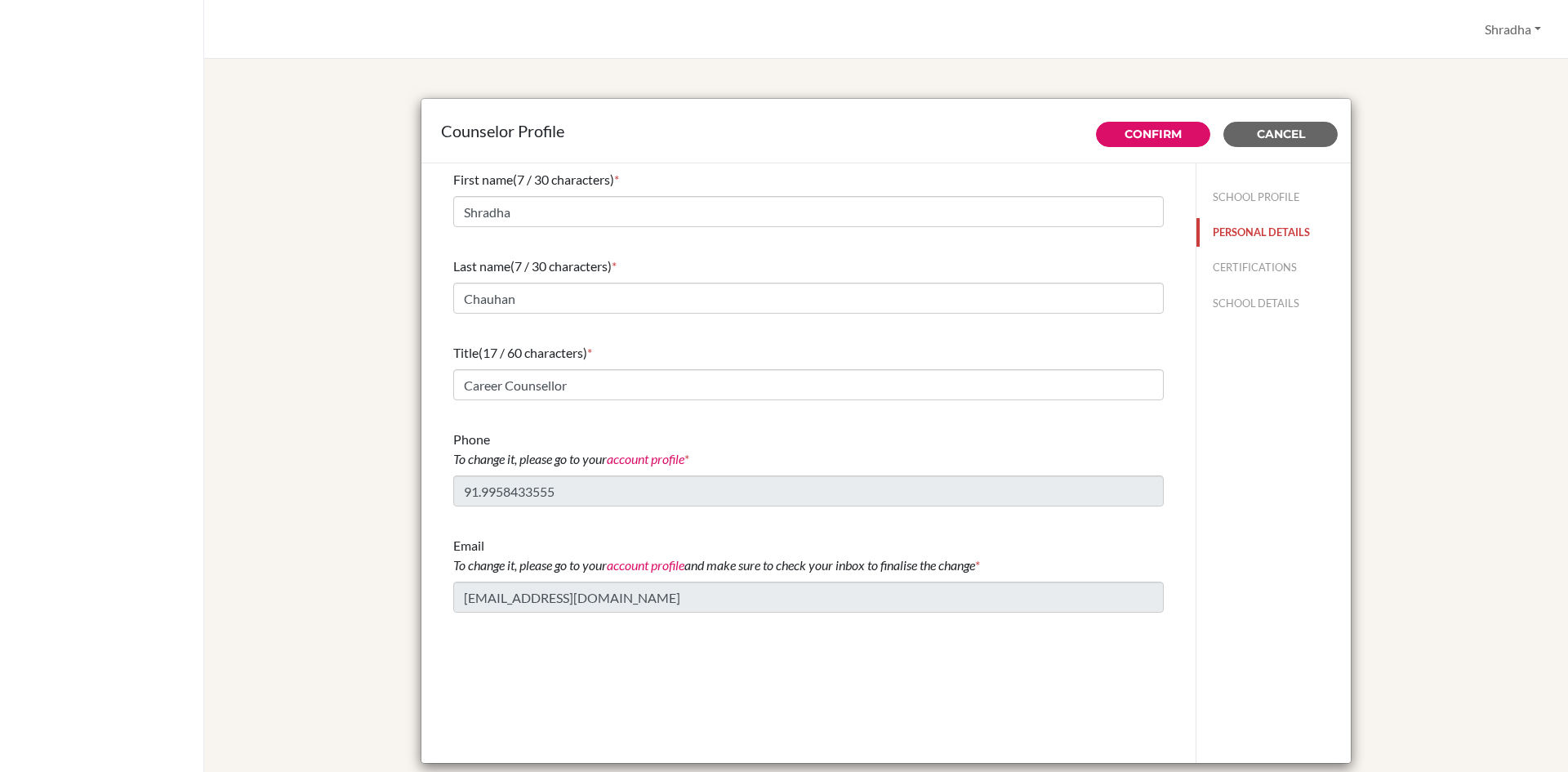
scroll to position [0, 0]
click at [1261, 266] on button "CERTIFICATIONS" at bounding box center [1274, 267] width 155 height 29
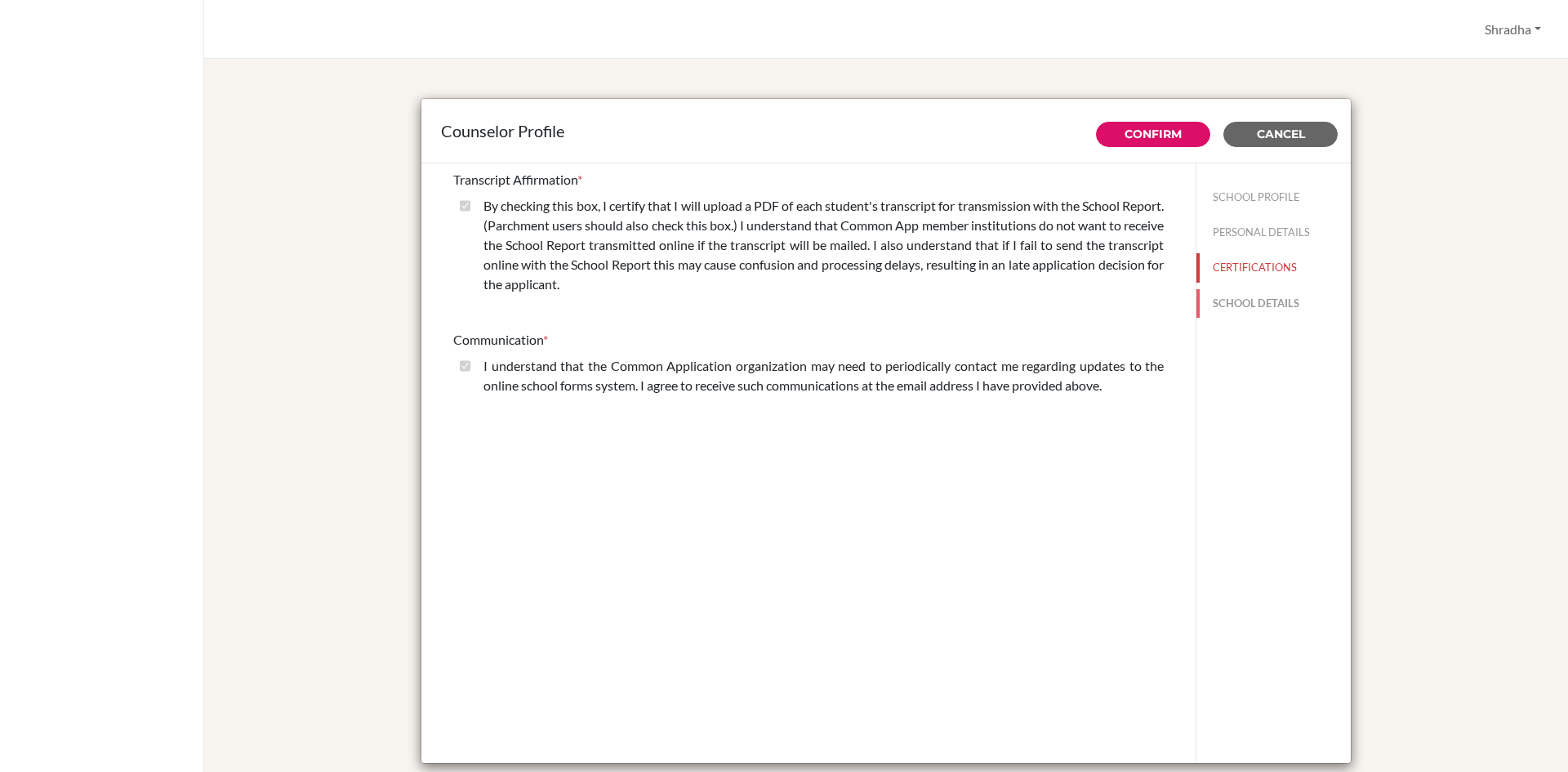
click at [1260, 304] on button "SCHOOL DETAILS" at bounding box center [1274, 303] width 155 height 29
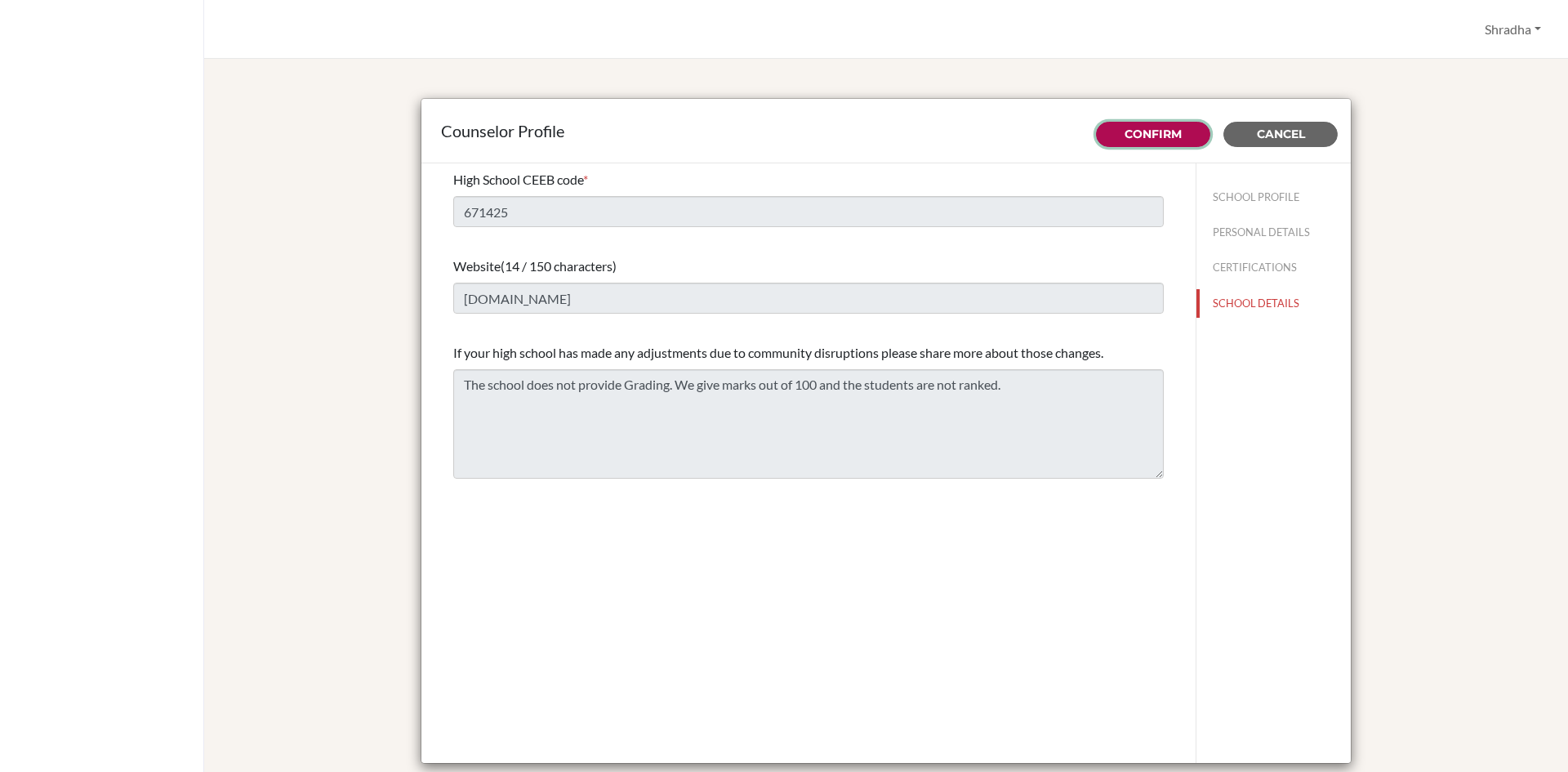
click at [1161, 132] on link "Confirm" at bounding box center [1153, 134] width 57 height 15
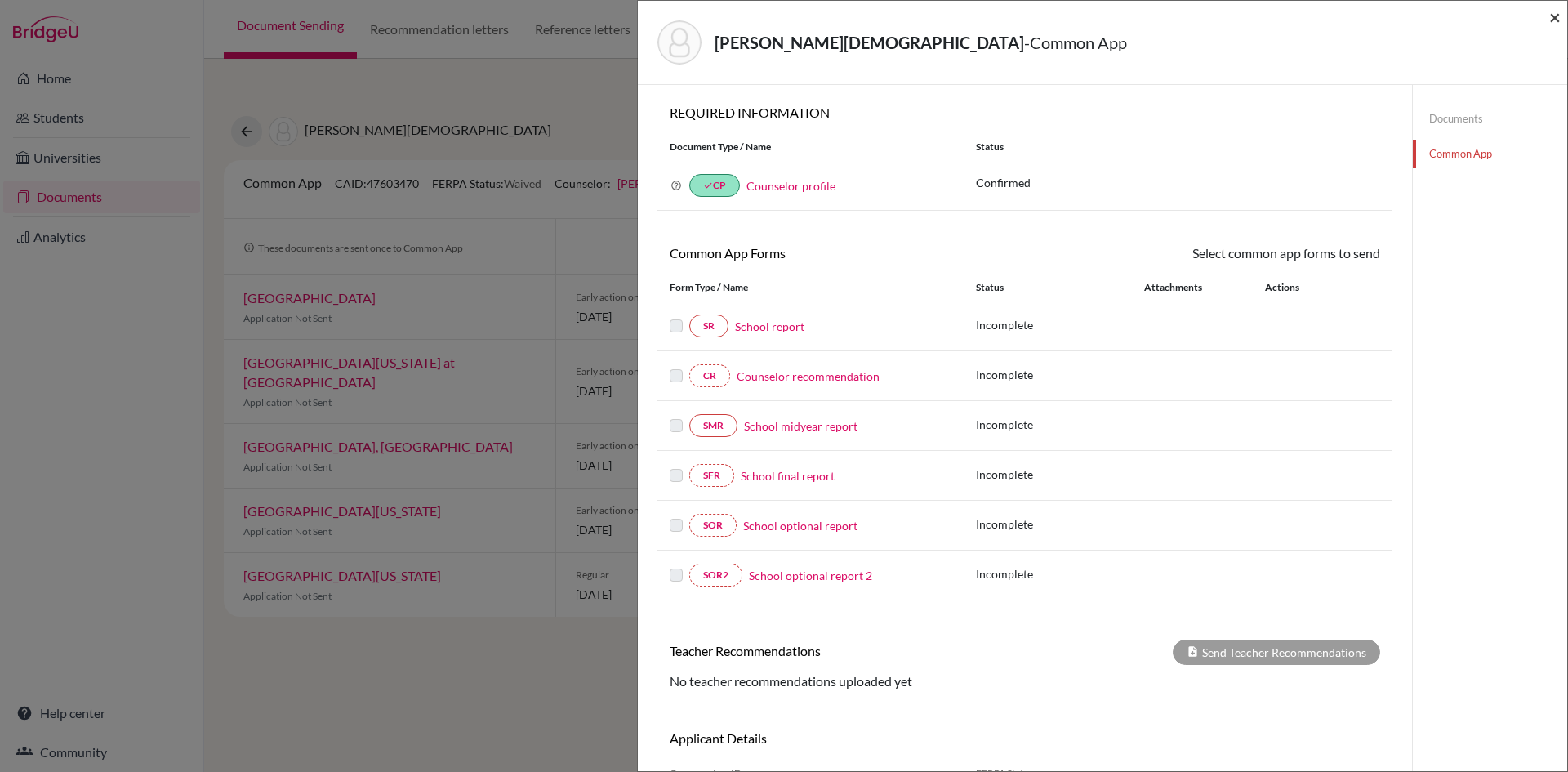
click at [1557, 10] on span "×" at bounding box center [1555, 17] width 12 height 24
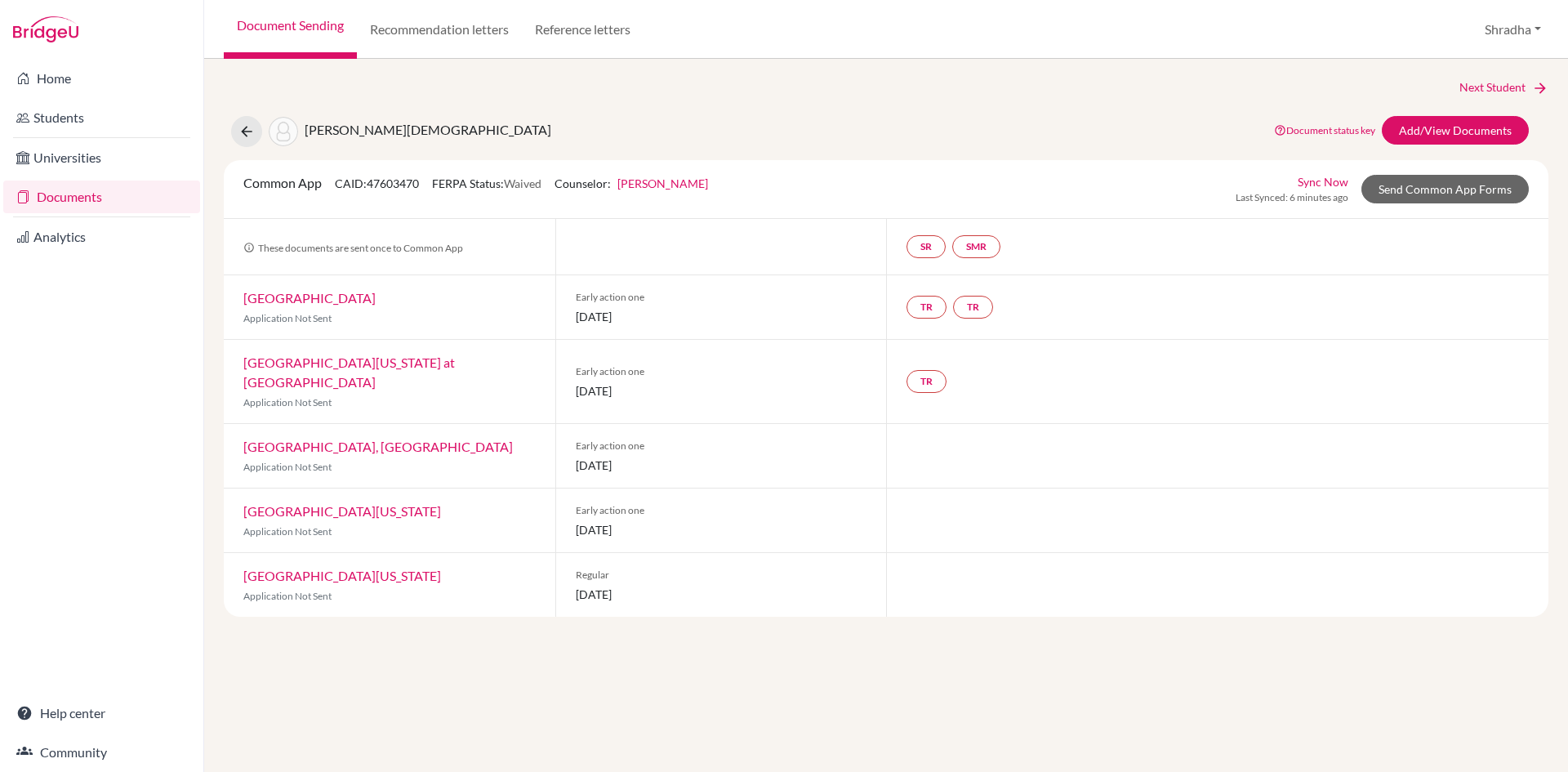
click at [449, 354] on div "[GEOGRAPHIC_DATA][US_STATE] at [GEOGRAPHIC_DATA] Application Not Sent" at bounding box center [389, 381] width 332 height 84
click at [448, 365] on link "[GEOGRAPHIC_DATA][US_STATE] at [GEOGRAPHIC_DATA]" at bounding box center [349, 372] width 212 height 35
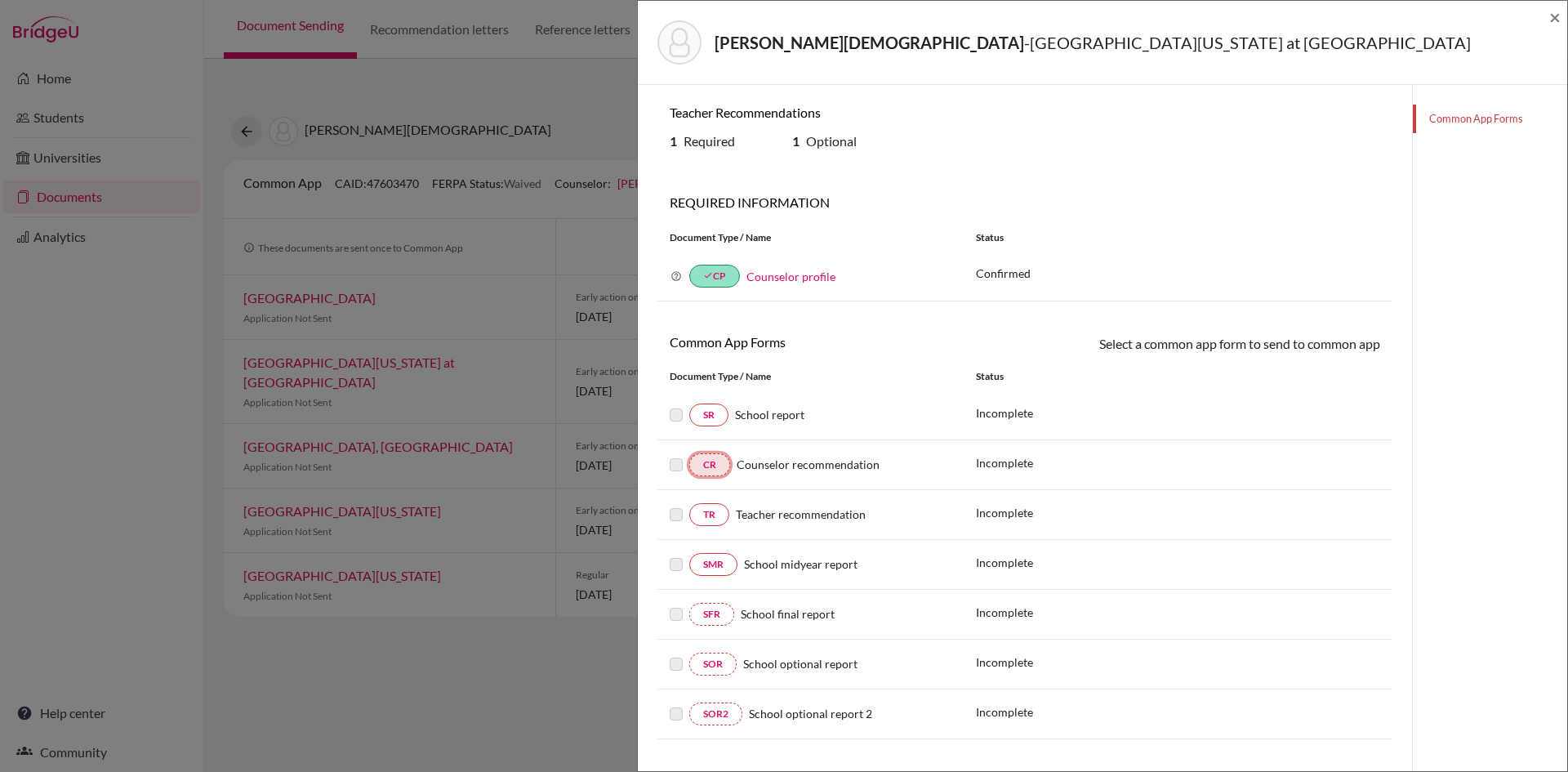
click at [715, 467] on link "CR" at bounding box center [709, 464] width 40 height 23
click at [705, 469] on link "CR" at bounding box center [709, 464] width 40 height 23
click at [1556, 12] on span "×" at bounding box center [1555, 17] width 12 height 24
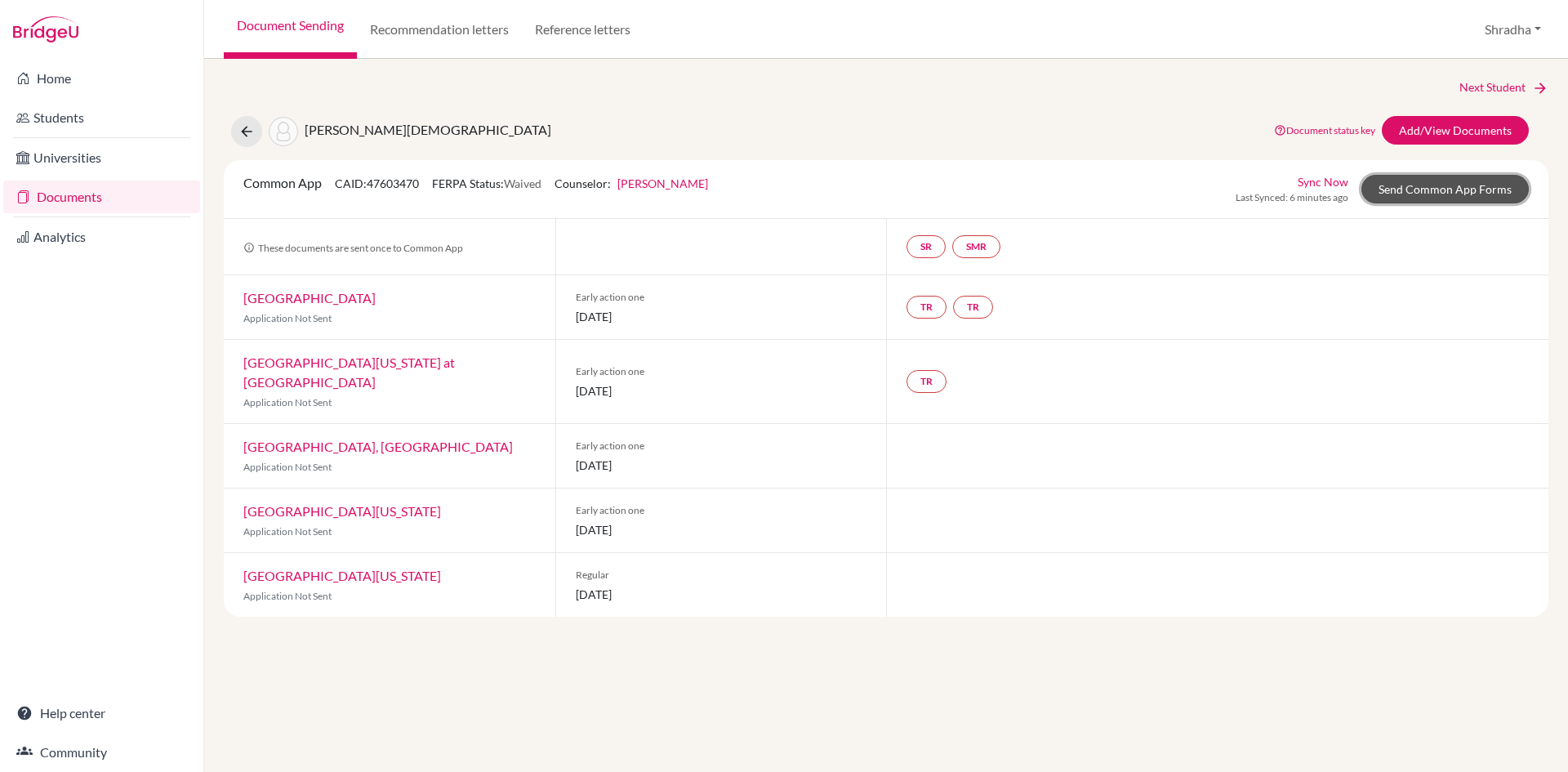
click at [1495, 195] on link "Send Common App Forms" at bounding box center [1446, 188] width 167 height 29
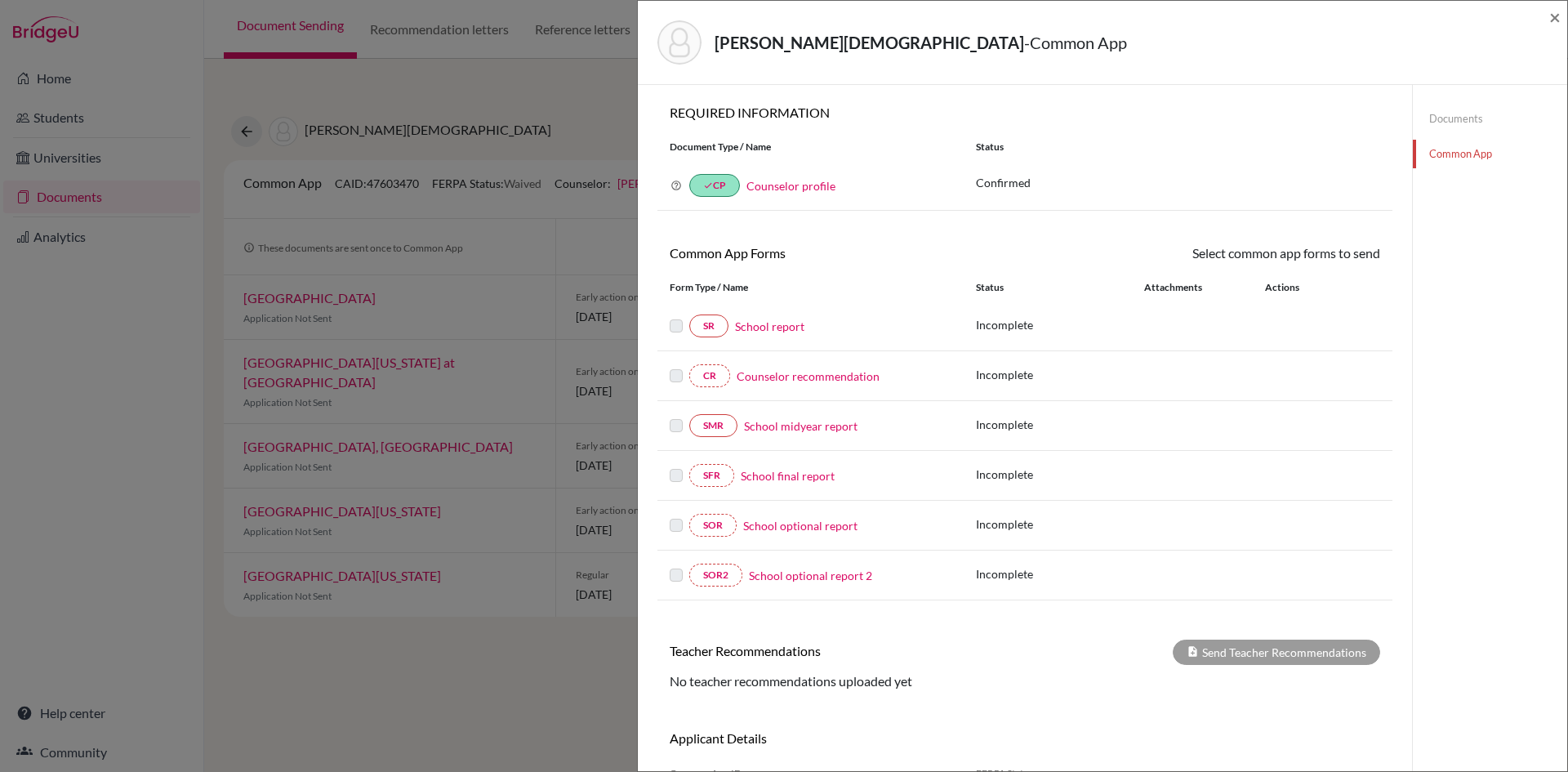
click at [787, 378] on link "Counselor recommendation" at bounding box center [808, 375] width 143 height 17
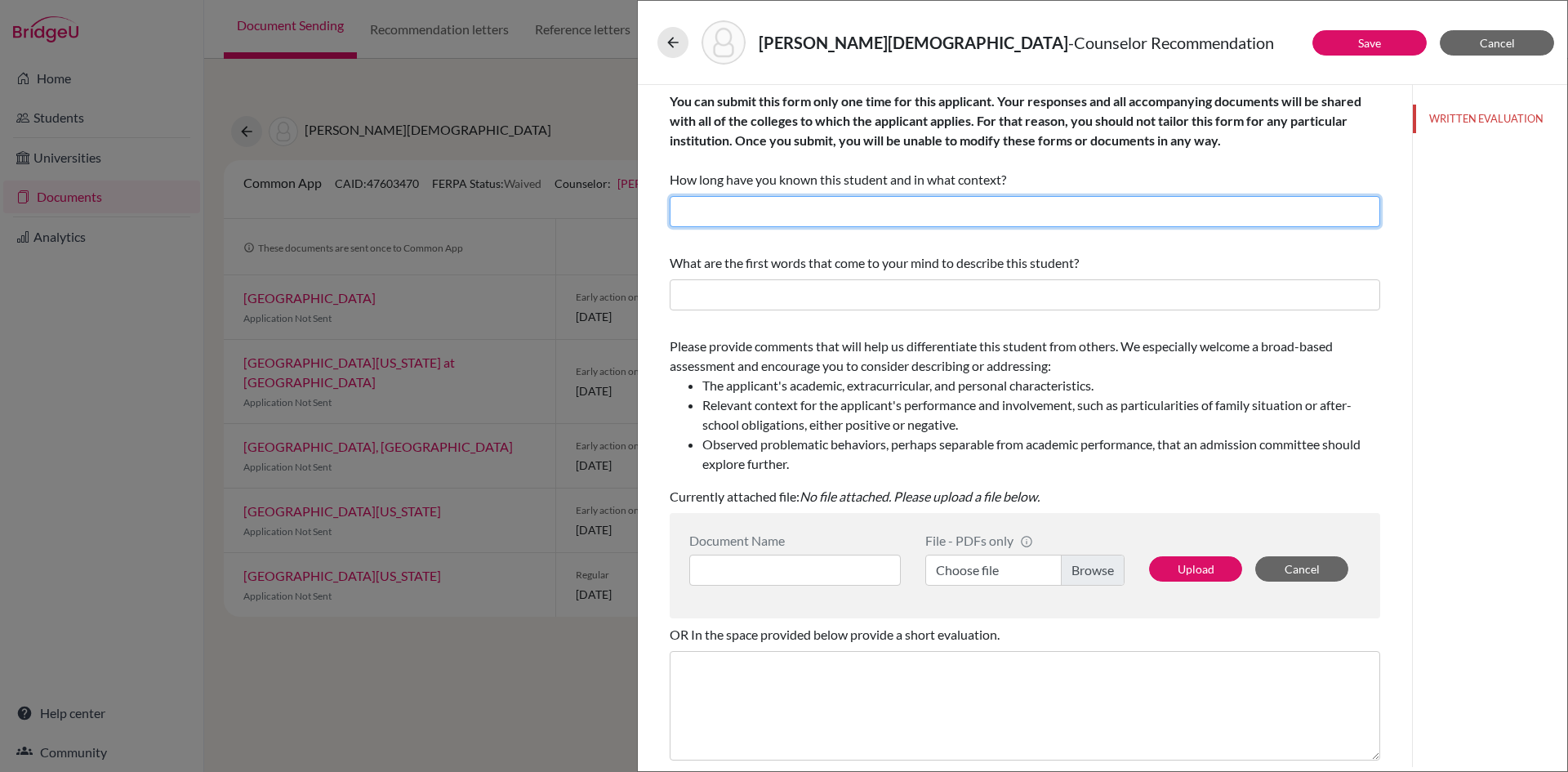
click at [751, 207] on input "text" at bounding box center [1025, 212] width 711 height 32
type input "8 years as her school career counsellor"
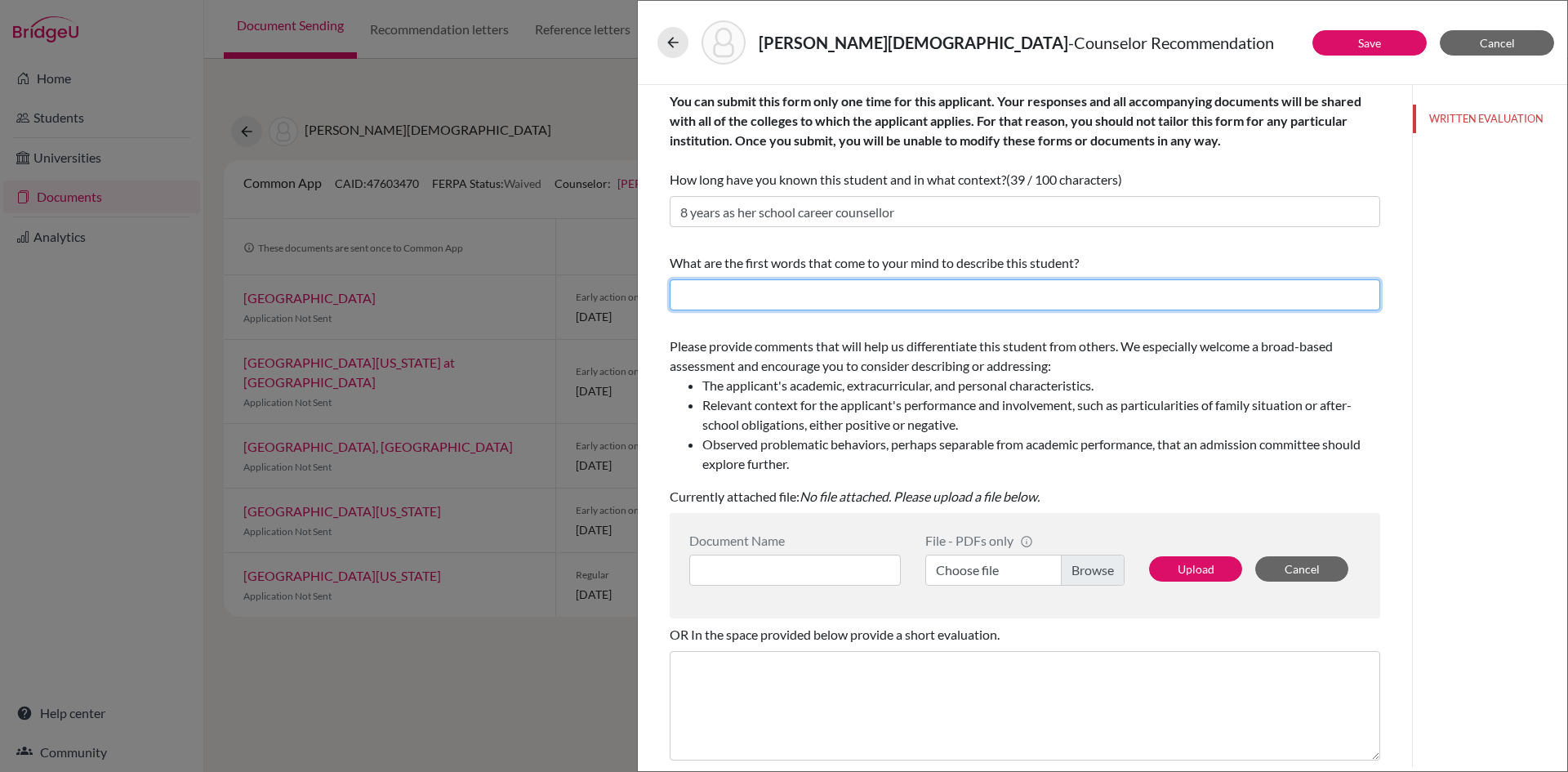
click at [874, 294] on input "text" at bounding box center [1025, 295] width 711 height 32
type input "Focused, diligent and responsible"
click at [451, 459] on div "[PERSON_NAME] - Counselor Recommendation Save Cancel You can submit this form o…" at bounding box center [784, 386] width 1568 height 772
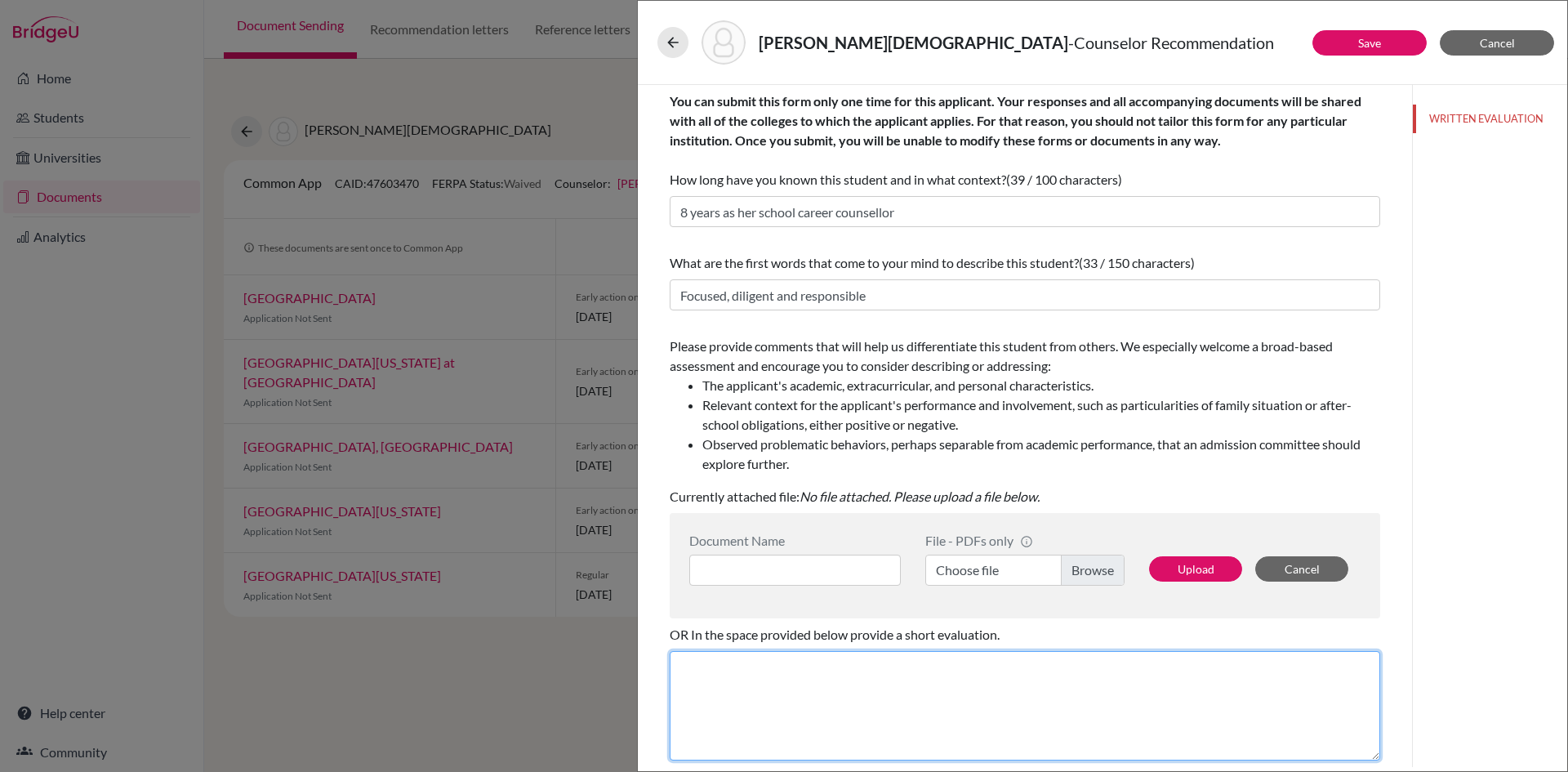
click at [727, 696] on textarea at bounding box center [1025, 705] width 711 height 109
paste textarea "Lo ip dolo sitam consecte adip E seddoeius Tempor Incidid, u Labor 84 etdolor m…"
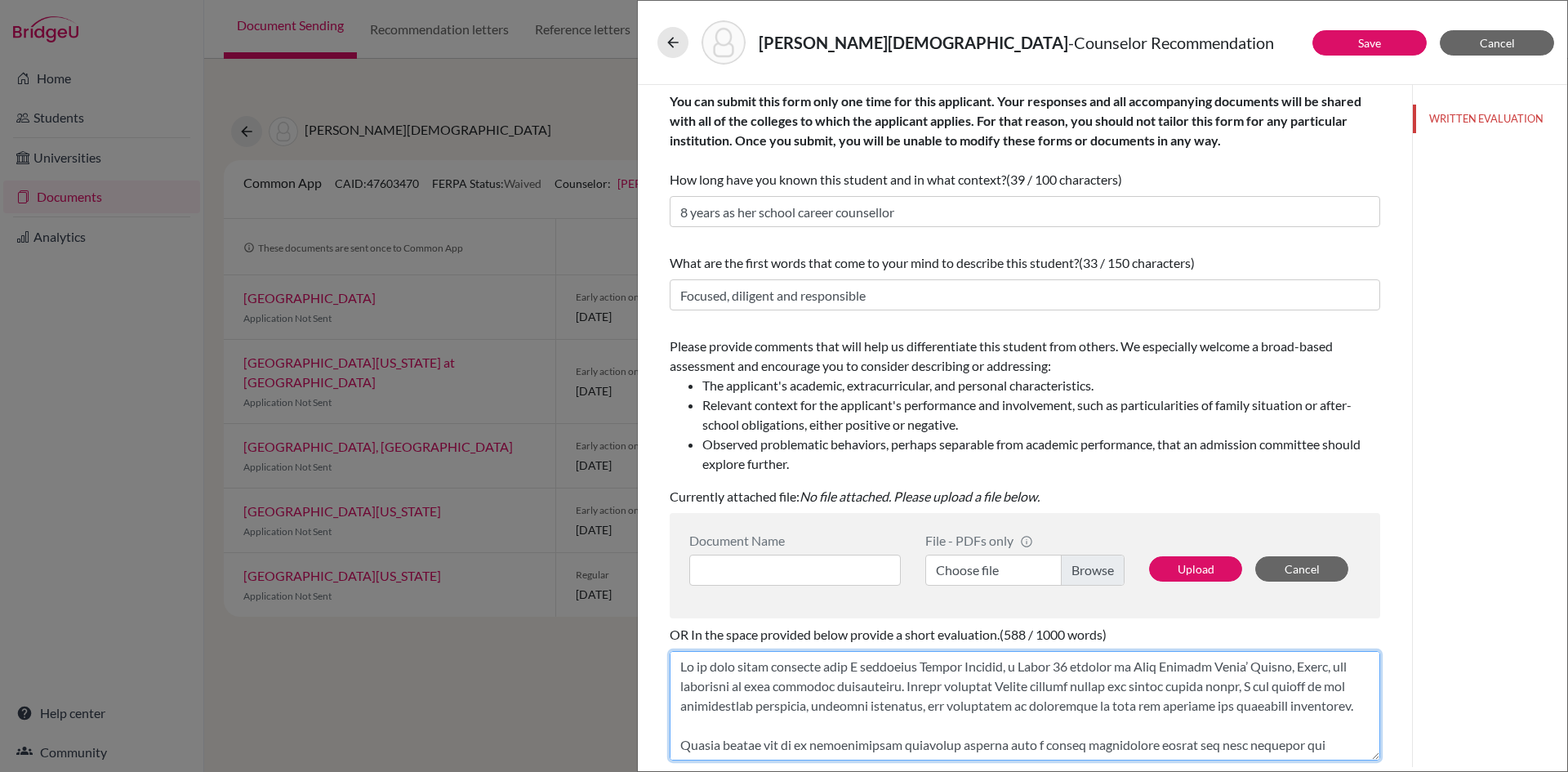
click at [1145, 685] on textarea at bounding box center [1025, 705] width 711 height 109
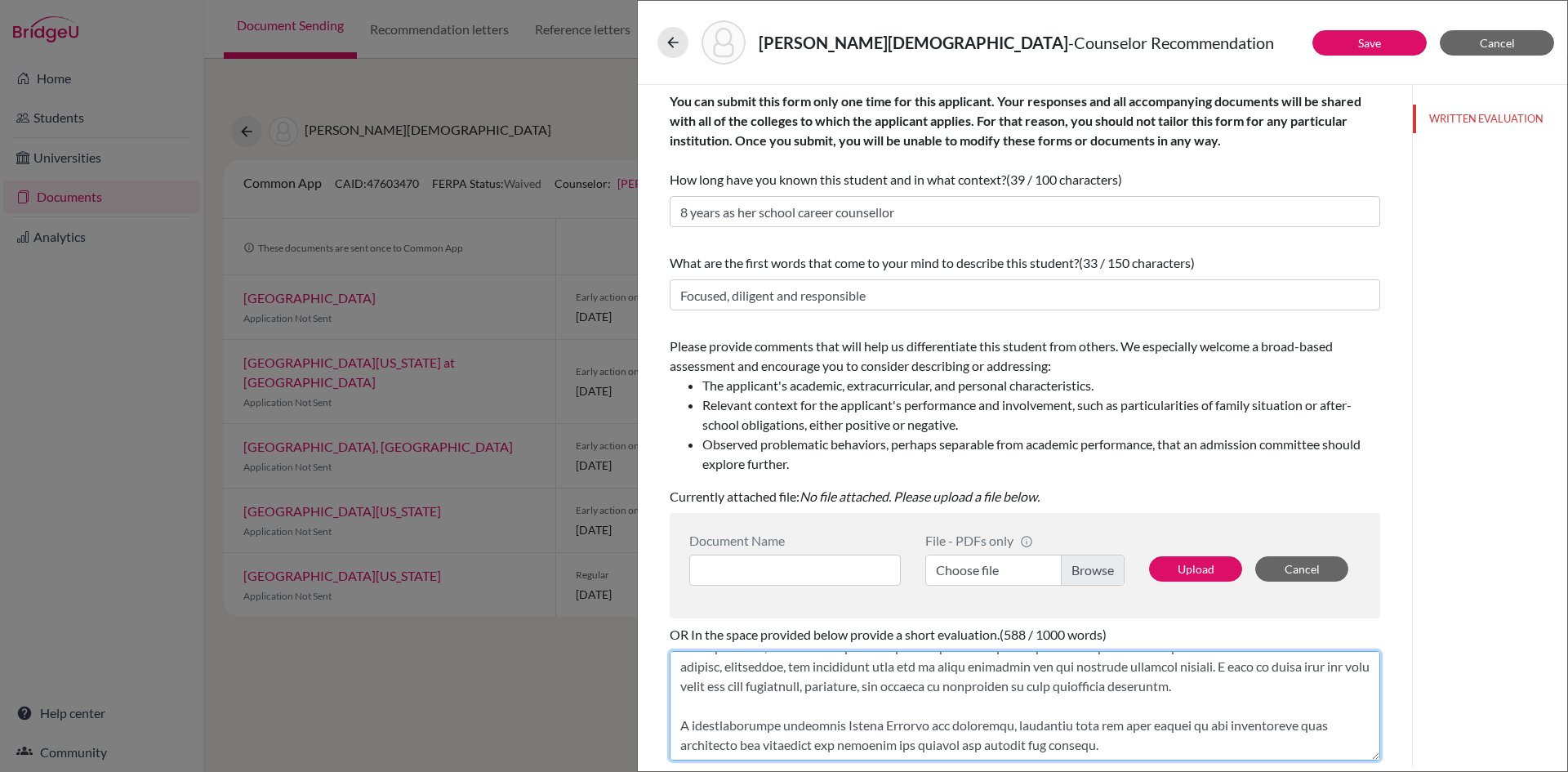
scroll to position [137, 0]
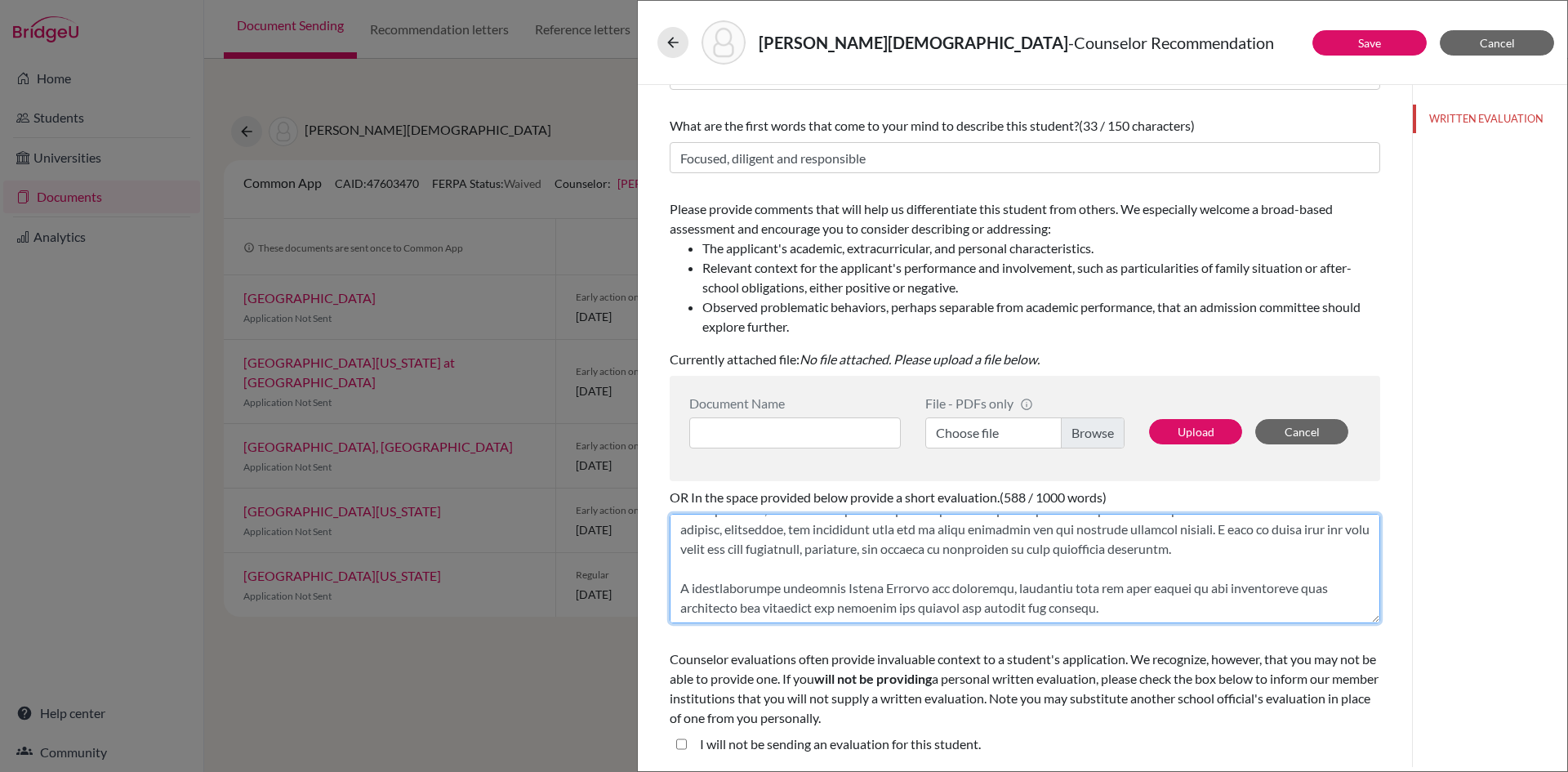
drag, startPoint x: 674, startPoint y: 664, endPoint x: 1275, endPoint y: 624, distance: 602.3
click at [1275, 624] on div "OR In the space provided below provide a short evaluation. (588 / 1000 words)" at bounding box center [1025, 555] width 711 height 149
type textarea "Lo ip dolo sitam consecte adip E seddoeius Tempor Incidid, u Labor 45 etdolor m…"
click at [1211, 622] on textarea at bounding box center [1025, 568] width 711 height 109
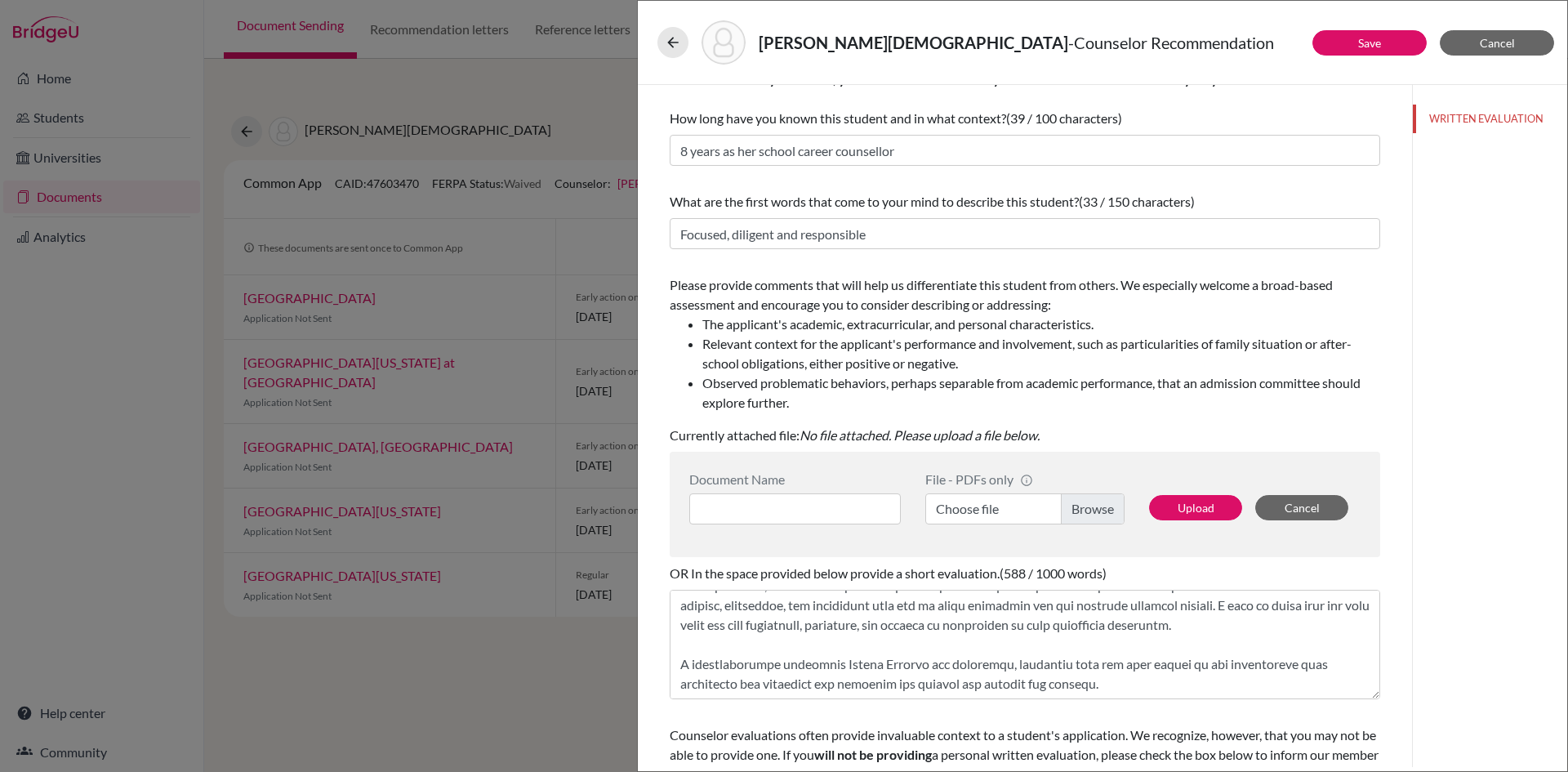
scroll to position [0, 0]
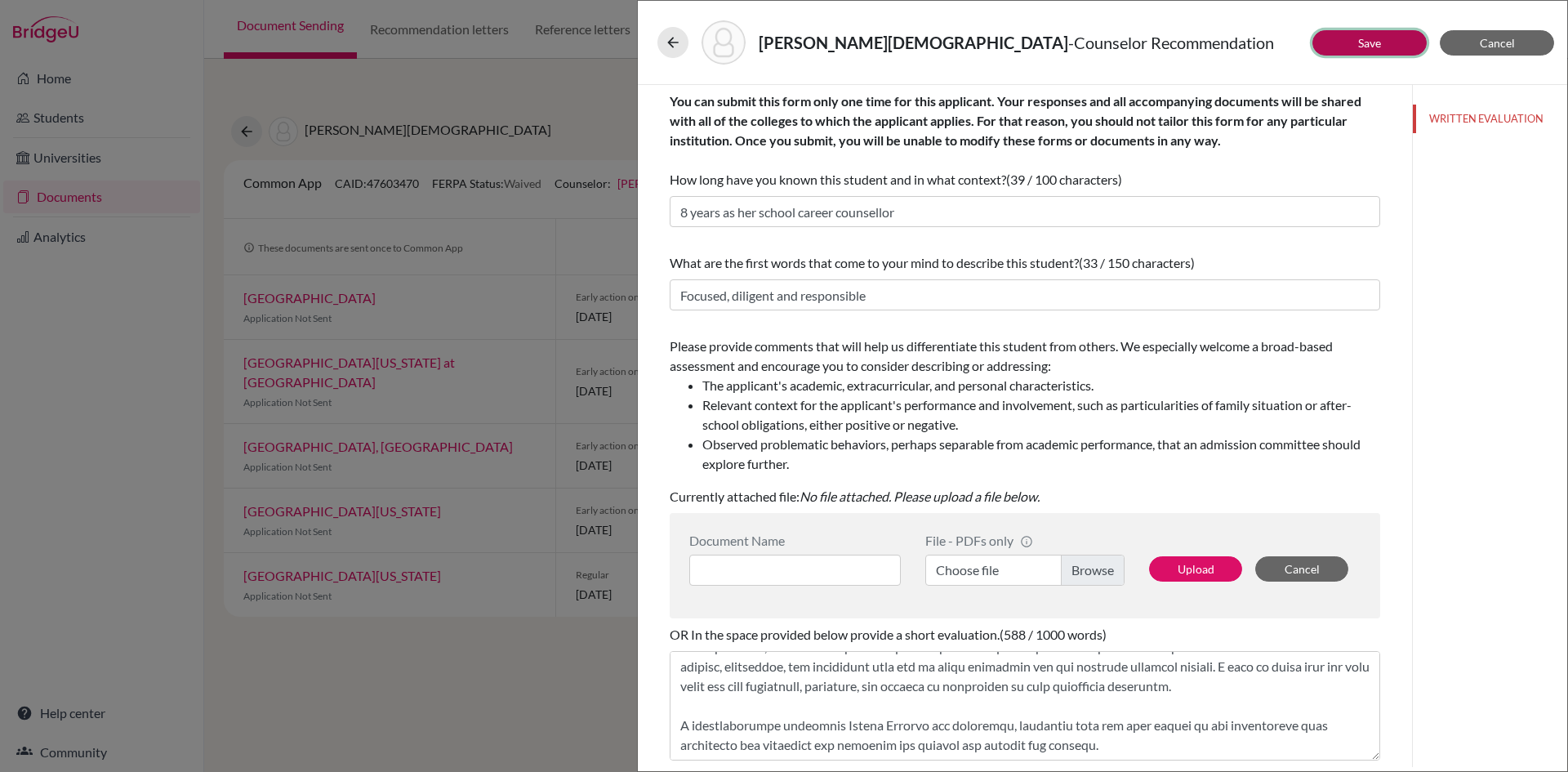
click at [1382, 42] on button "Save" at bounding box center [1370, 43] width 114 height 26
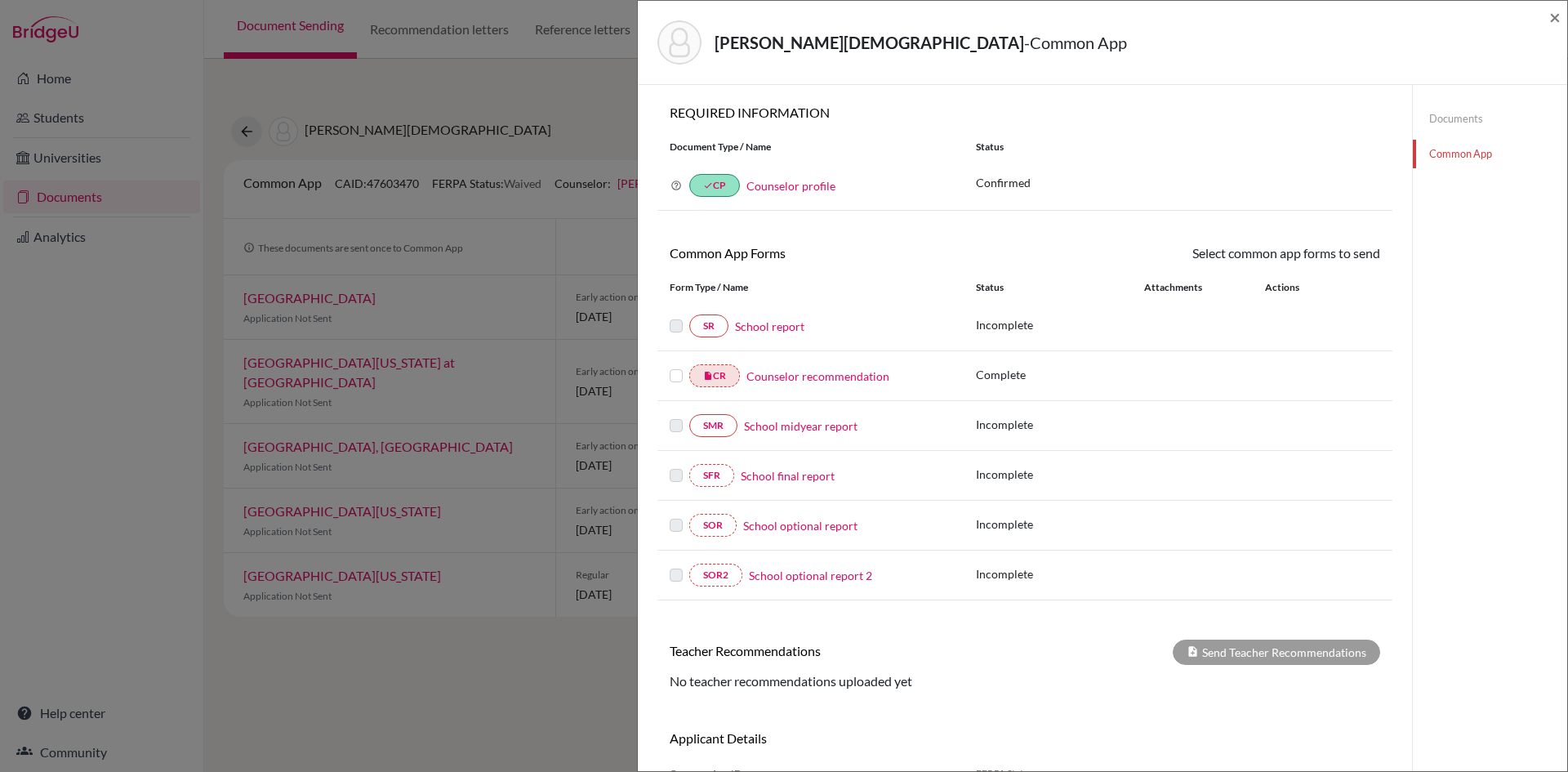
click at [677, 366] on label at bounding box center [676, 366] width 13 height 0
click at [0, 0] on input "checkbox" at bounding box center [0, 0] width 0 height 0
click at [1354, 260] on link "Send" at bounding box center [1346, 256] width 68 height 26
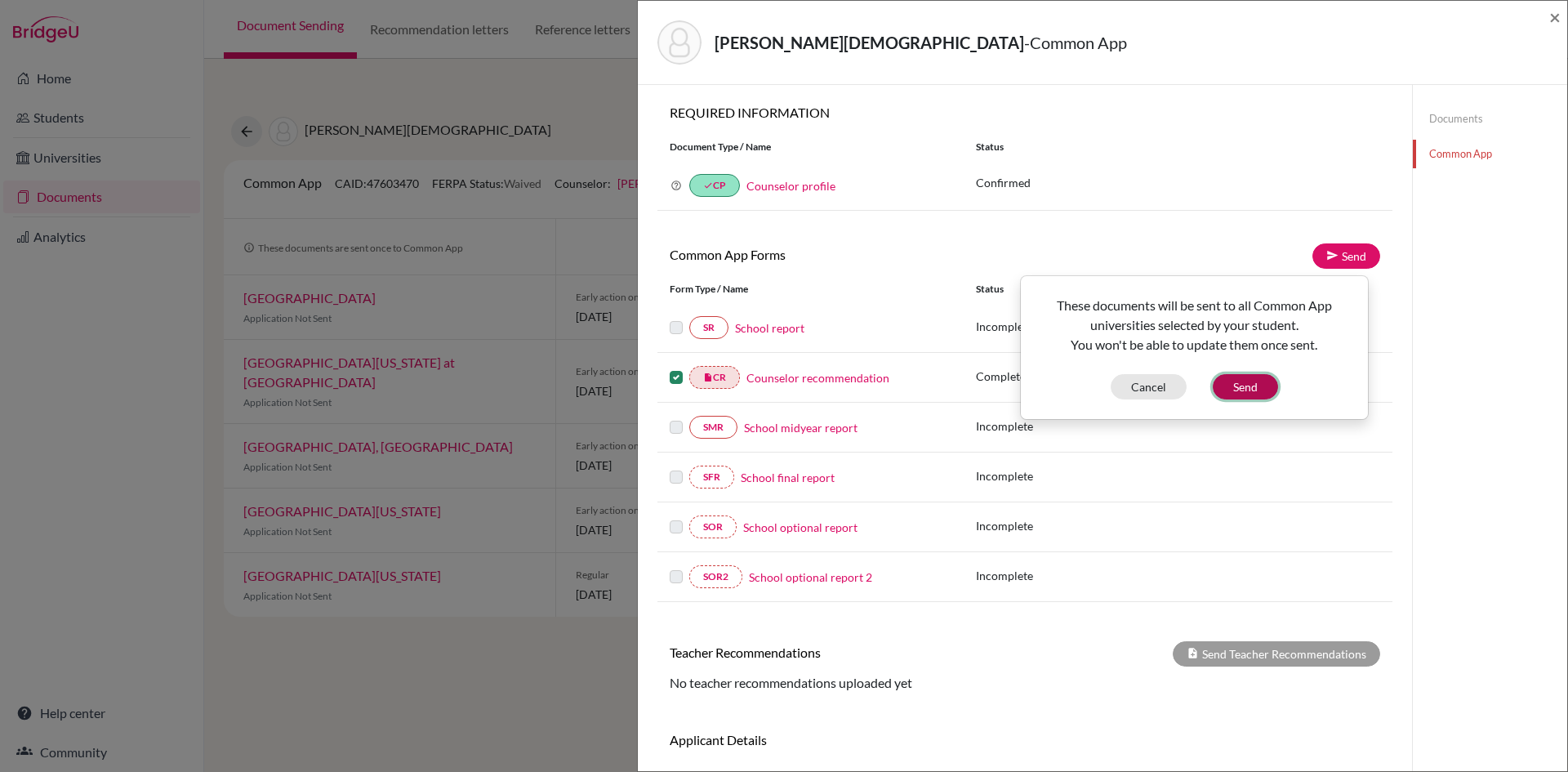
click at [1254, 391] on button "Send" at bounding box center [1246, 387] width 65 height 26
